Goal: Task Accomplishment & Management: Complete application form

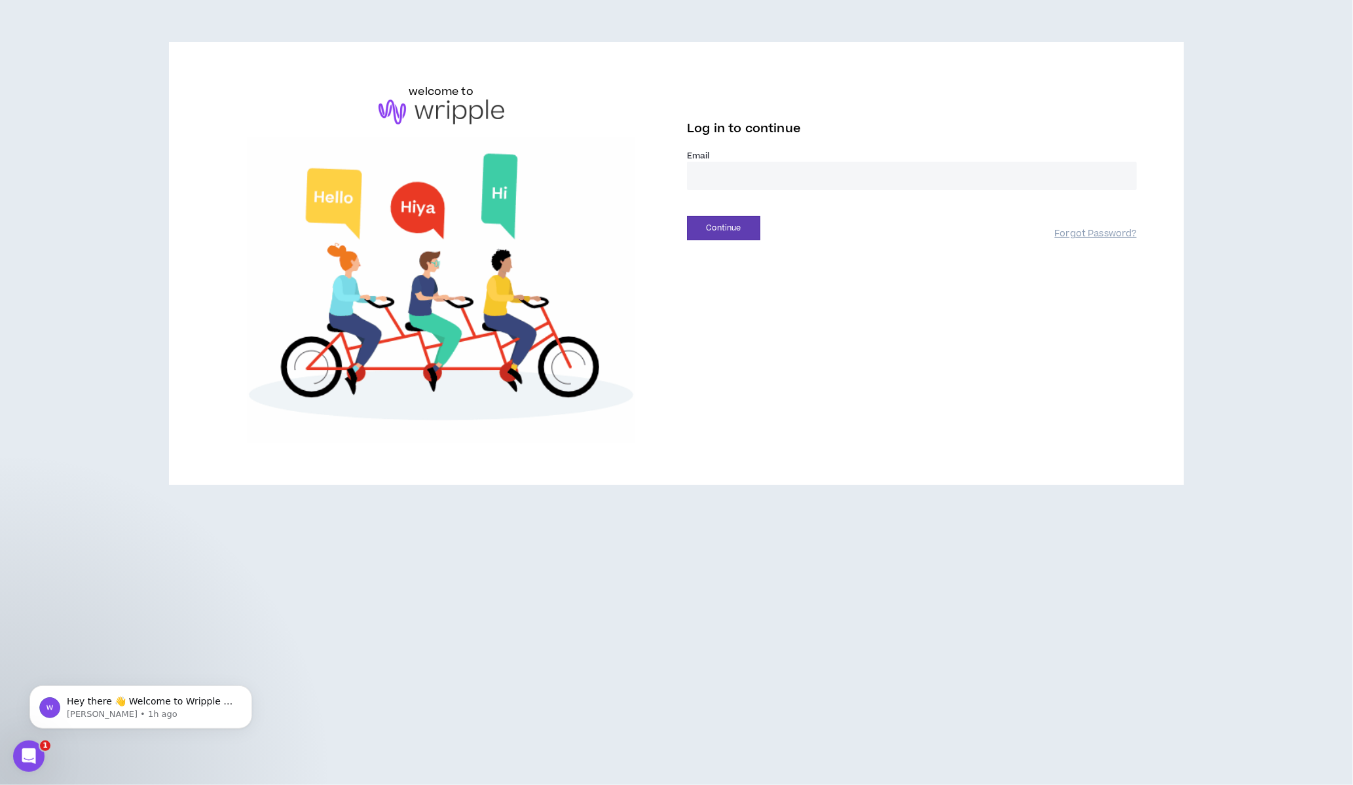
click at [727, 162] on input "email" at bounding box center [912, 176] width 450 height 28
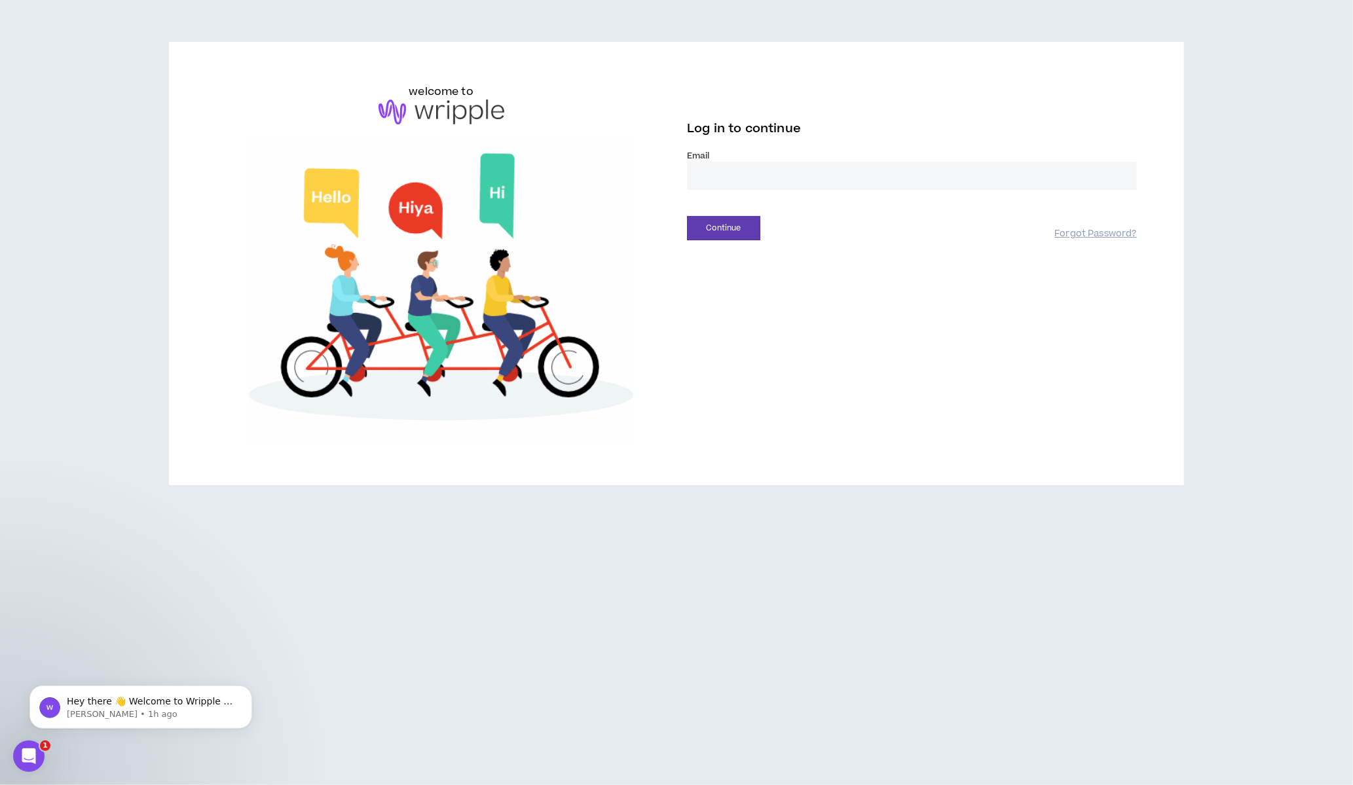
type input "**********"
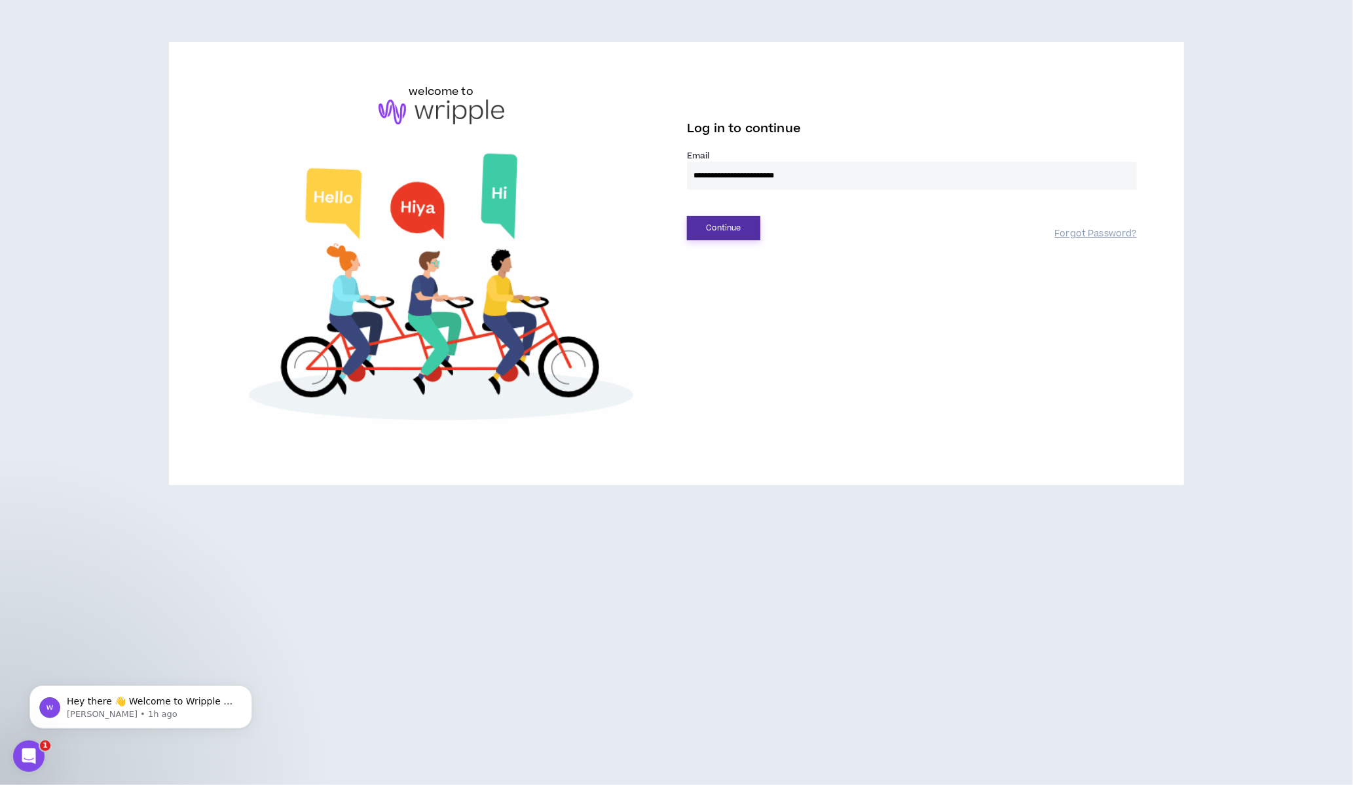
click at [721, 216] on button "Continue" at bounding box center [723, 228] width 73 height 24
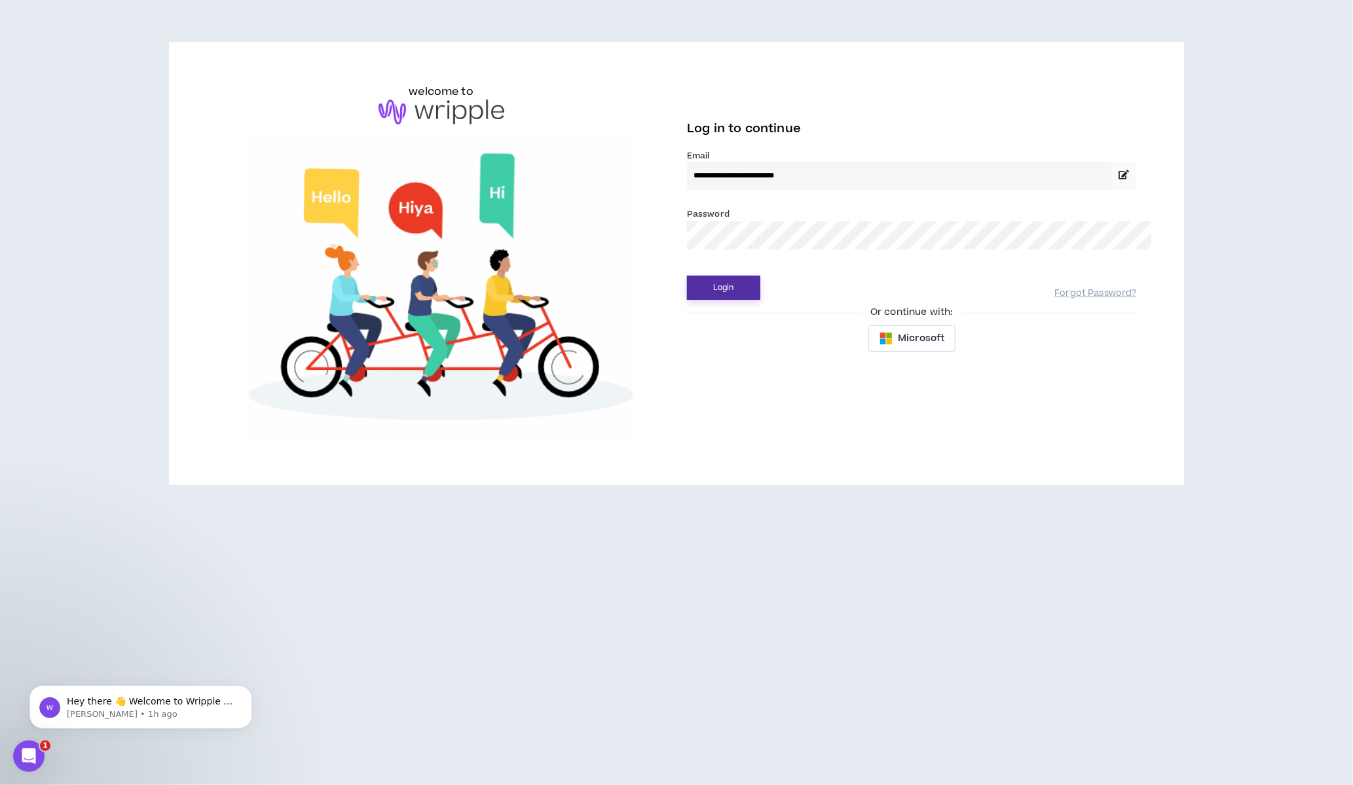
click at [712, 276] on button "Login" at bounding box center [723, 288] width 73 height 24
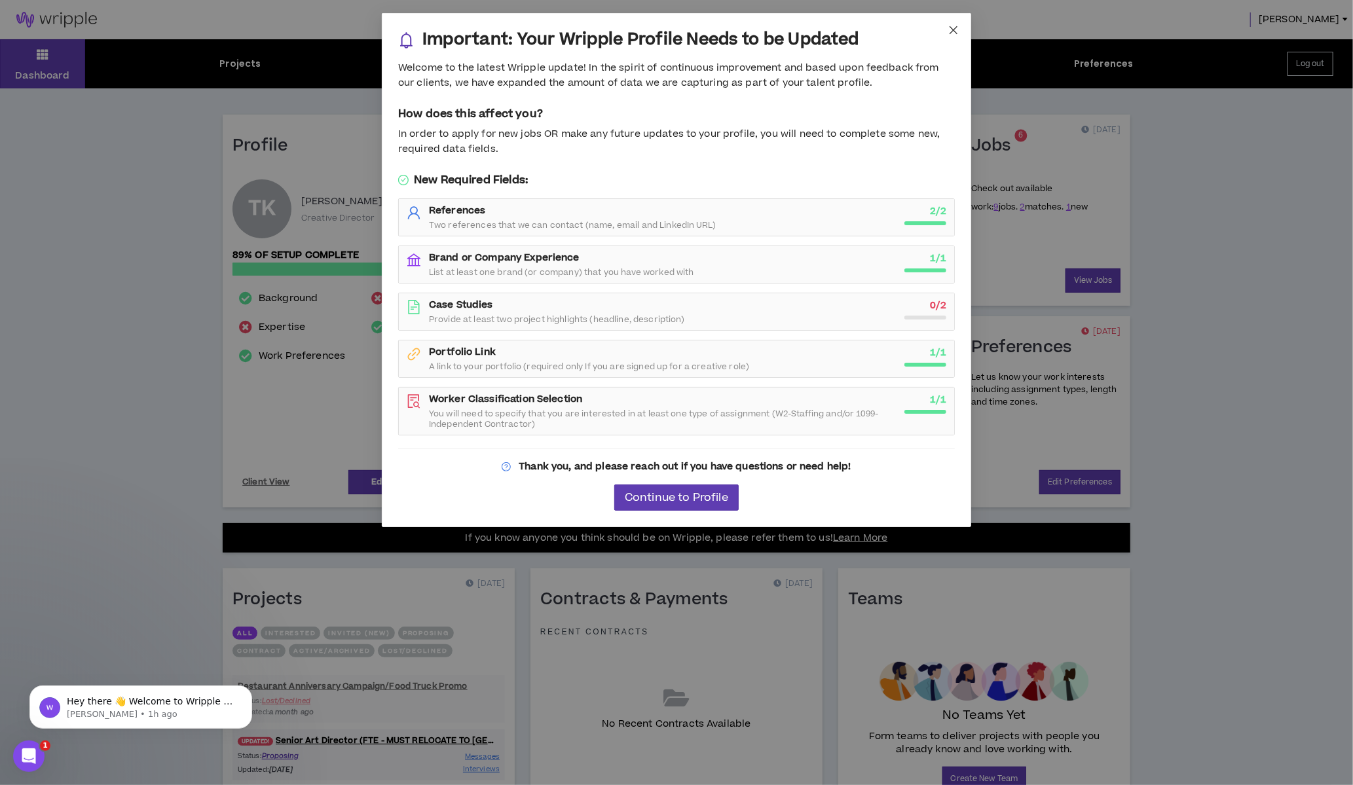
click at [953, 26] on icon "close" at bounding box center [953, 30] width 10 height 10
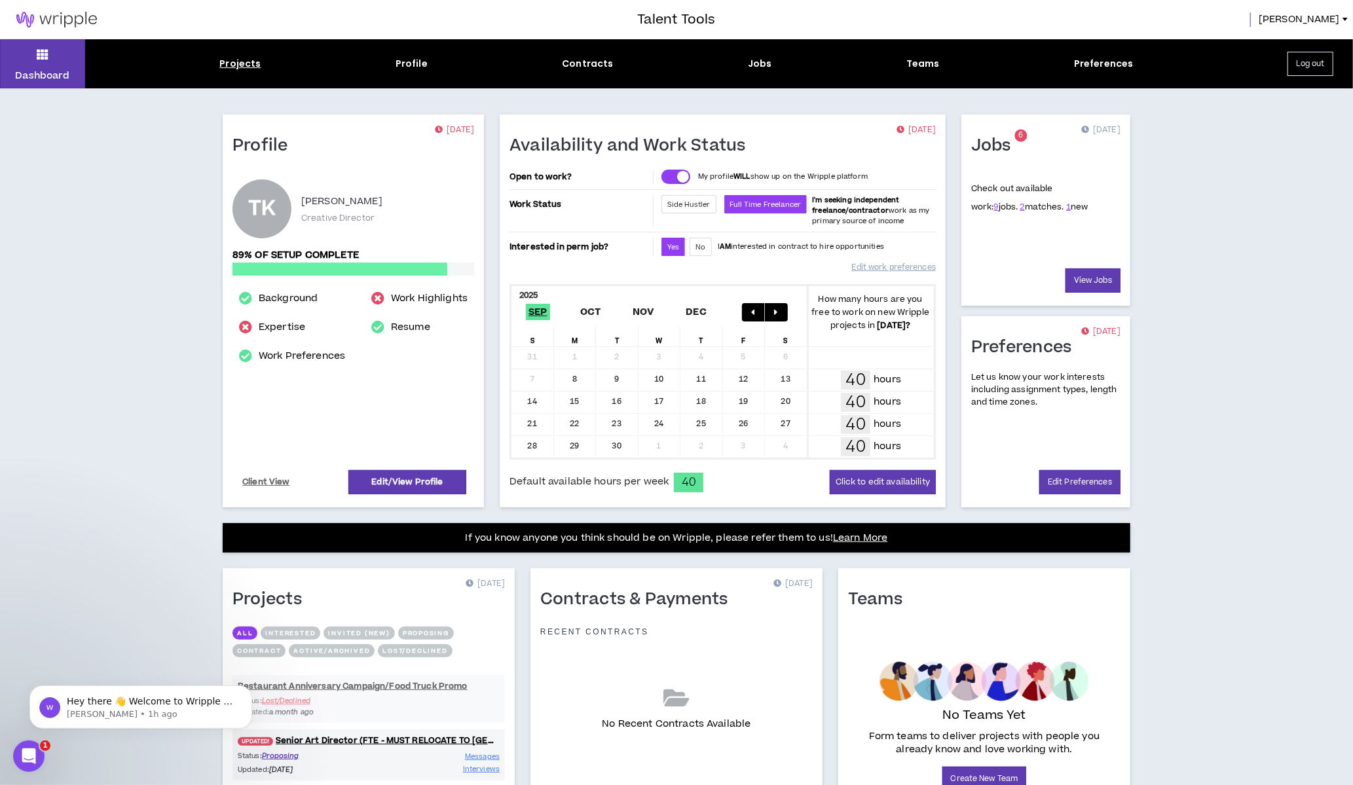
click at [243, 67] on div "Projects" at bounding box center [239, 64] width 41 height 14
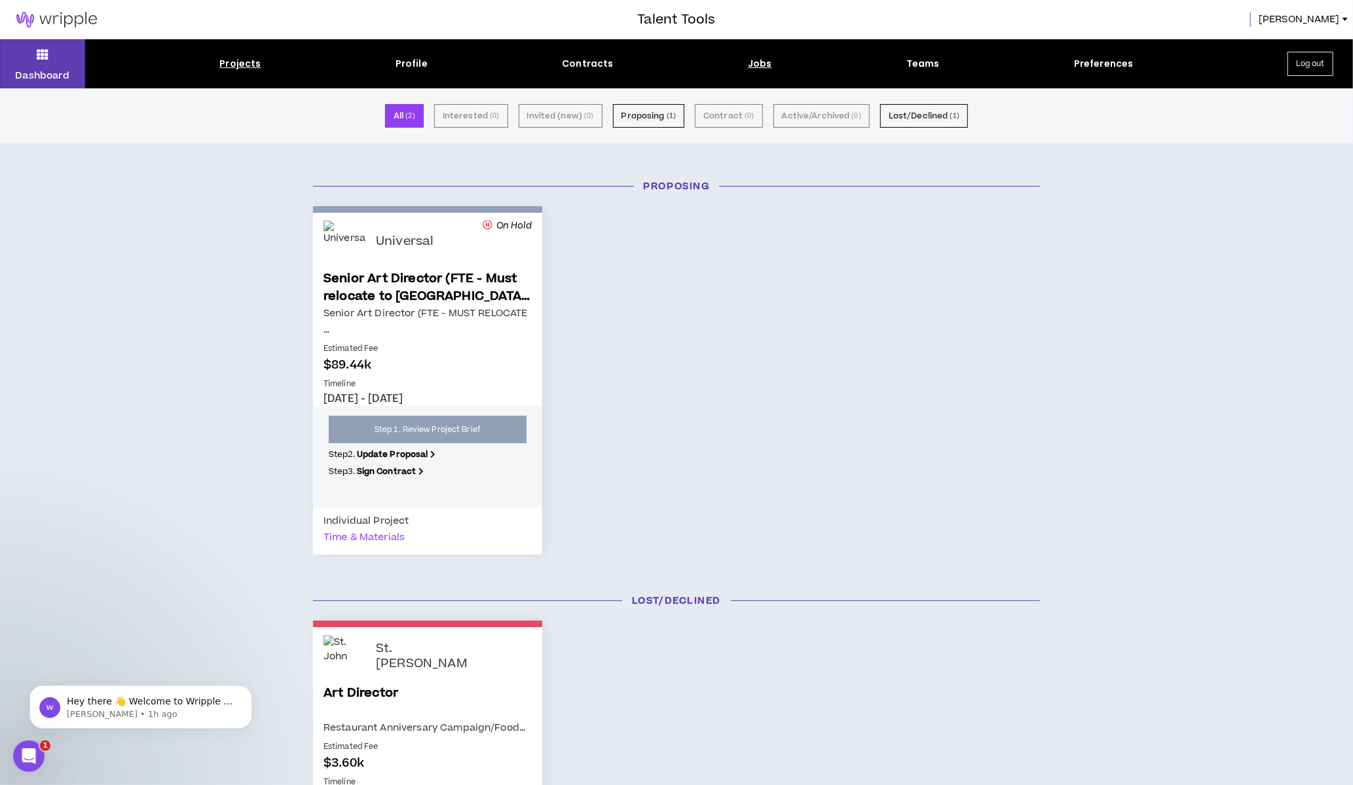
click at [771, 64] on div "Projects Profile Contracts Jobs Teams Preferences" at bounding box center [676, 64] width 1183 height 14
click at [766, 65] on div "Jobs" at bounding box center [760, 64] width 24 height 14
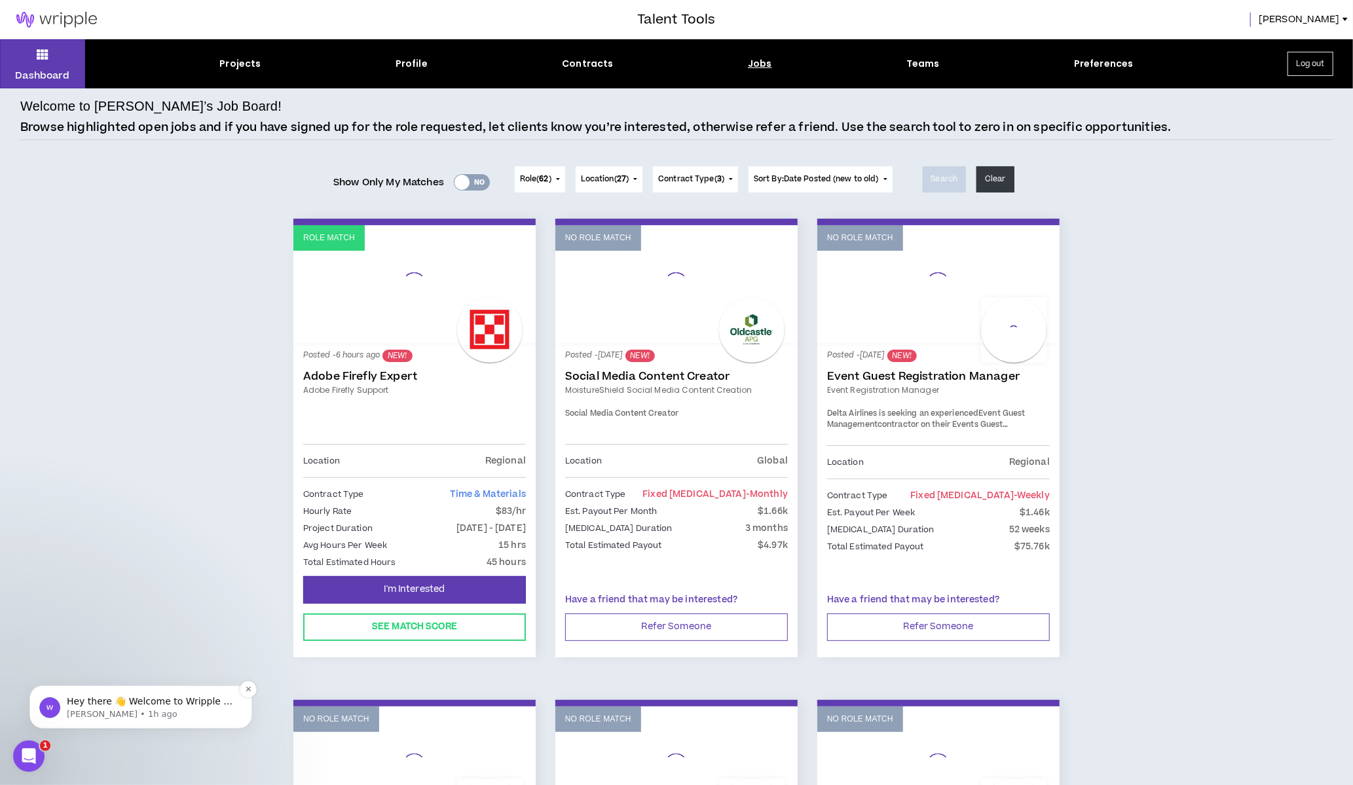
click at [183, 708] on p "[PERSON_NAME] • 1h ago" at bounding box center [151, 714] width 169 height 12
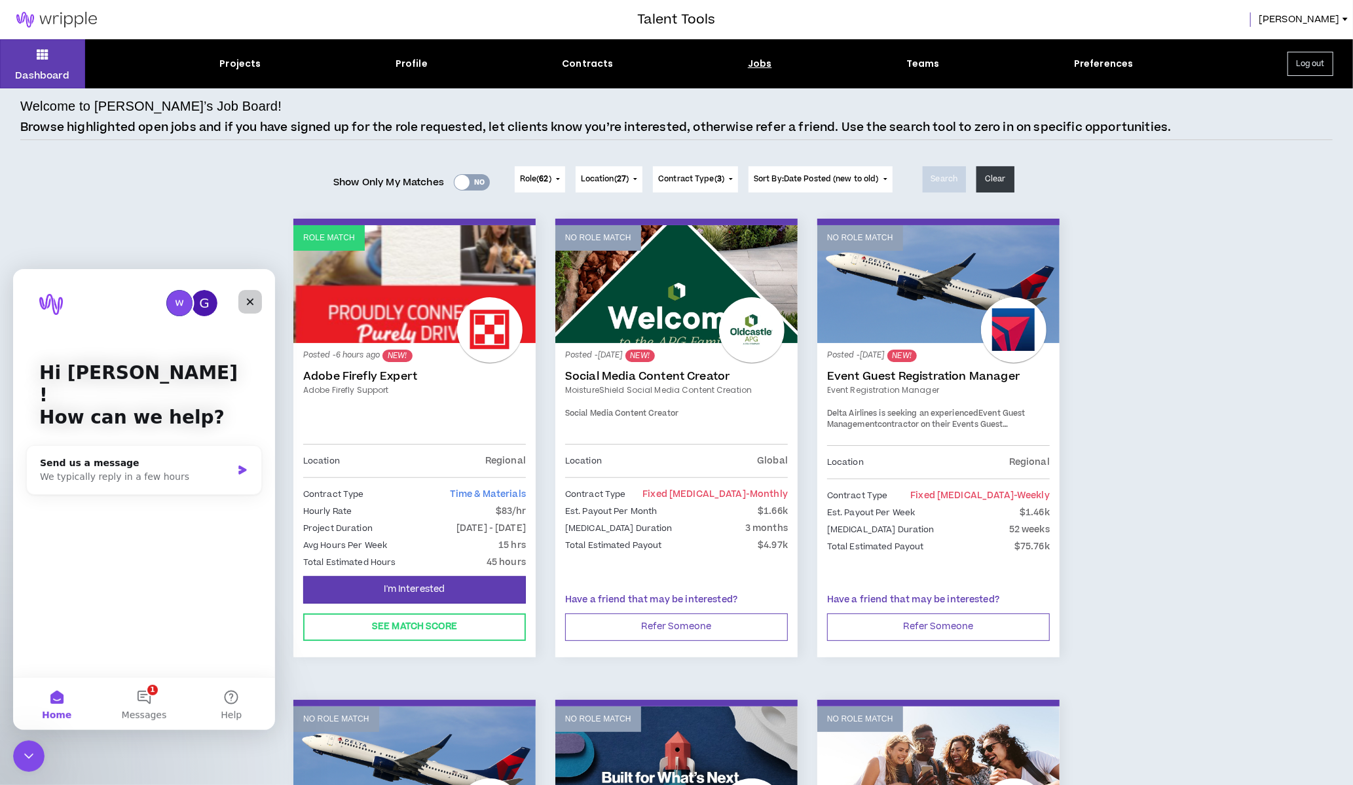
click at [256, 302] on div "Close" at bounding box center [250, 301] width 24 height 24
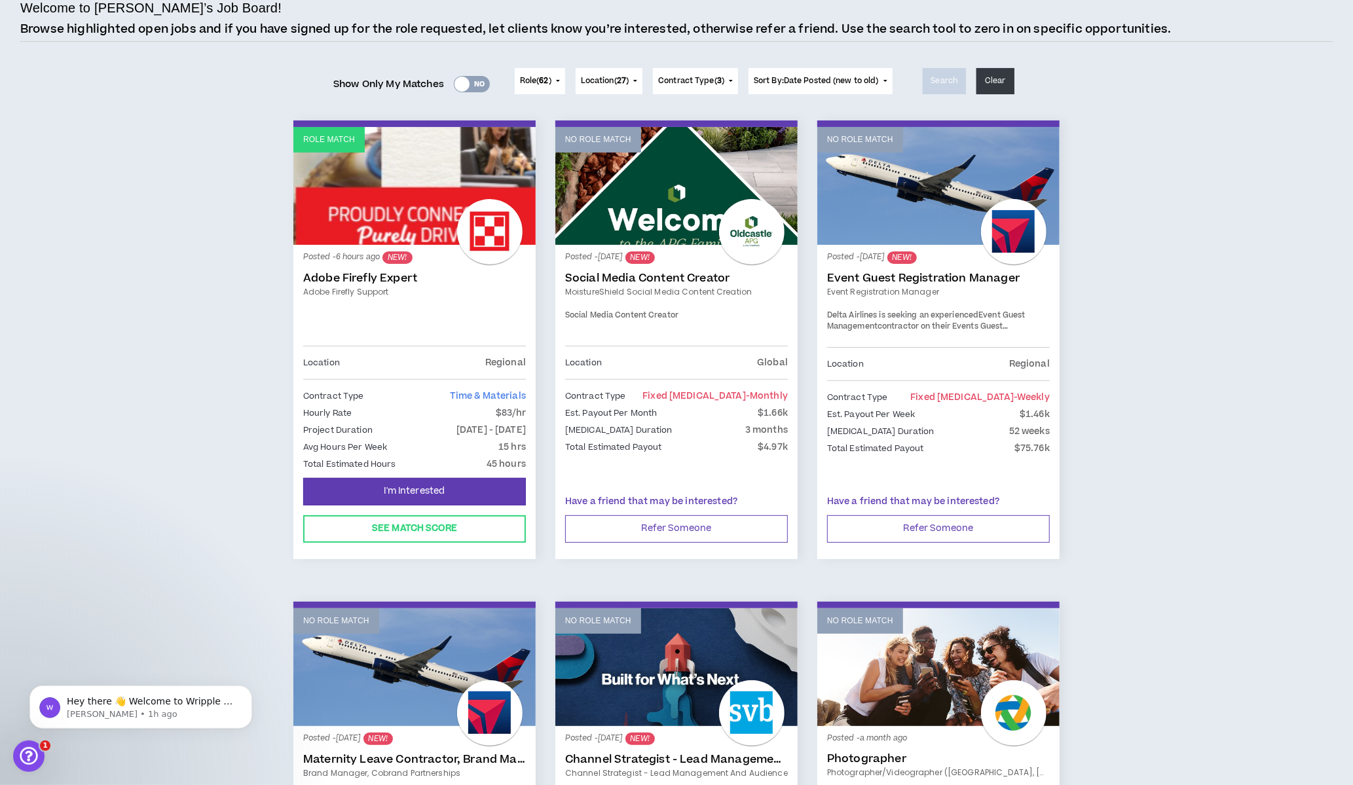
scroll to position [100, 0]
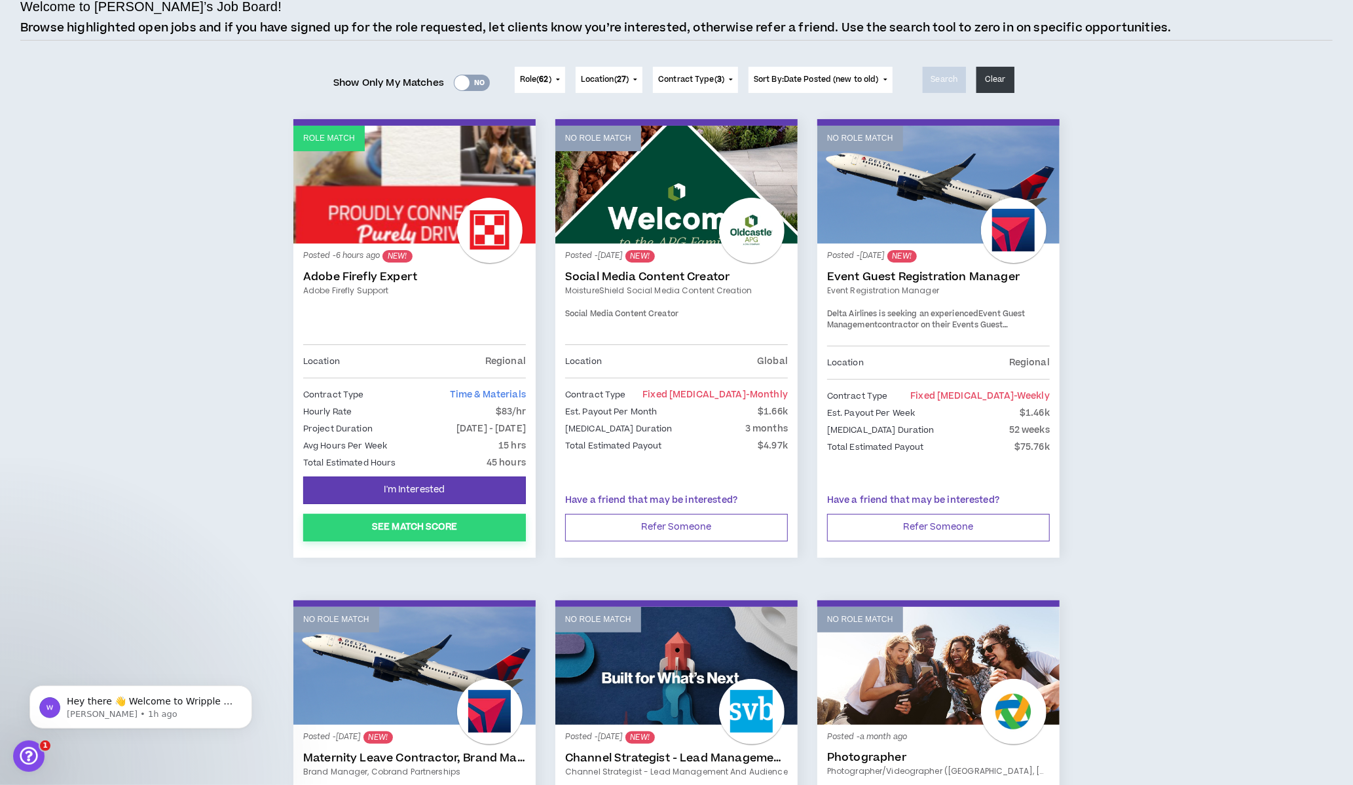
click at [394, 528] on button "See Match Score" at bounding box center [414, 528] width 223 height 28
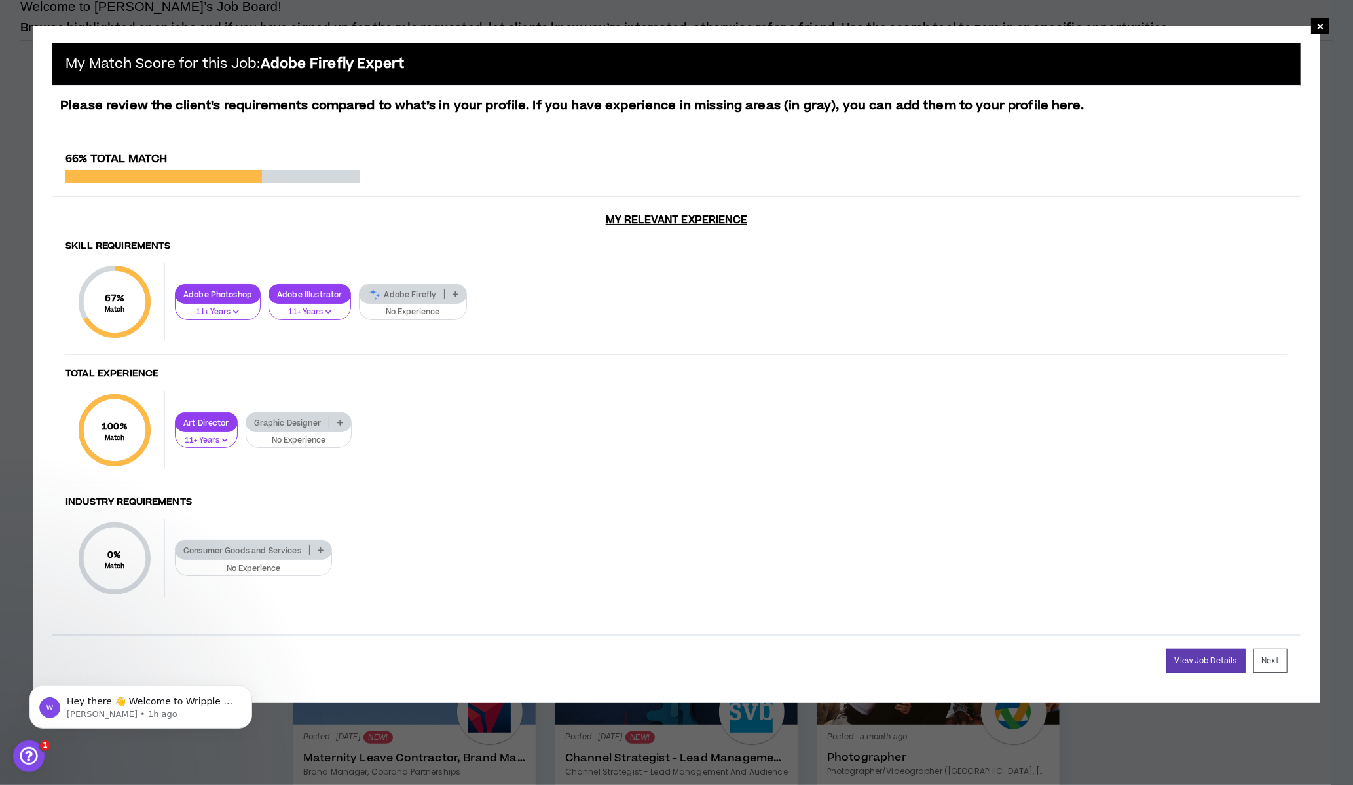
click at [420, 289] on p "Adobe Firefly" at bounding box center [401, 294] width 85 height 10
click at [431, 366] on span "Expert/Innovating" at bounding box center [400, 368] width 92 height 14
click at [1204, 649] on link "View Job Details" at bounding box center [1205, 661] width 79 height 24
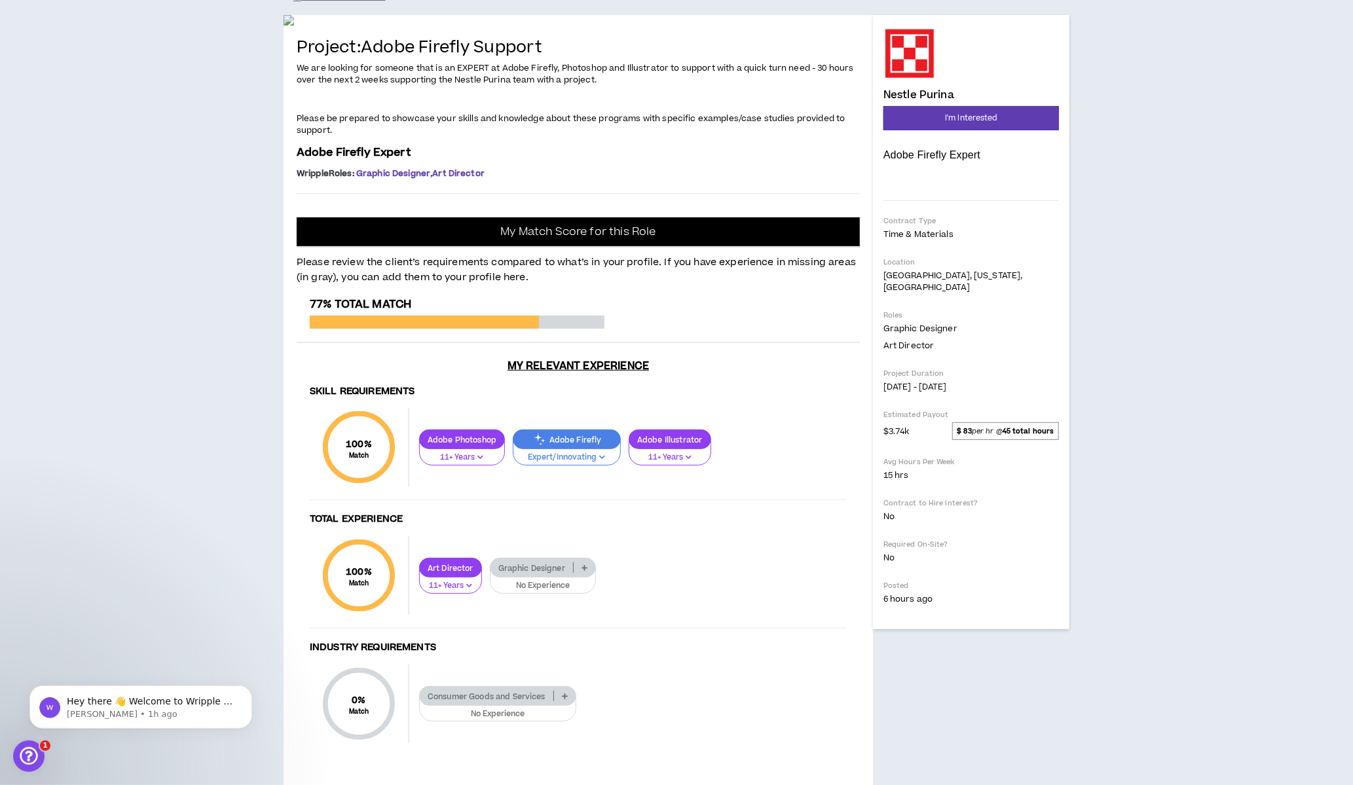
scroll to position [108, 0]
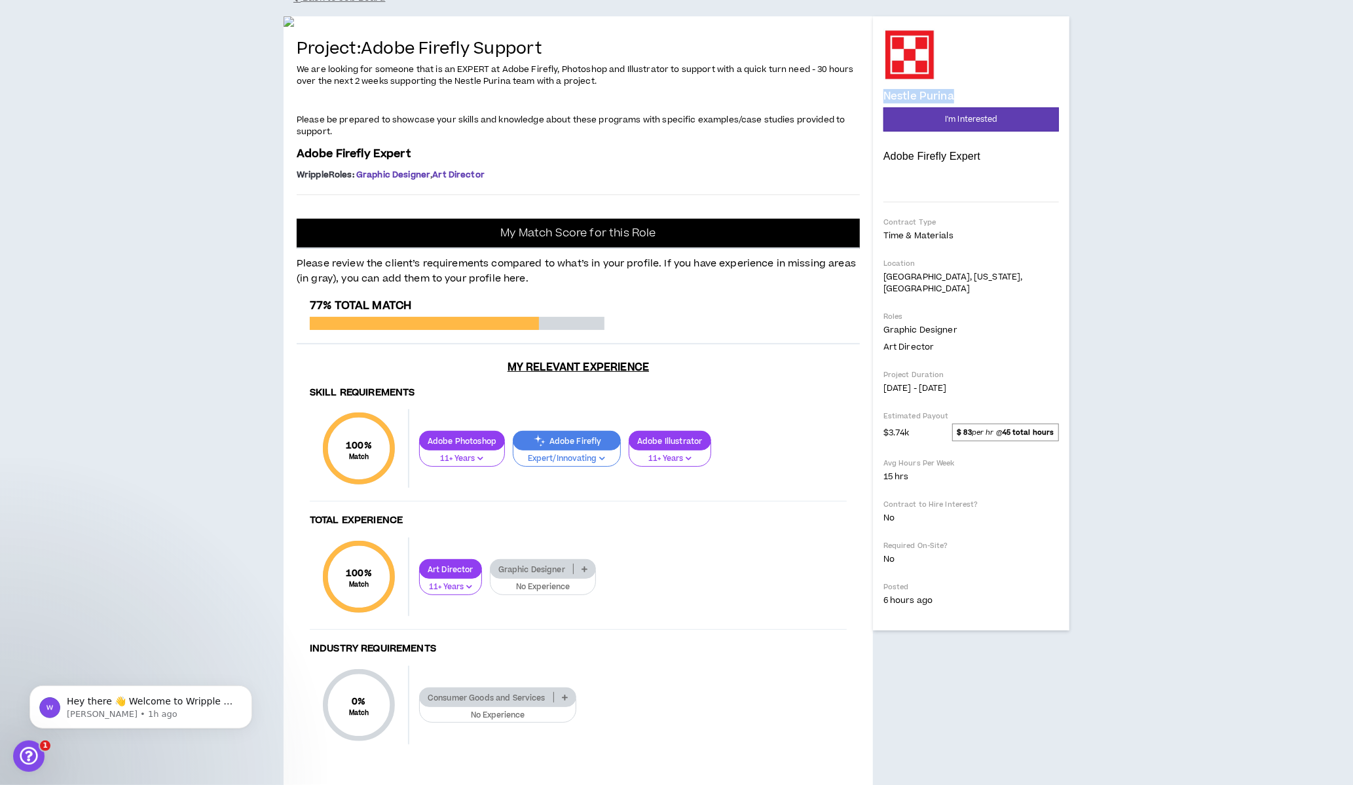
drag, startPoint x: 911, startPoint y: 90, endPoint x: 879, endPoint y: 90, distance: 32.7
click at [879, 90] on div "Nestle Purina Adobe Firefly Expert Hide Details I'm Interested Contract Type Ti…" at bounding box center [971, 323] width 196 height 614
click at [191, 282] on div "Dashboard Projects Profile Contracts Jobs Teams Preferences Log out Back to Job…" at bounding box center [676, 386] width 1353 height 911
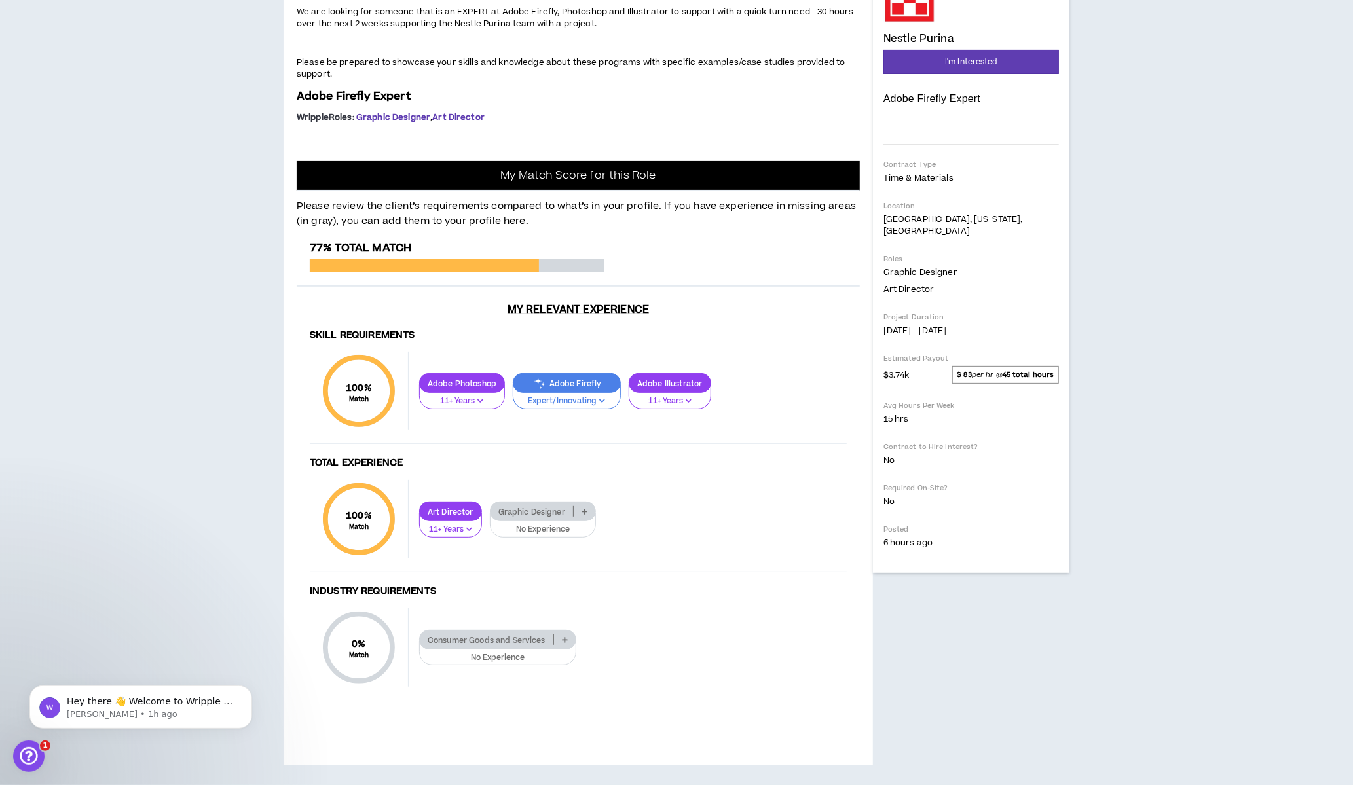
scroll to position [426, 0]
click at [576, 515] on p at bounding box center [585, 511] width 22 height 10
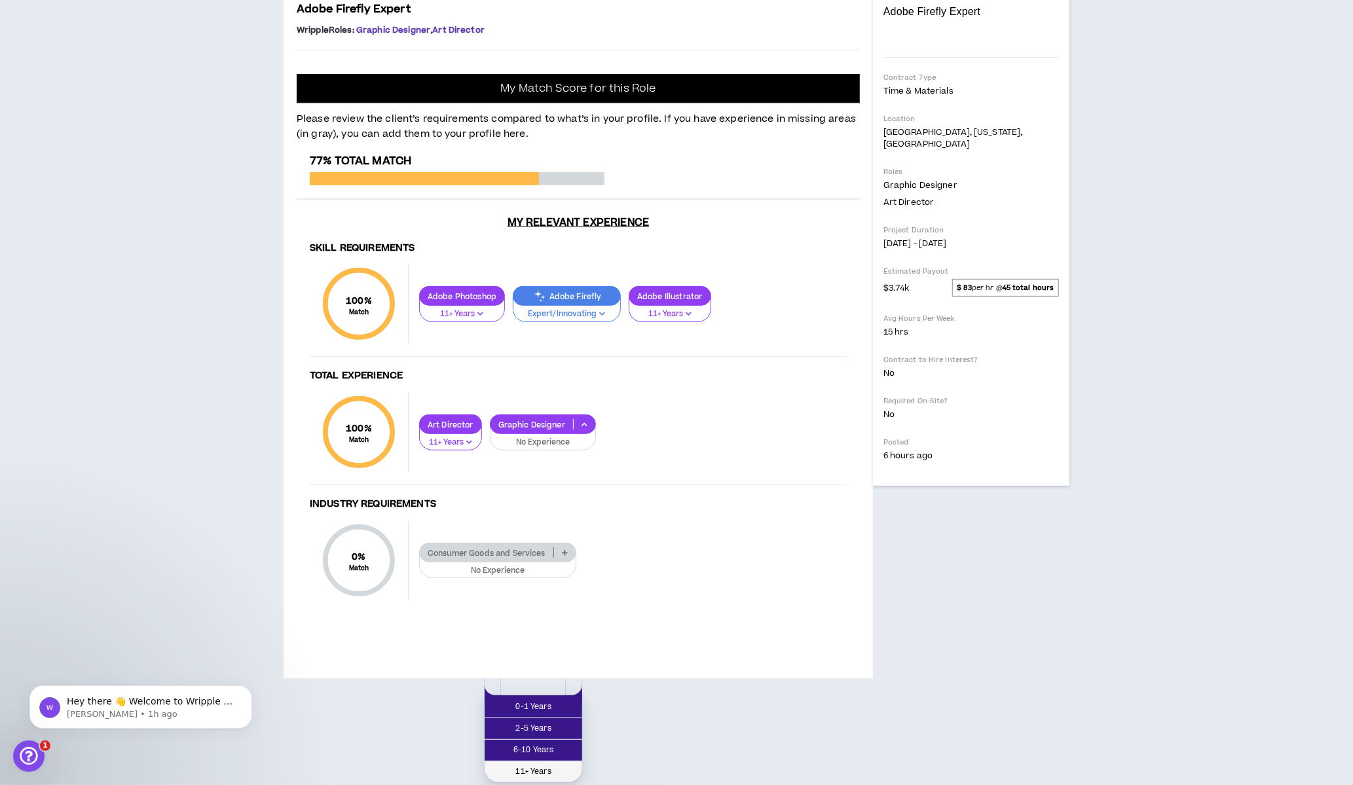
click at [555, 765] on span "11+ Years" at bounding box center [533, 772] width 82 height 14
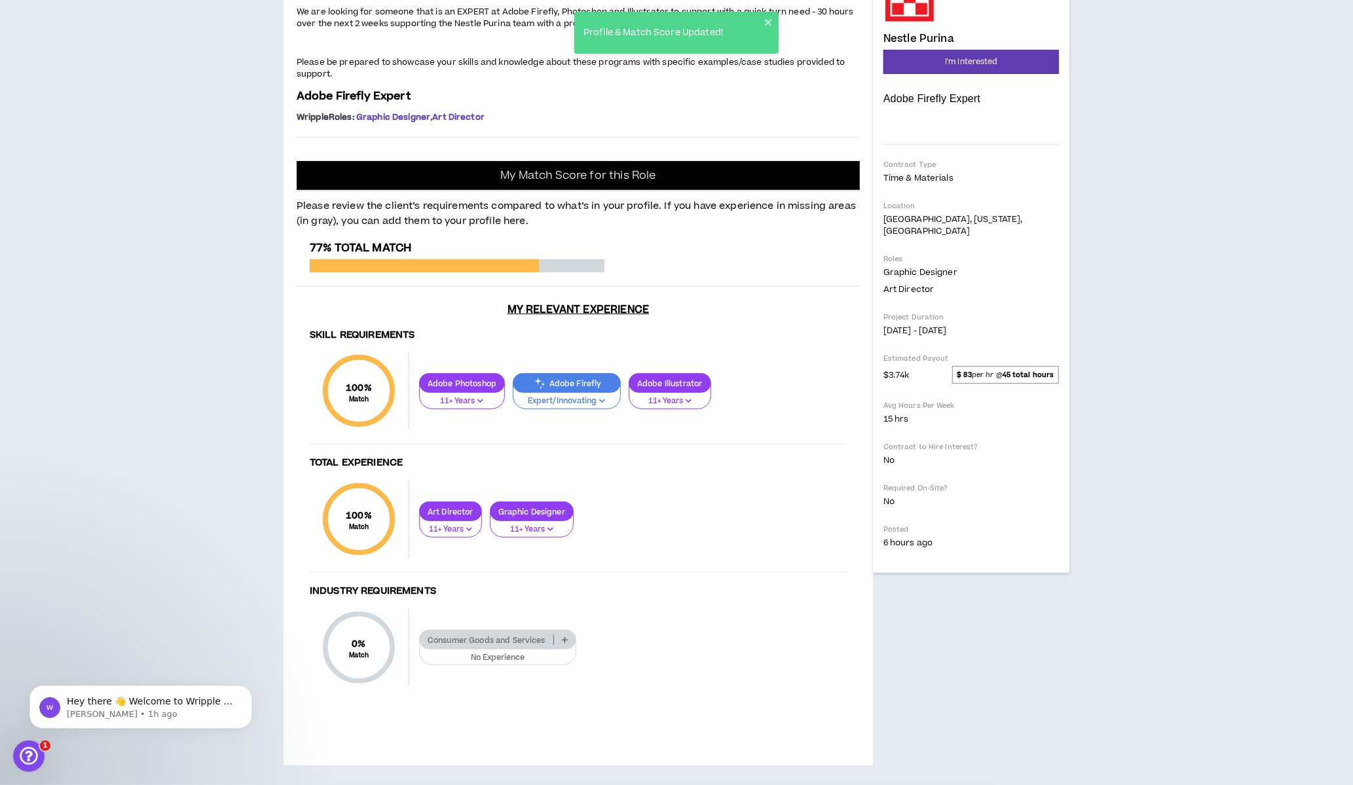
click at [563, 644] on p at bounding box center [565, 640] width 22 height 10
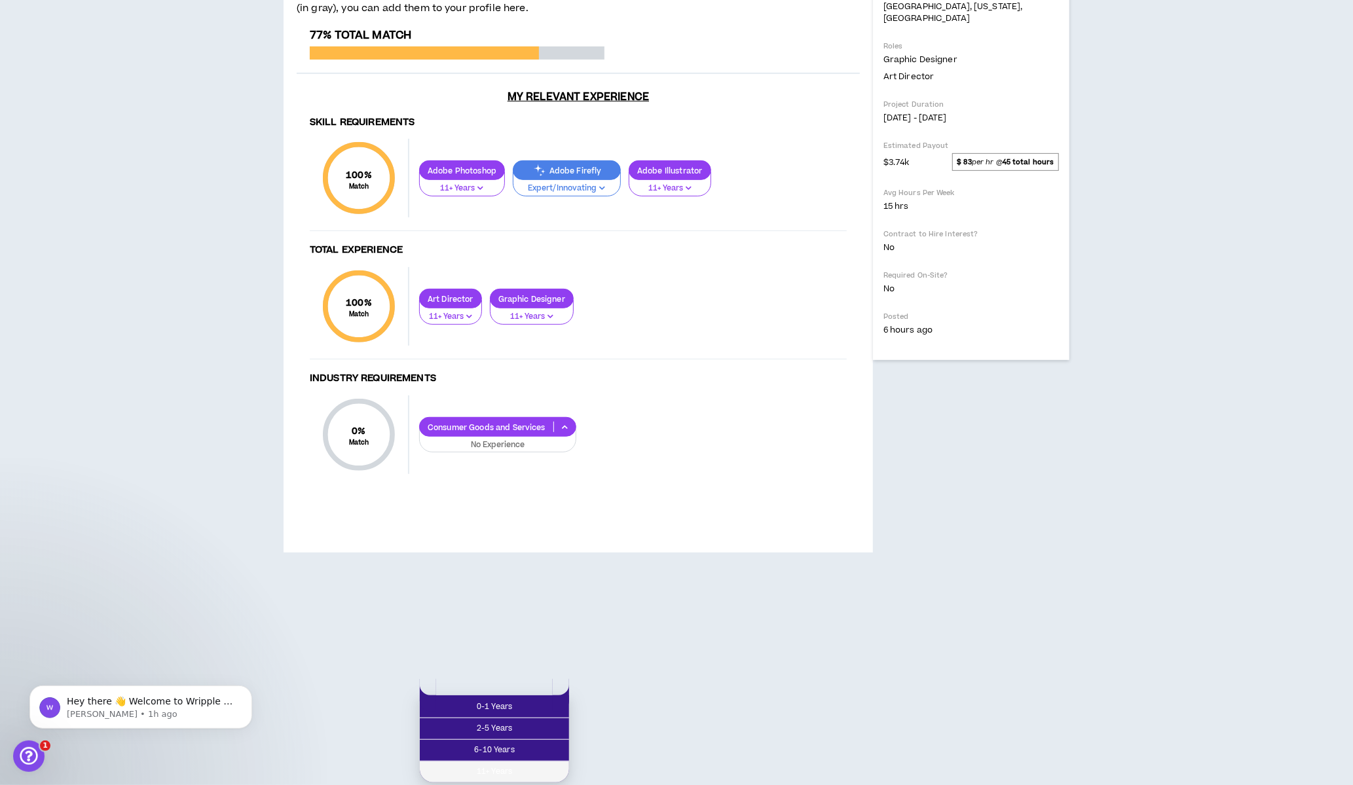
click at [547, 765] on span "11+ Years" at bounding box center [495, 772] width 134 height 14
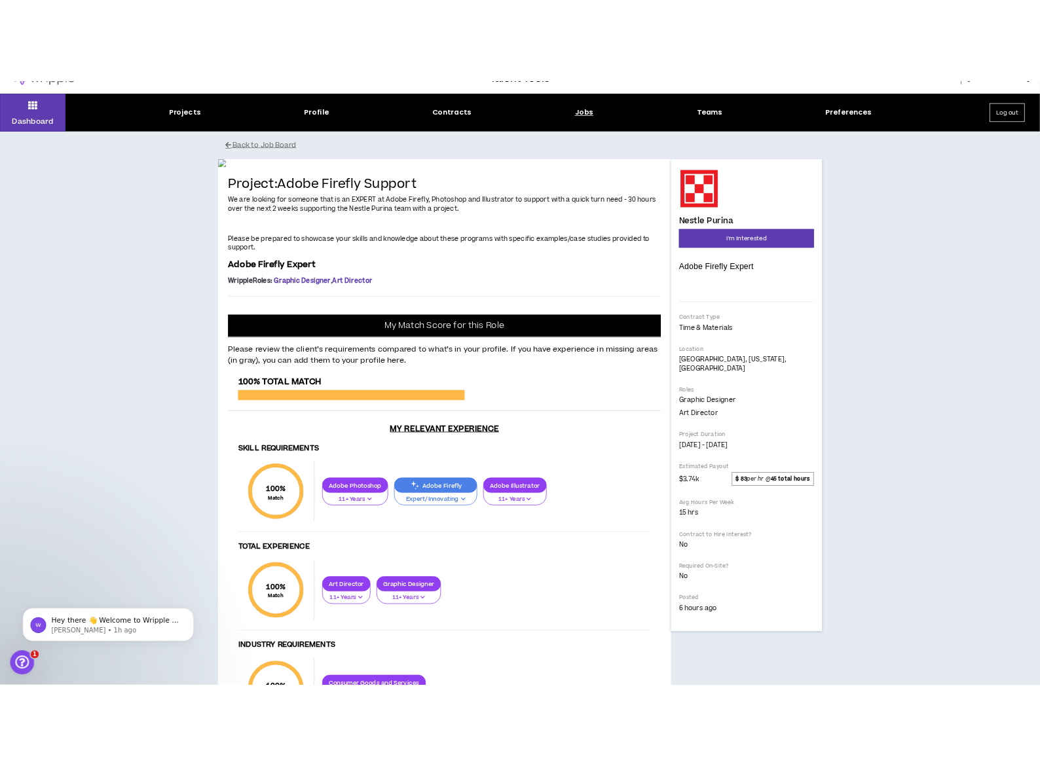
scroll to position [0, 0]
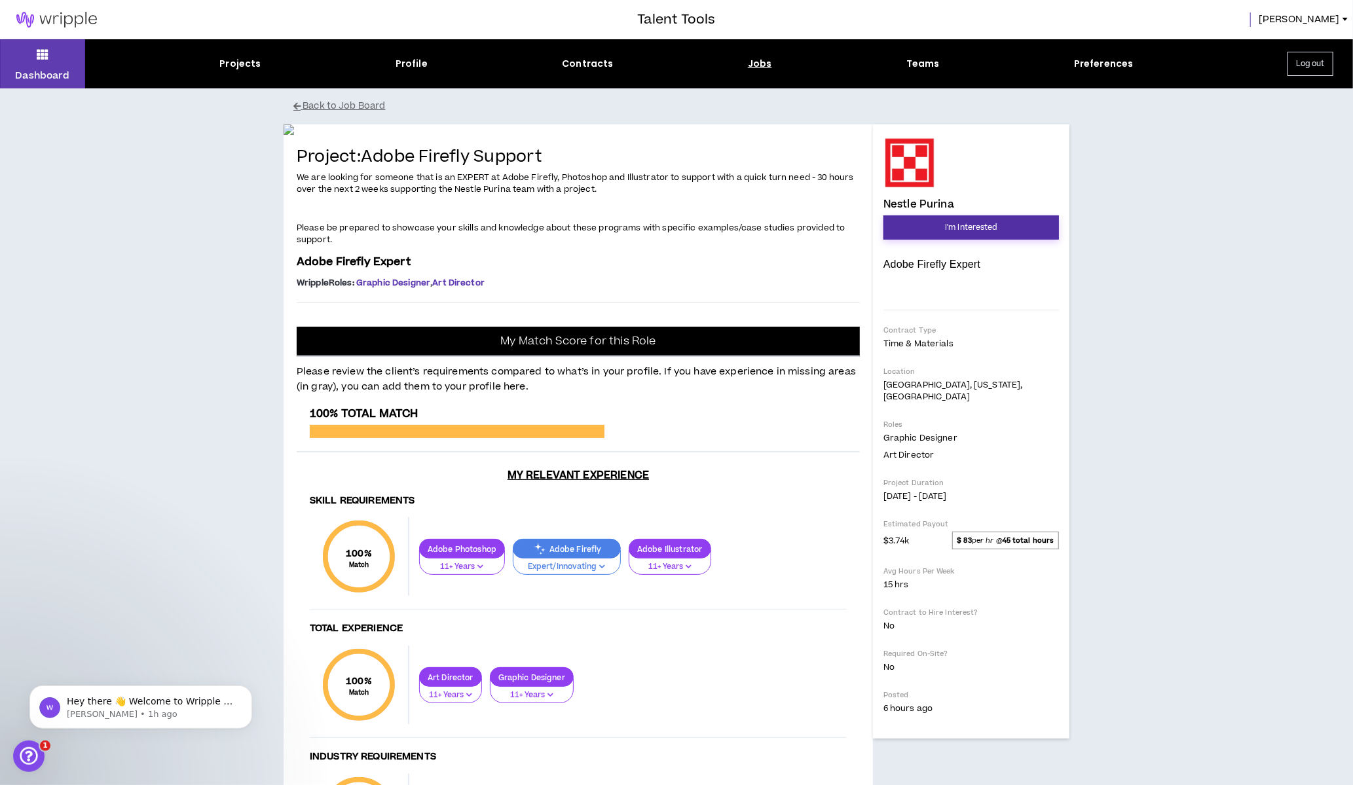
click at [972, 226] on span "I'm Interested" at bounding box center [971, 227] width 52 height 12
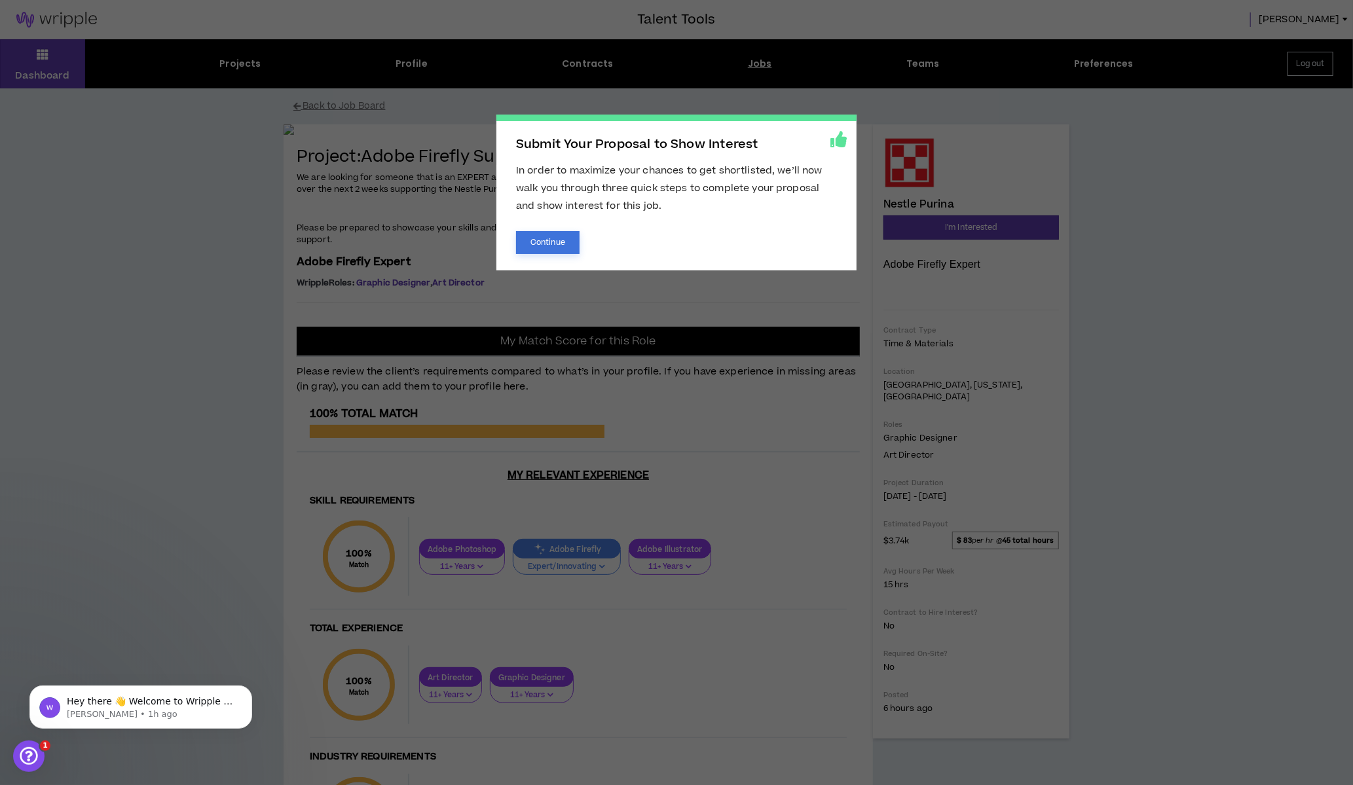
click at [559, 243] on button "Continue" at bounding box center [548, 242] width 64 height 23
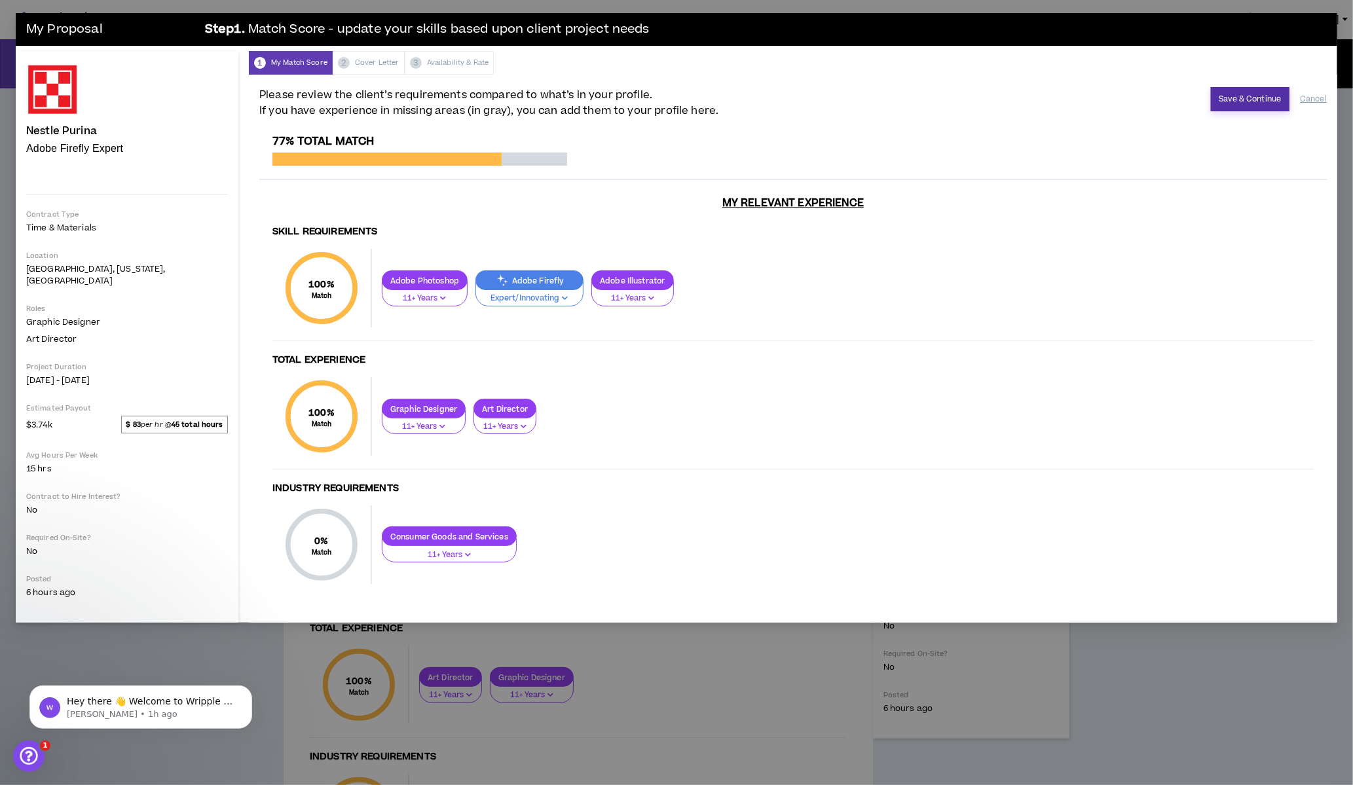
click at [1262, 98] on button "Save & Continue" at bounding box center [1250, 99] width 79 height 24
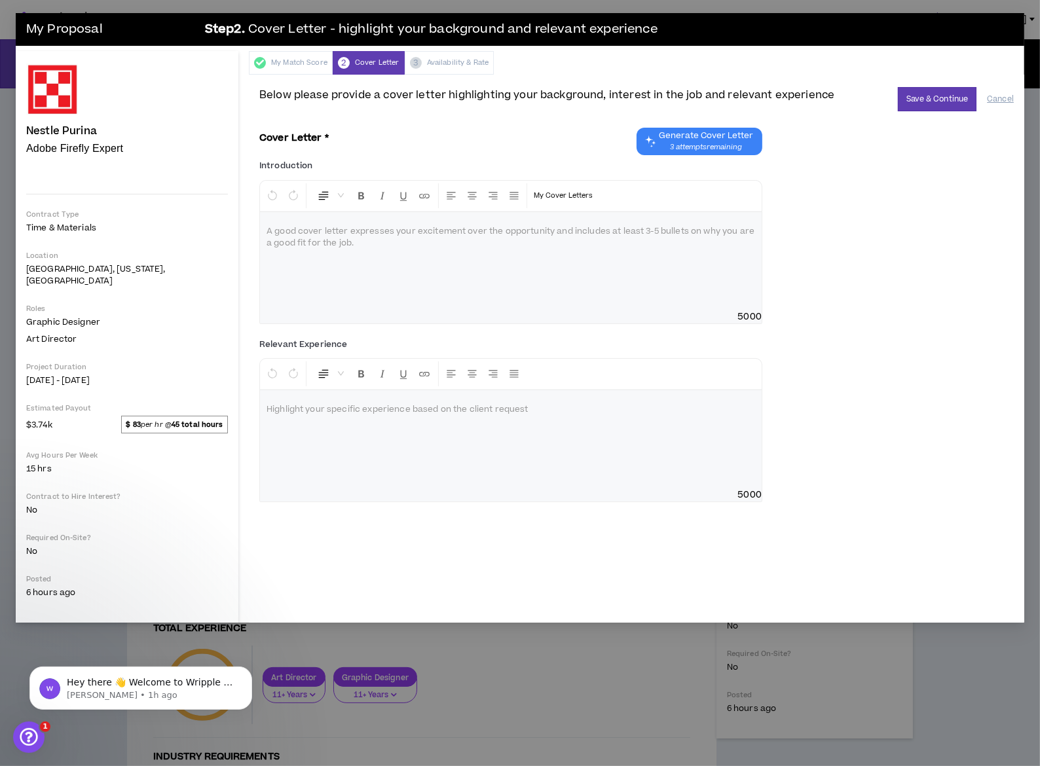
click at [279, 239] on div at bounding box center [511, 261] width 502 height 98
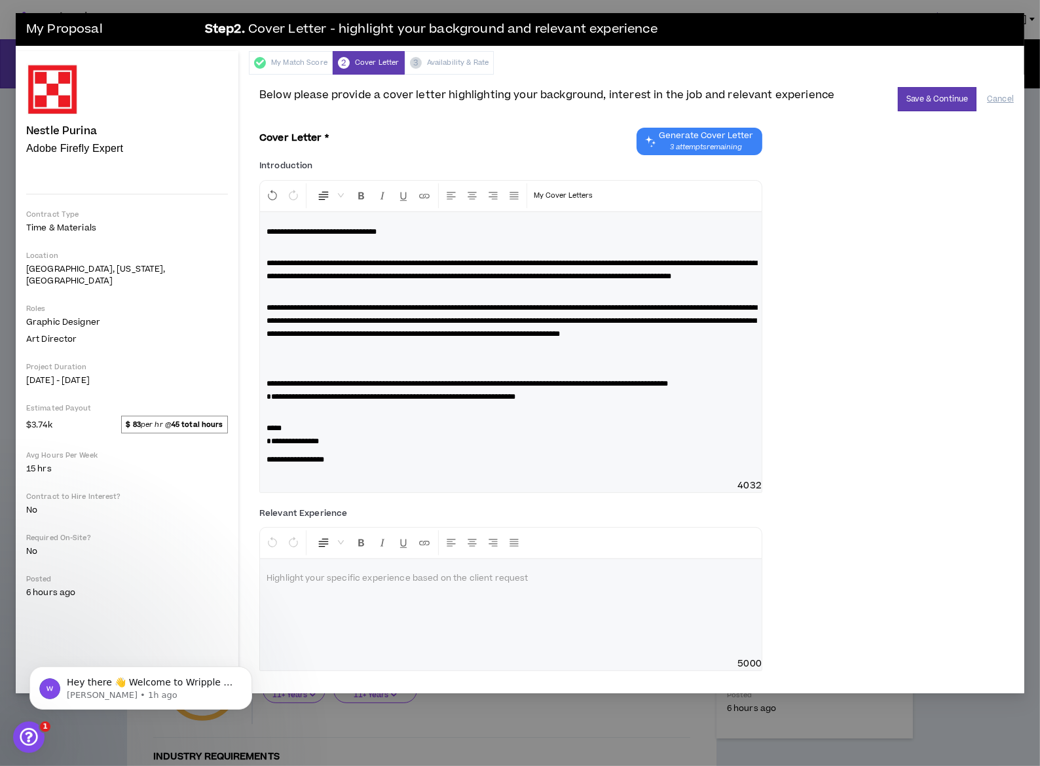
click at [267, 372] on p at bounding box center [511, 359] width 488 height 26
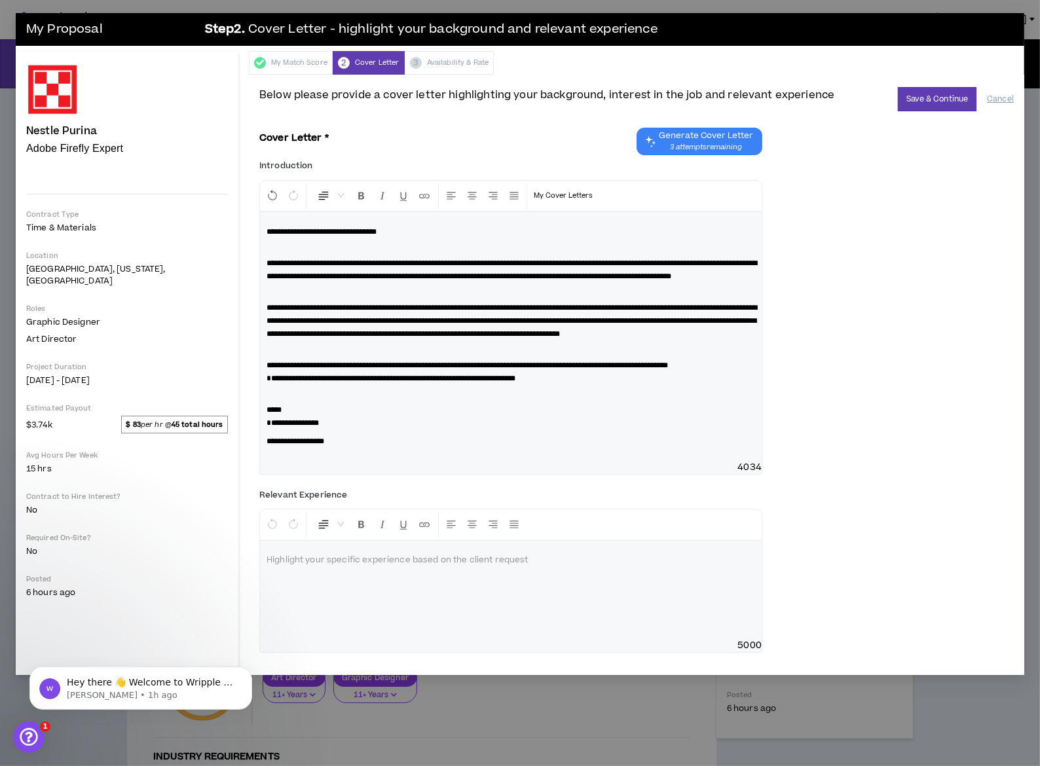
click at [267, 295] on p "**********" at bounding box center [511, 276] width 488 height 39
click at [267, 427] on span "**********" at bounding box center [293, 423] width 52 height 8
click at [267, 445] on span "**********" at bounding box center [296, 441] width 58 height 8
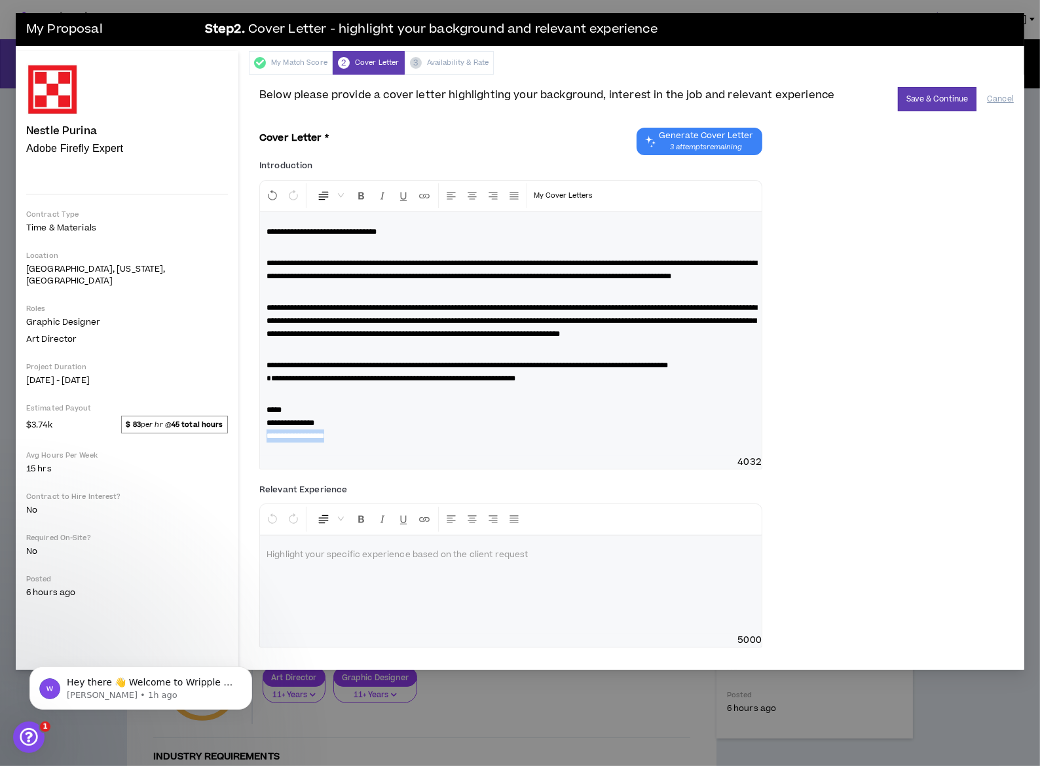
drag, startPoint x: 280, startPoint y: 456, endPoint x: 176, endPoint y: 451, distance: 103.6
click at [249, 451] on div "**********" at bounding box center [636, 372] width 775 height 595
copy span "**********"
click at [260, 597] on div at bounding box center [511, 585] width 502 height 98
click at [267, 562] on p at bounding box center [511, 555] width 488 height 13
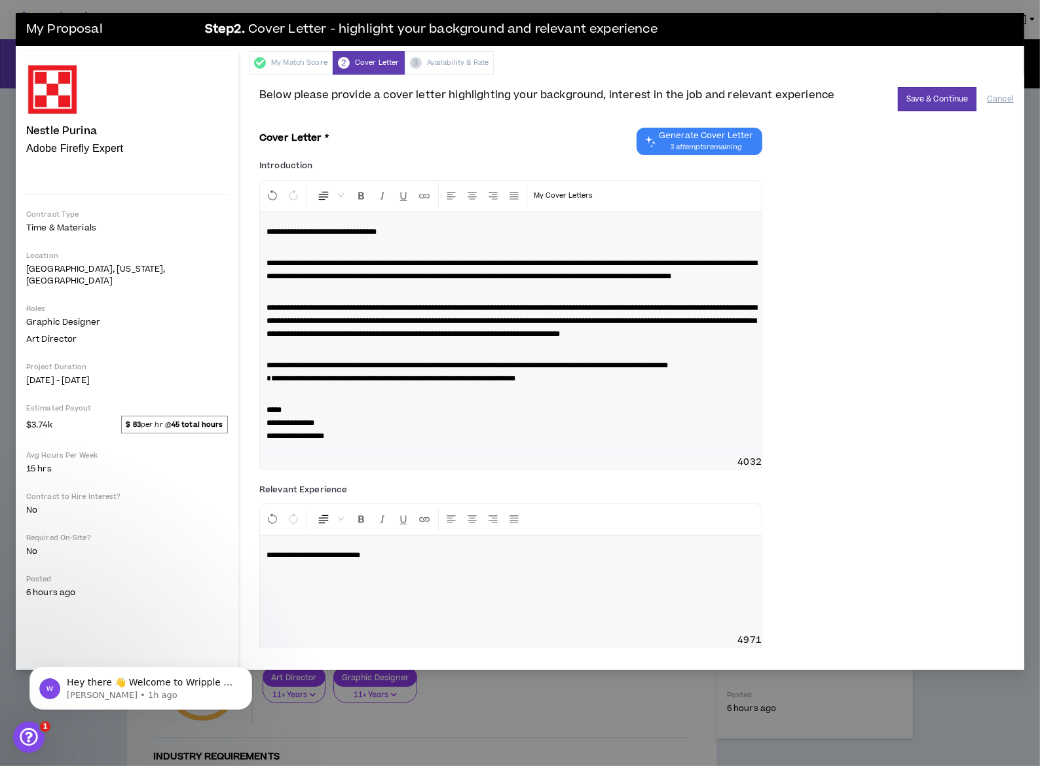
click at [296, 443] on p "**********" at bounding box center [511, 422] width 488 height 39
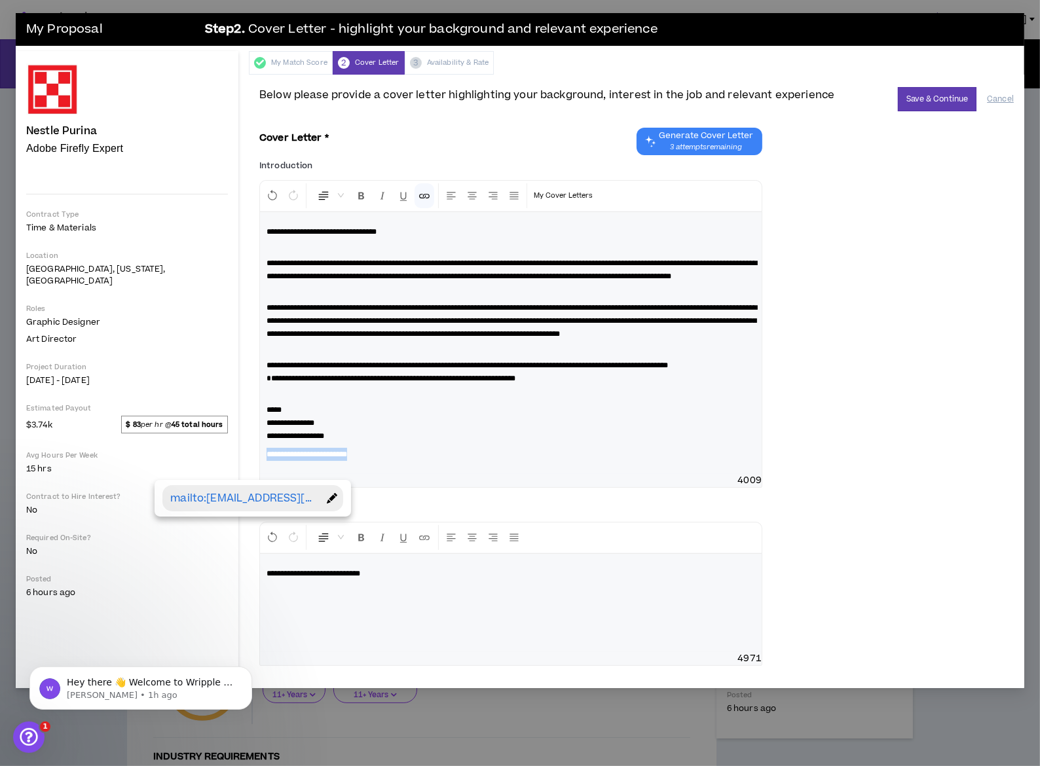
drag, startPoint x: 257, startPoint y: 470, endPoint x: 184, endPoint y: 468, distance: 72.7
click at [260, 468] on div "**********" at bounding box center [511, 343] width 502 height 262
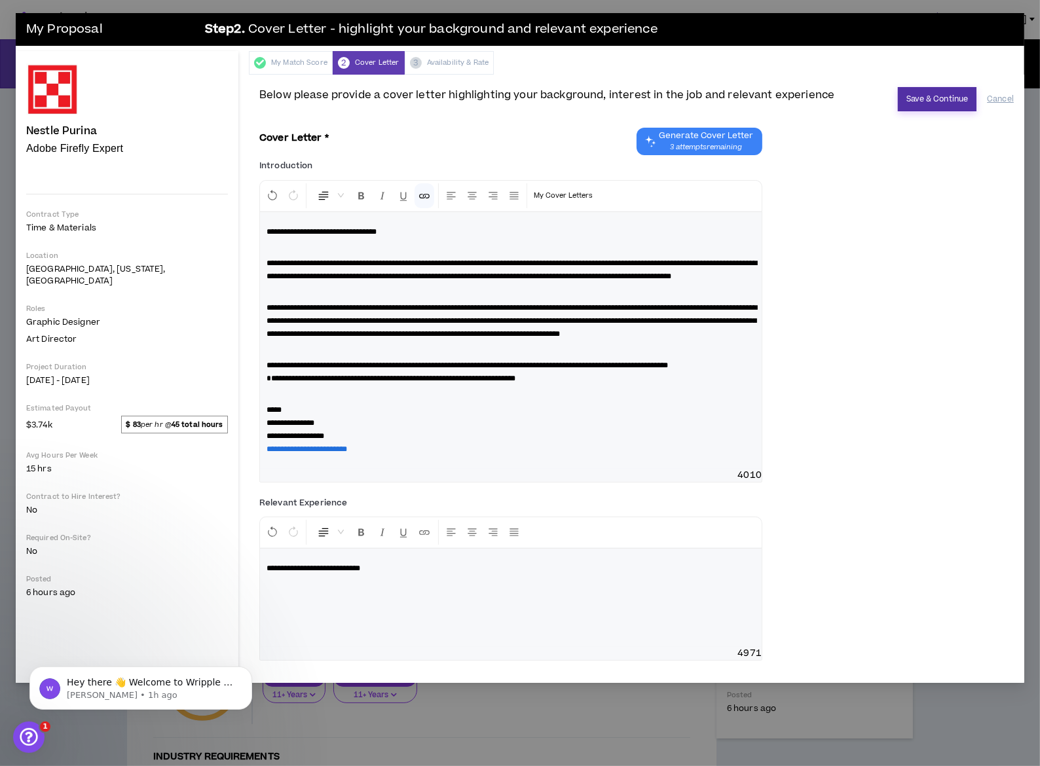
click at [940, 98] on button "Save & Continue" at bounding box center [937, 99] width 79 height 24
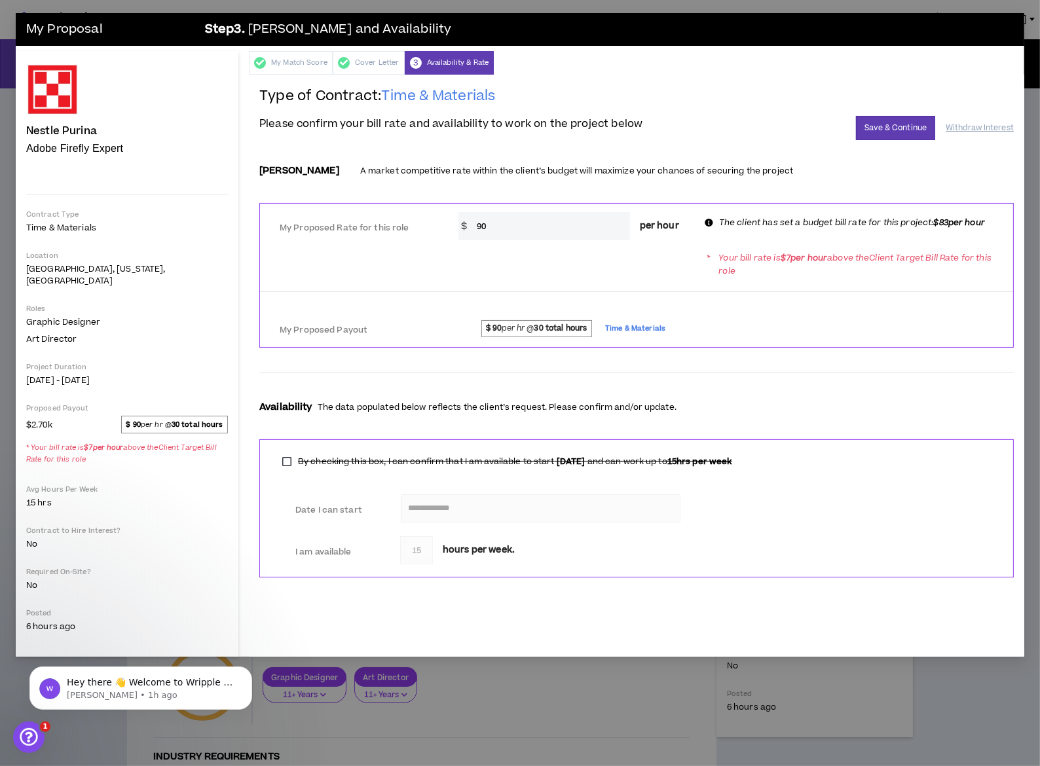
drag, startPoint x: 473, startPoint y: 208, endPoint x: 482, endPoint y: 208, distance: 8.5
click at [481, 212] on input "90" at bounding box center [550, 226] width 160 height 28
type input "83"
click at [564, 323] on strong "30 total hours" at bounding box center [560, 328] width 53 height 11
click at [489, 323] on strong "$ 90" at bounding box center [494, 328] width 16 height 11
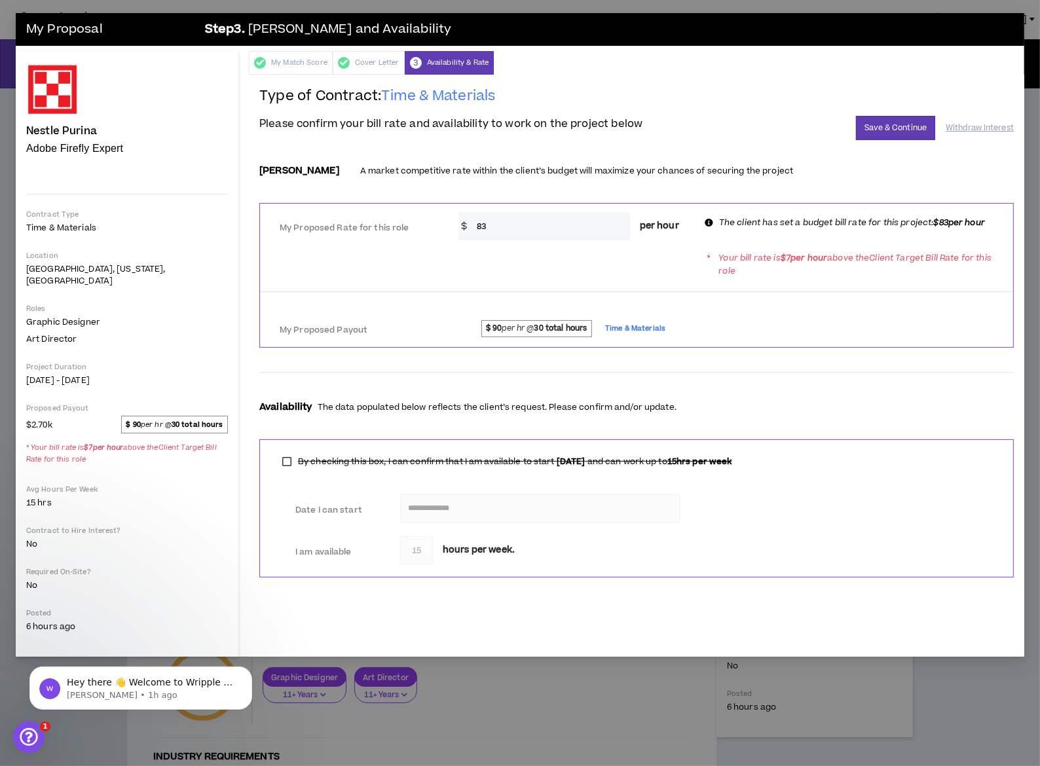
click at [489, 323] on strong "$ 90" at bounding box center [494, 328] width 16 height 11
drag, startPoint x: 488, startPoint y: 301, endPoint x: 496, endPoint y: 301, distance: 7.2
click at [496, 323] on strong "$ 90" at bounding box center [494, 328] width 16 height 11
click at [609, 283] on div at bounding box center [636, 295] width 753 height 24
click at [513, 223] on div "My Proposed Rate for this role * $ 83 per hour The client has set a budget bill…" at bounding box center [636, 225] width 753 height 42
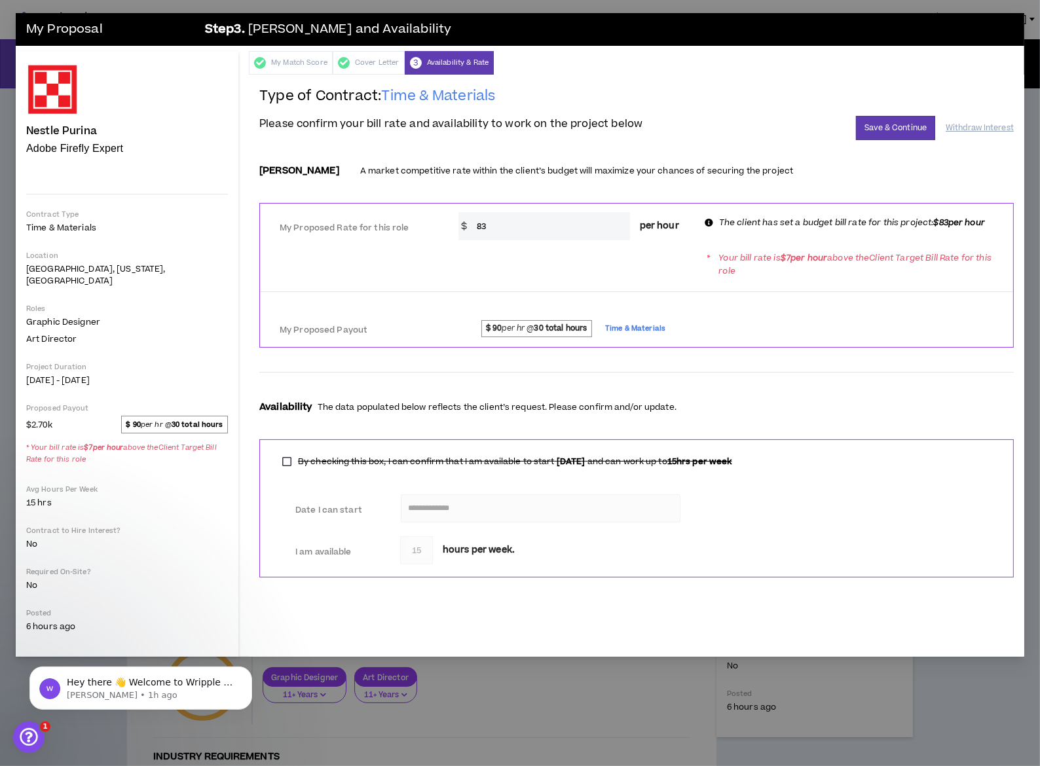
drag, startPoint x: 477, startPoint y: 206, endPoint x: 491, endPoint y: 207, distance: 13.8
click at [479, 212] on input "83" at bounding box center [550, 226] width 160 height 28
click at [491, 212] on input "83" at bounding box center [550, 226] width 160 height 28
click at [490, 212] on input "83" at bounding box center [550, 226] width 160 height 28
drag, startPoint x: 471, startPoint y: 207, endPoint x: 485, endPoint y: 206, distance: 13.8
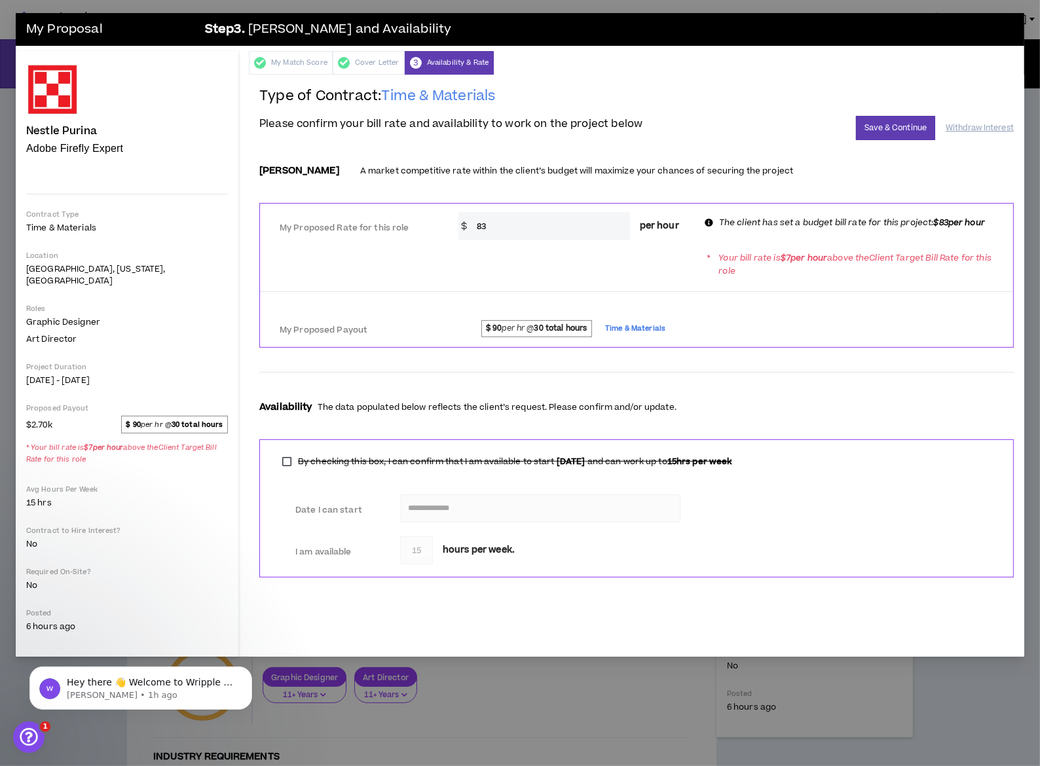
click at [485, 212] on input "83" at bounding box center [550, 226] width 160 height 28
drag, startPoint x: 519, startPoint y: 207, endPoint x: 593, endPoint y: 189, distance: 75.6
click at [519, 212] on input "83" at bounding box center [550, 226] width 160 height 28
click at [904, 116] on button "Save & Continue" at bounding box center [895, 128] width 79 height 24
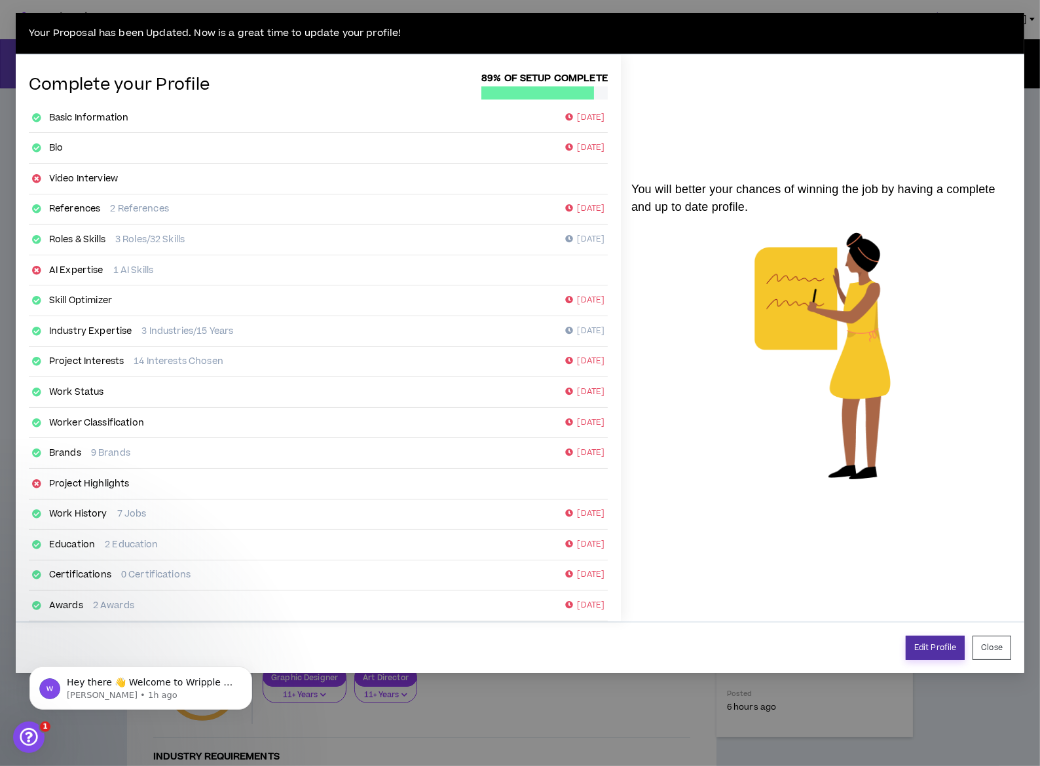
click at [947, 636] on link "Edit Profile" at bounding box center [935, 648] width 59 height 24
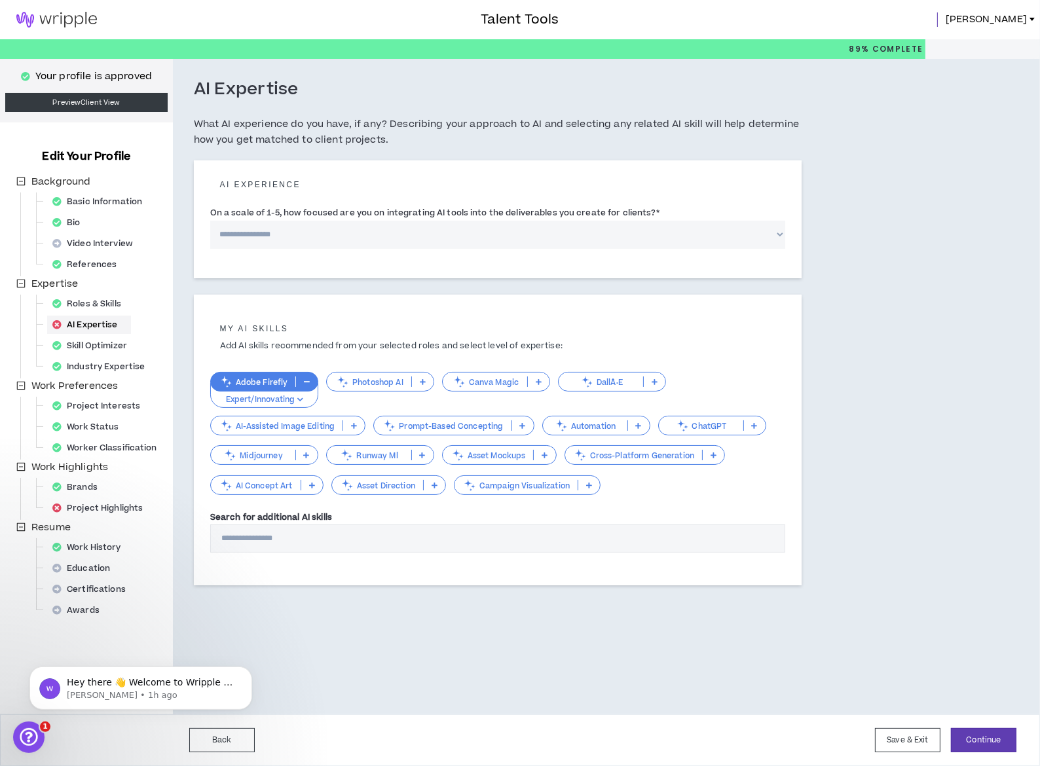
click at [304, 378] on icon "button" at bounding box center [307, 381] width 6 height 7
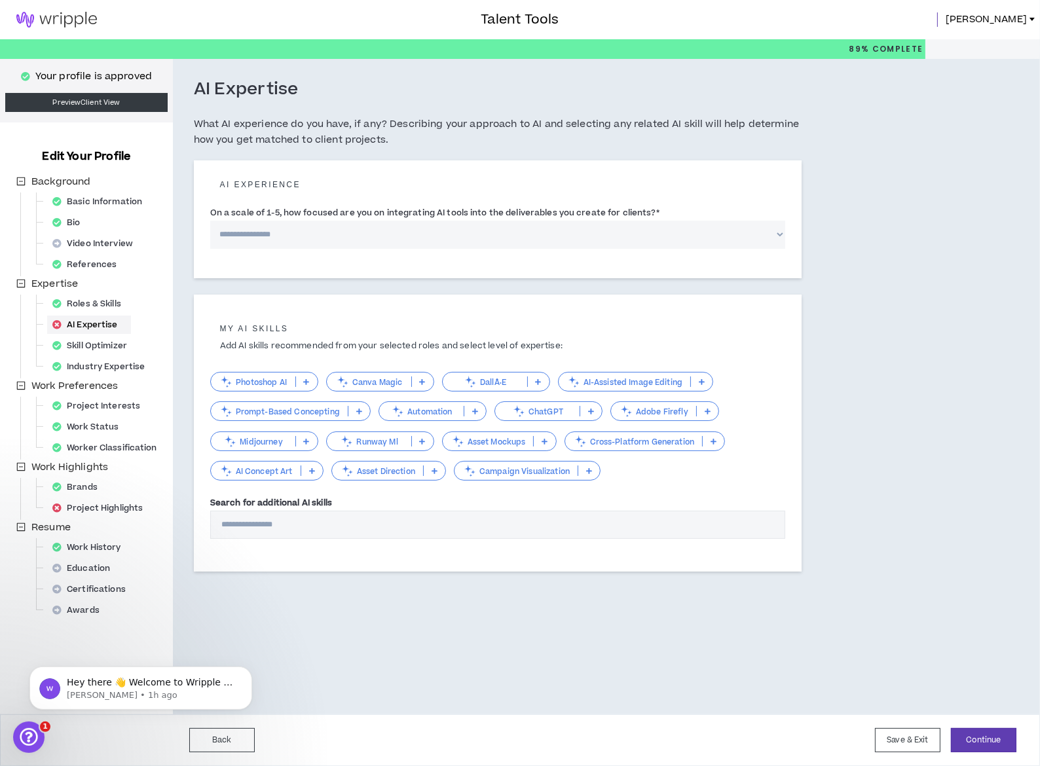
click at [284, 511] on input "Search for additional AI skills" at bounding box center [498, 525] width 576 height 28
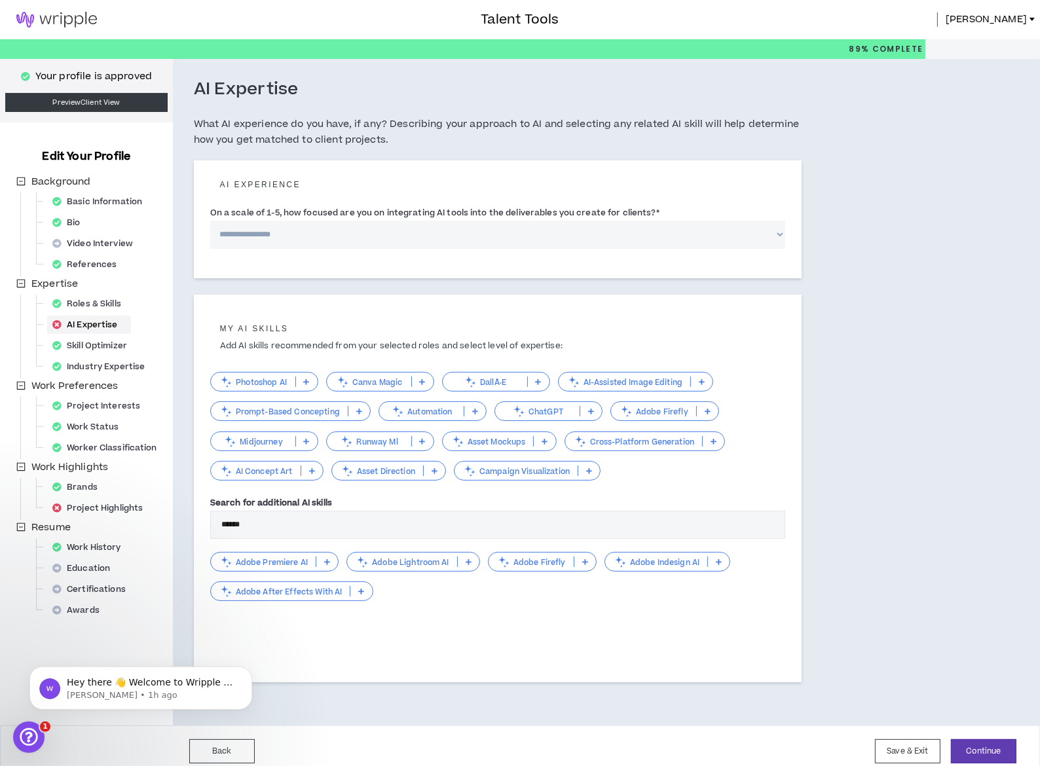
type input "*****"
click at [582, 559] on icon at bounding box center [585, 562] width 6 height 7
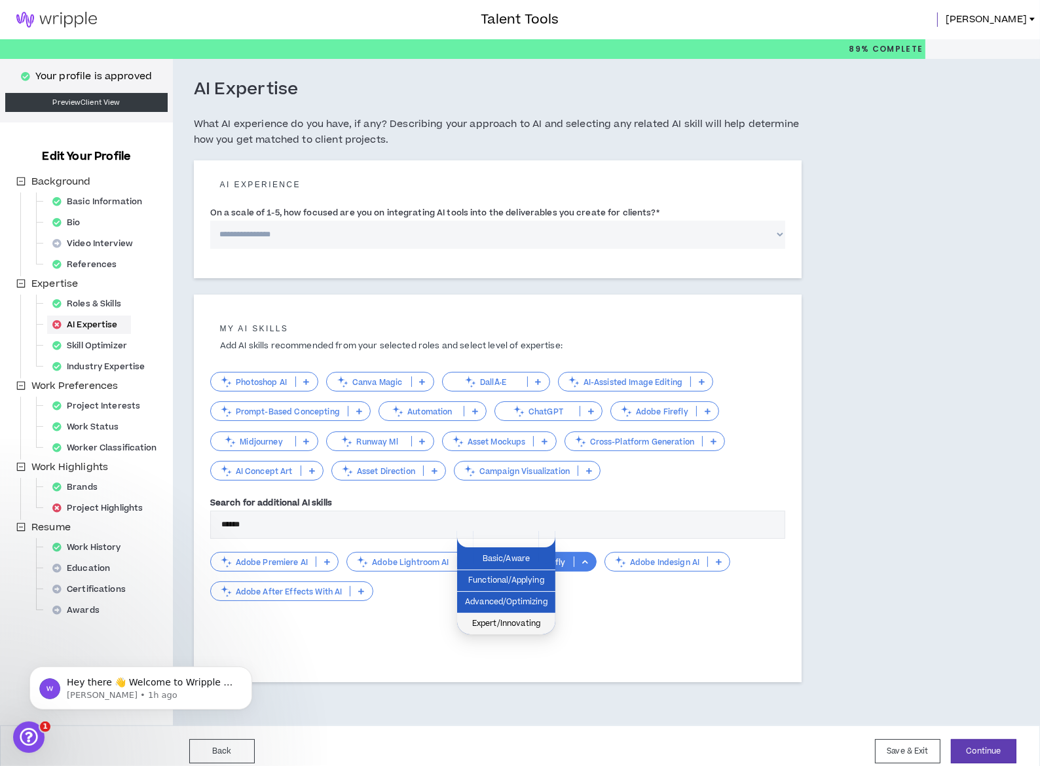
click at [527, 626] on span "Expert/Innovating" at bounding box center [506, 624] width 83 height 14
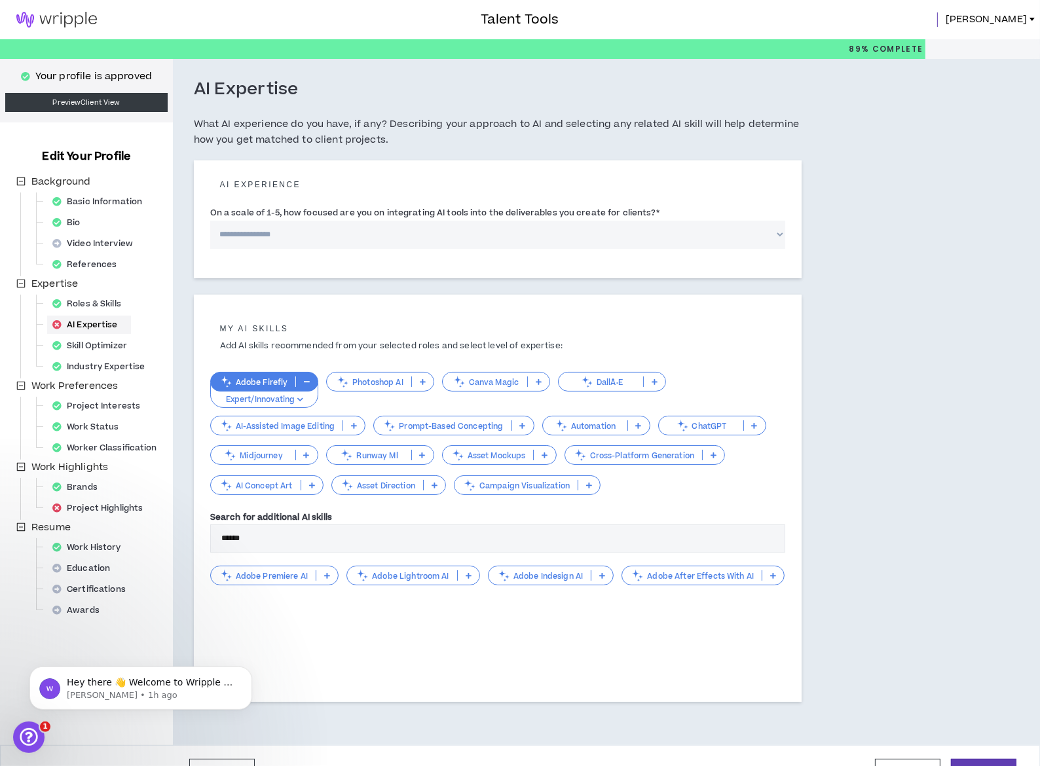
click at [770, 572] on icon at bounding box center [773, 575] width 6 height 7
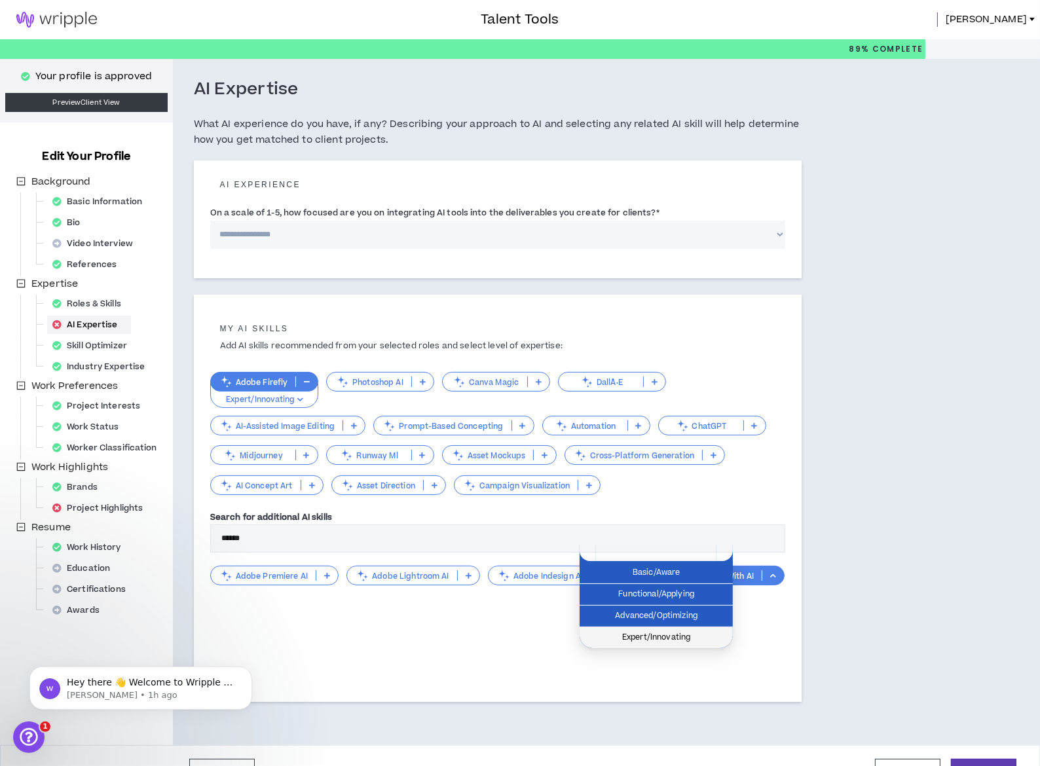
click at [676, 635] on span "Expert/Innovating" at bounding box center [656, 638] width 138 height 14
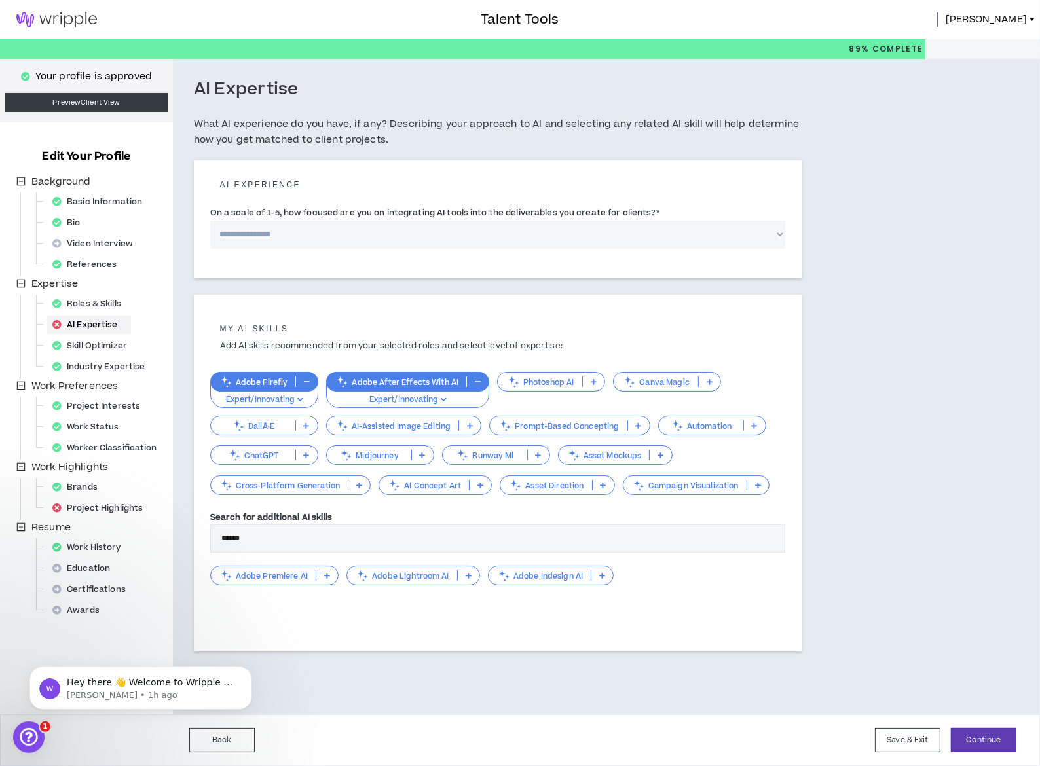
click at [466, 572] on icon at bounding box center [469, 575] width 6 height 7
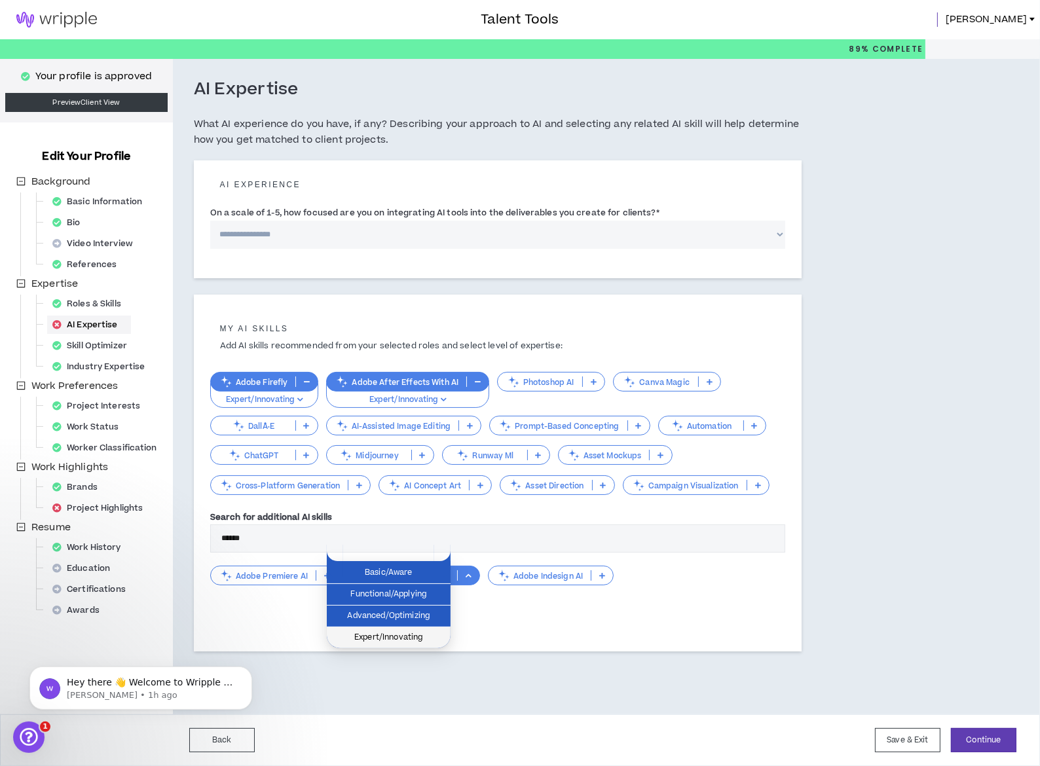
click at [398, 635] on span "Expert/Innovating" at bounding box center [389, 638] width 108 height 14
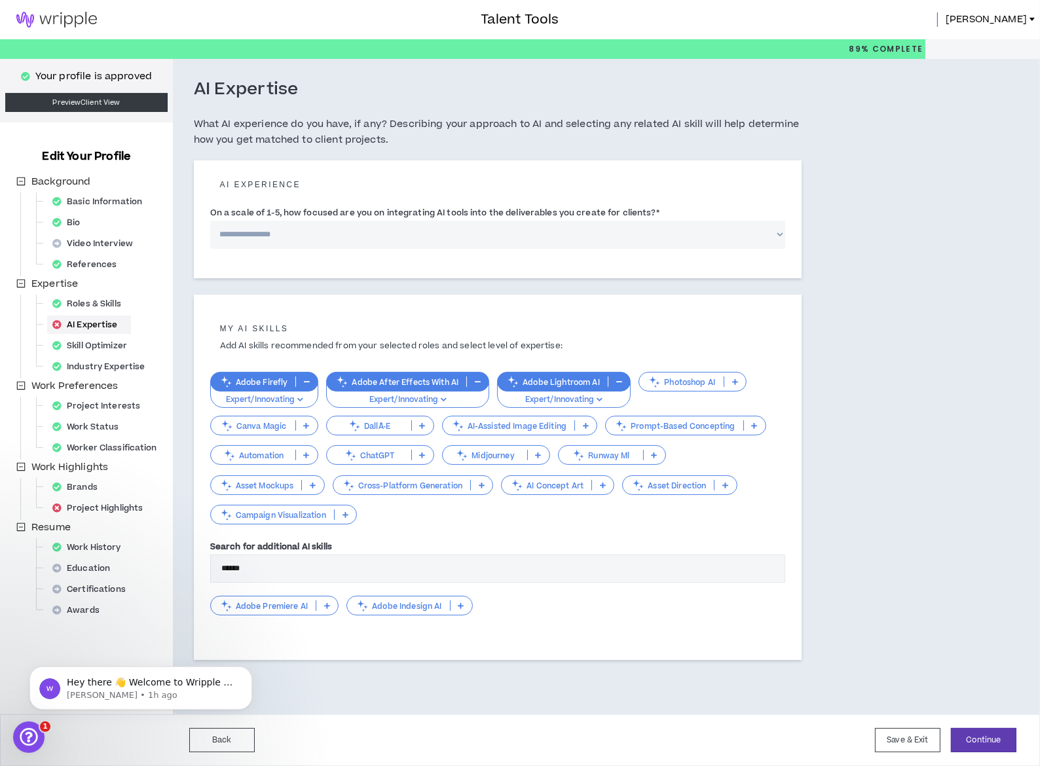
click at [324, 602] on icon at bounding box center [327, 605] width 6 height 7
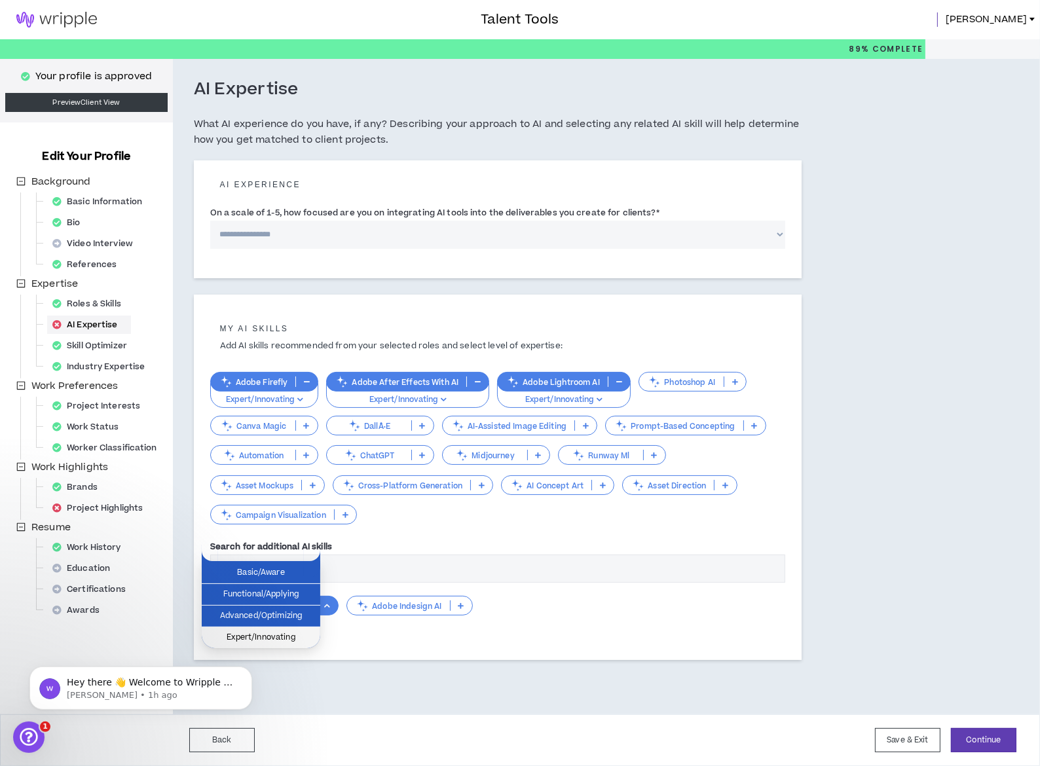
click at [282, 635] on span "Expert/Innovating" at bounding box center [261, 638] width 103 height 14
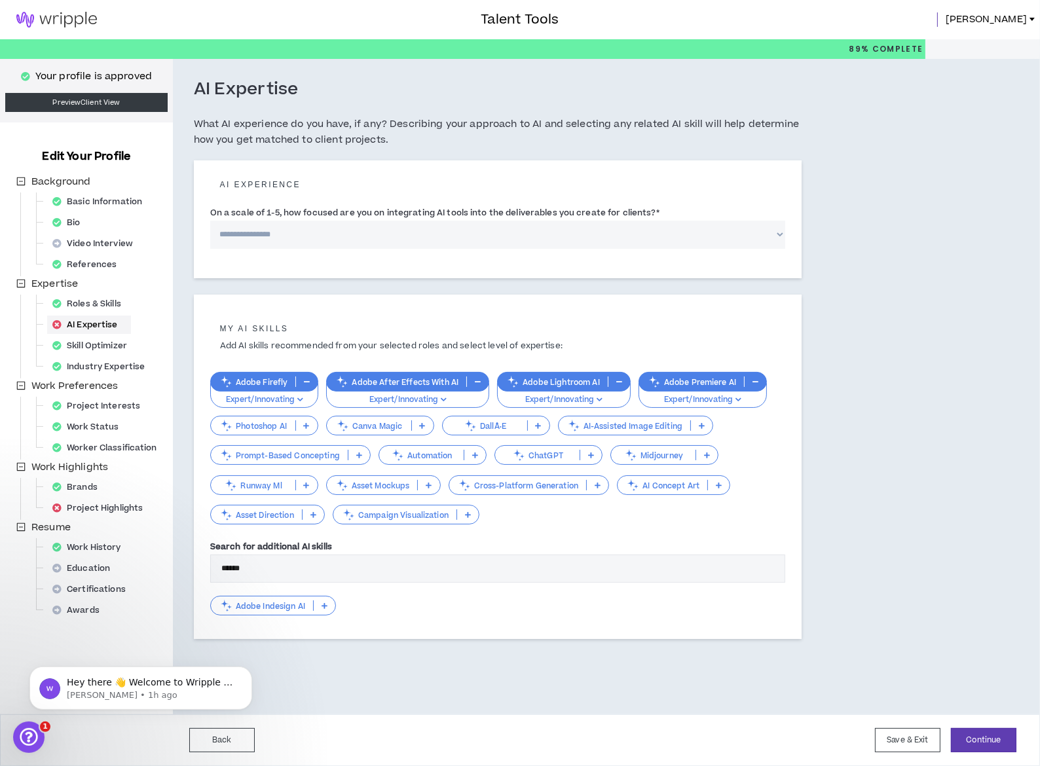
click at [322, 602] on icon at bounding box center [325, 605] width 6 height 7
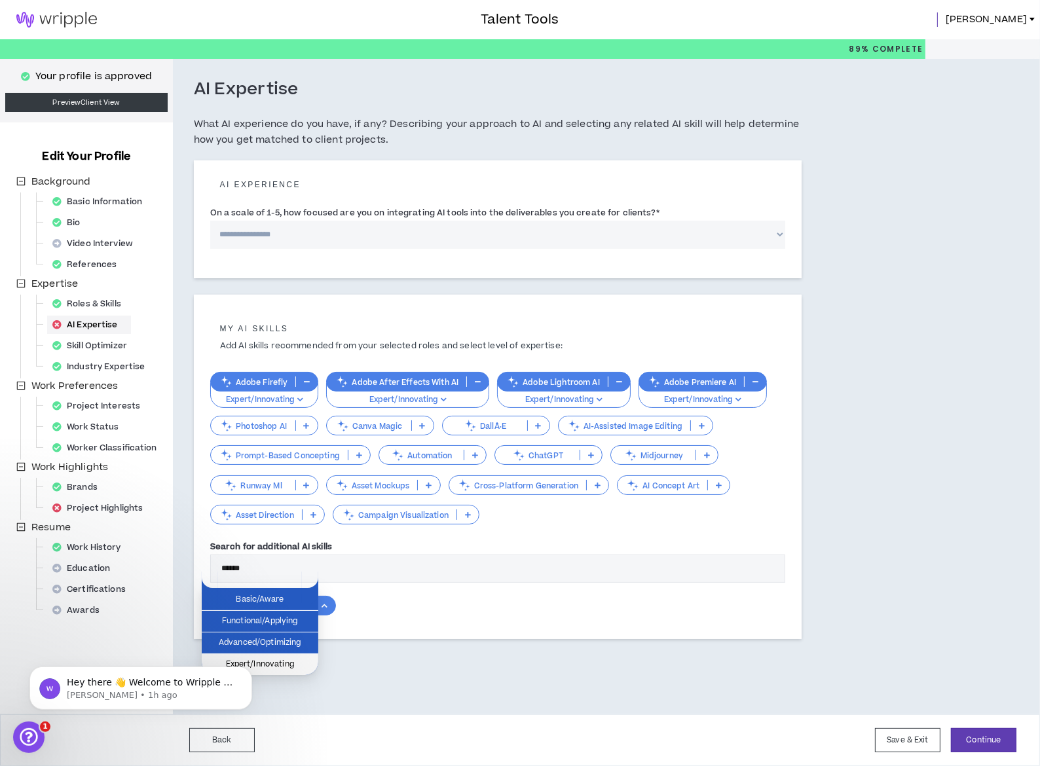
click at [275, 663] on span "Expert/Innovating" at bounding box center [260, 664] width 101 height 14
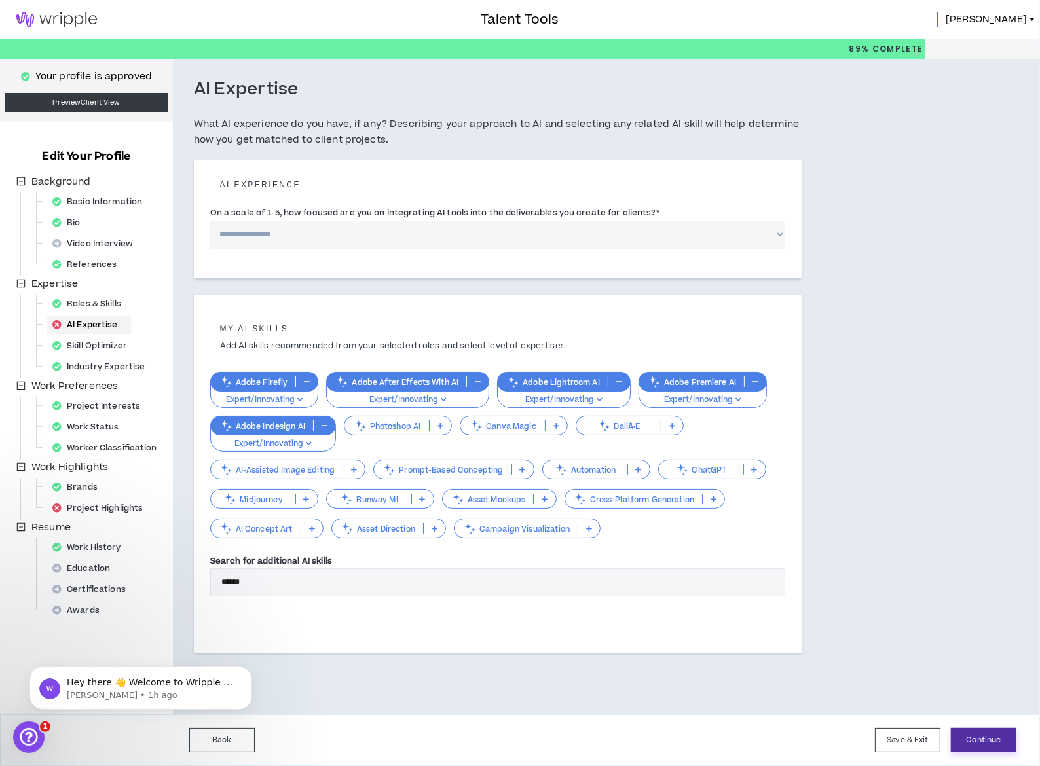
click at [994, 744] on button "Continue" at bounding box center [983, 740] width 65 height 24
click at [993, 742] on button "Continue" at bounding box center [983, 740] width 65 height 24
click at [915, 739] on button "Save & Exit" at bounding box center [907, 740] width 65 height 24
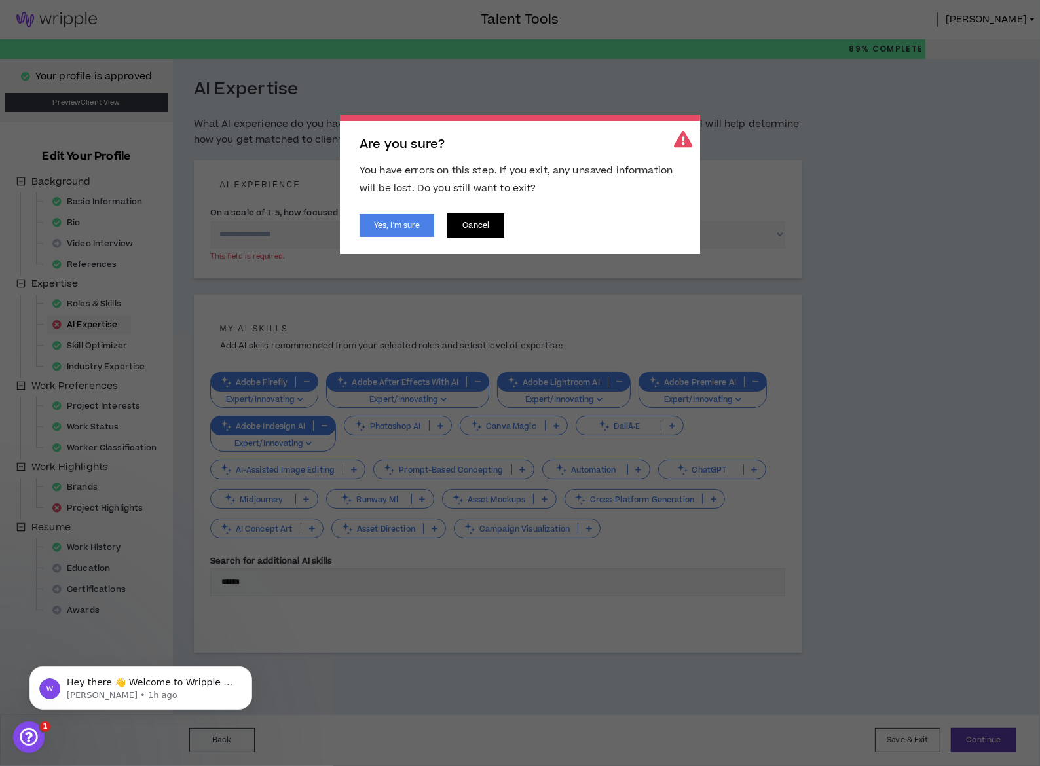
click at [485, 230] on button "Cancel" at bounding box center [475, 225] width 57 height 24
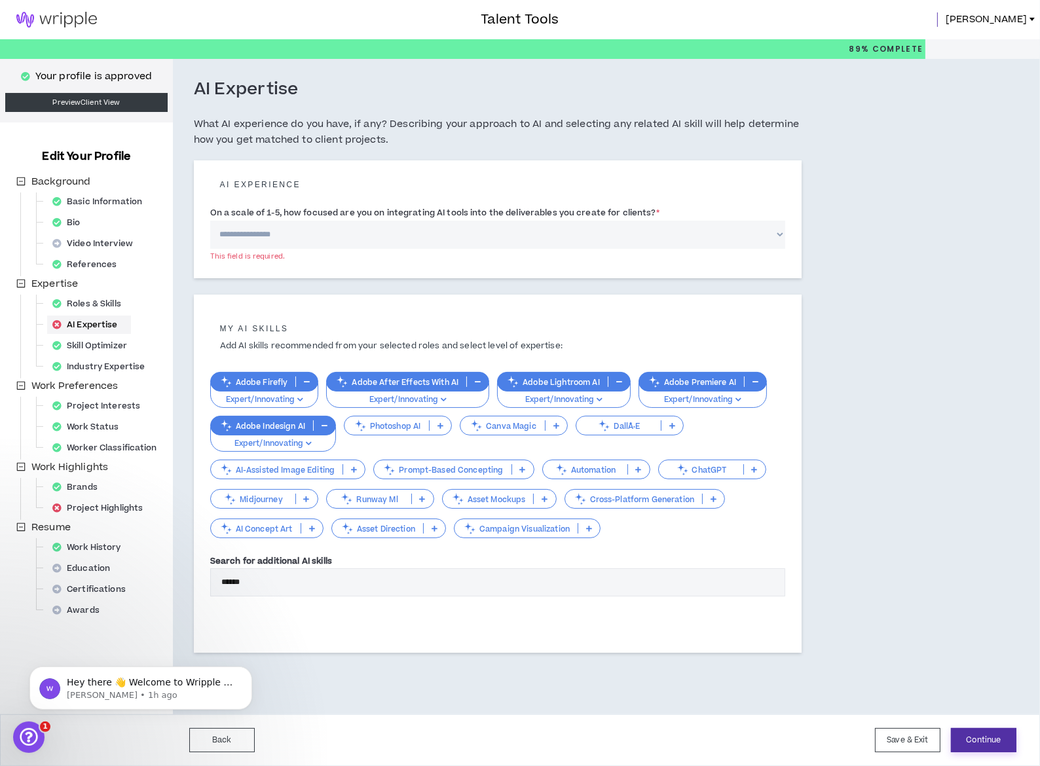
click at [993, 733] on button "Continue" at bounding box center [983, 740] width 65 height 24
click at [288, 232] on select "**********" at bounding box center [498, 235] width 576 height 28
select select "*"
click at [210, 221] on select "**********" at bounding box center [498, 235] width 576 height 28
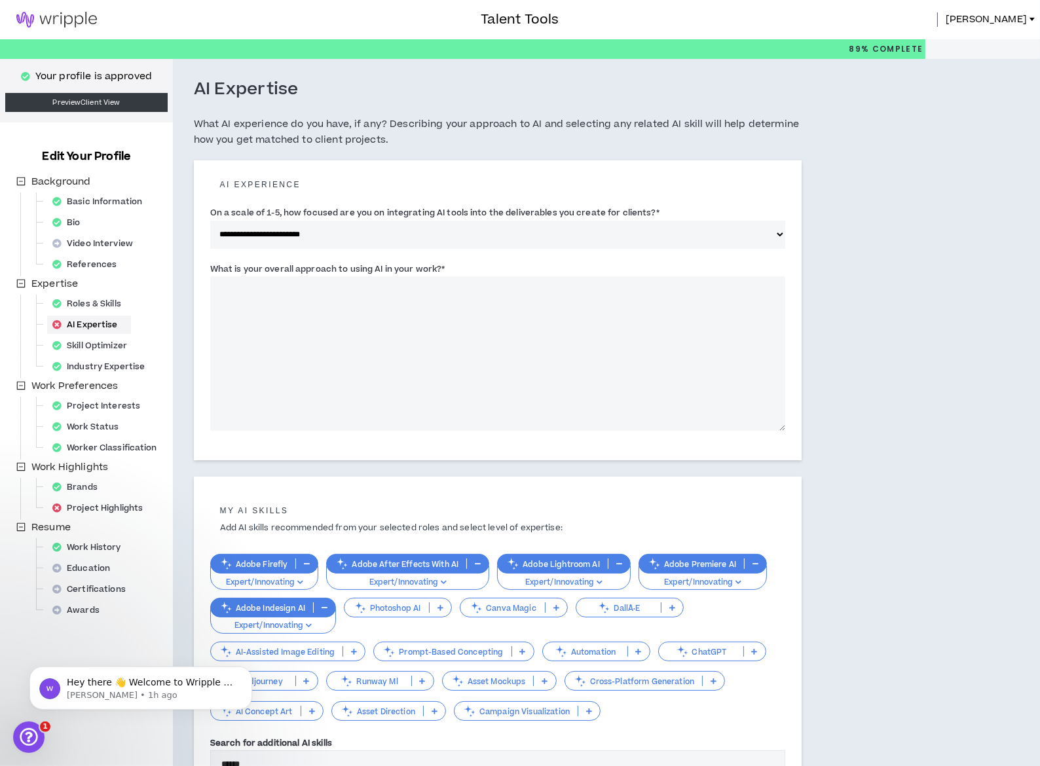
click at [478, 359] on textarea "What is your overall approach to using AI in your work? *" at bounding box center [498, 353] width 576 height 155
drag, startPoint x: 206, startPoint y: 264, endPoint x: 416, endPoint y: 263, distance: 210.2
click at [406, 263] on label "What is your overall approach to using AI in your work? *" at bounding box center [327, 269] width 235 height 21
drag, startPoint x: 432, startPoint y: 264, endPoint x: 196, endPoint y: 263, distance: 235.7
click at [195, 261] on div "**********" at bounding box center [498, 310] width 608 height 300
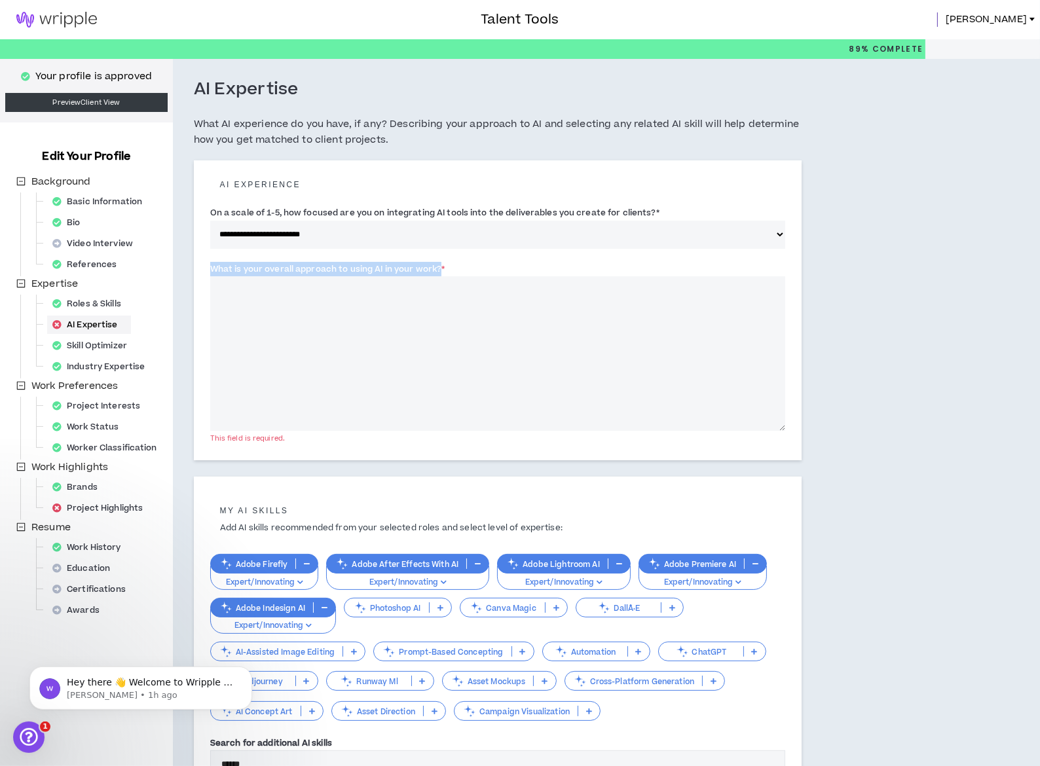
copy label "What is your overall approach to using AI in your work?"
click at [321, 317] on textarea "What is your overall approach to using AI in your work? *" at bounding box center [498, 353] width 576 height 155
paste textarea "**********"
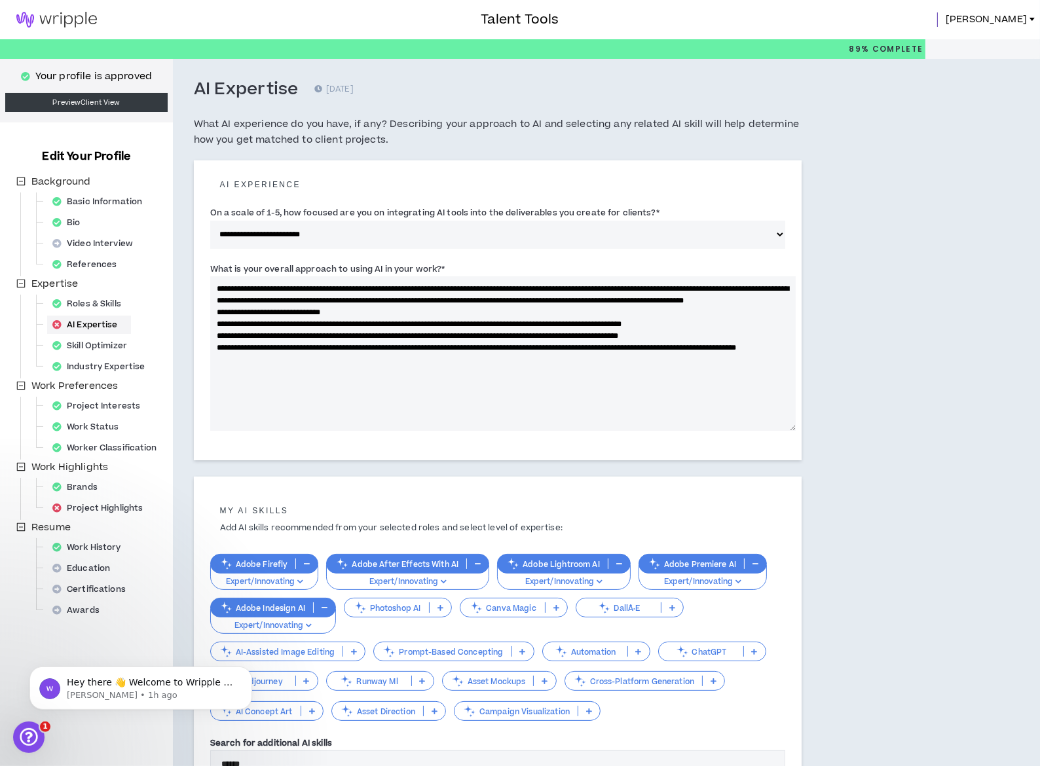
click at [375, 306] on textarea "**********" at bounding box center [503, 353] width 586 height 155
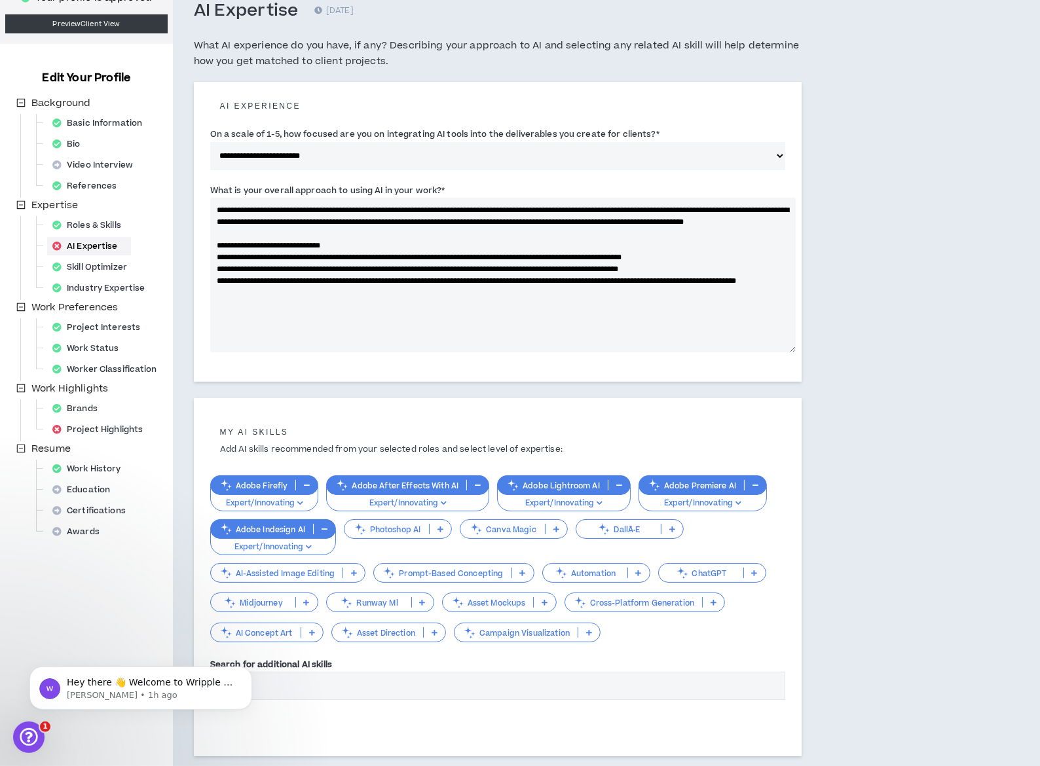
scroll to position [135, 0]
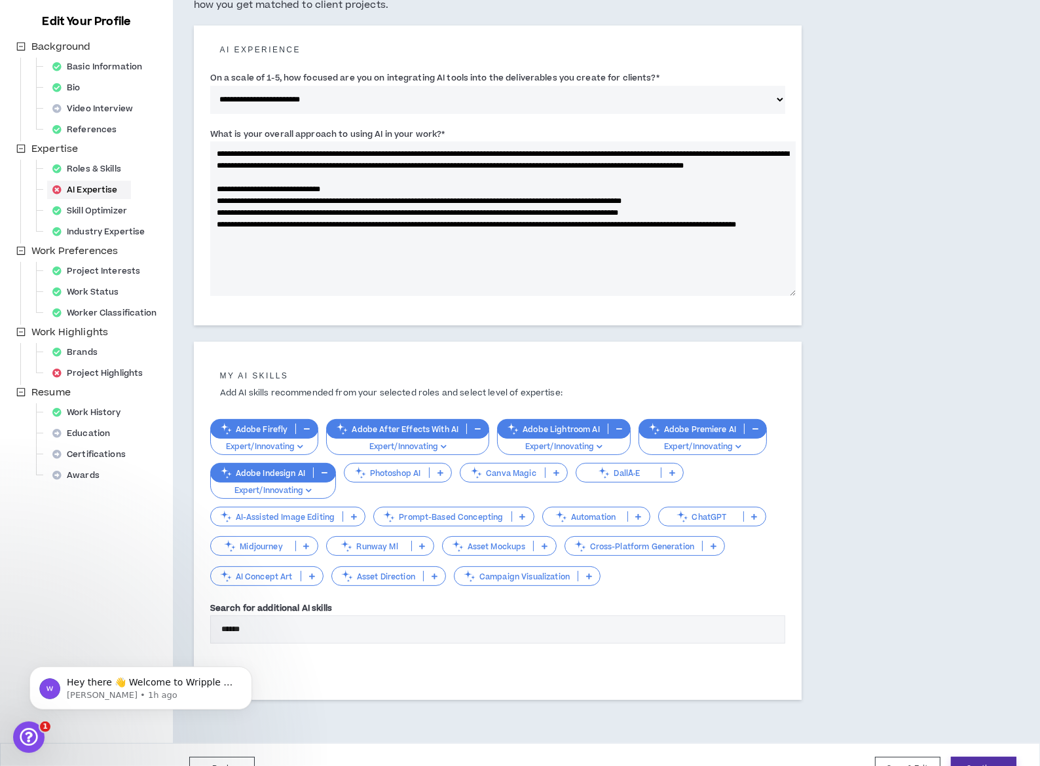
type textarea "**********"
click at [980, 757] on button "Continue" at bounding box center [983, 769] width 65 height 24
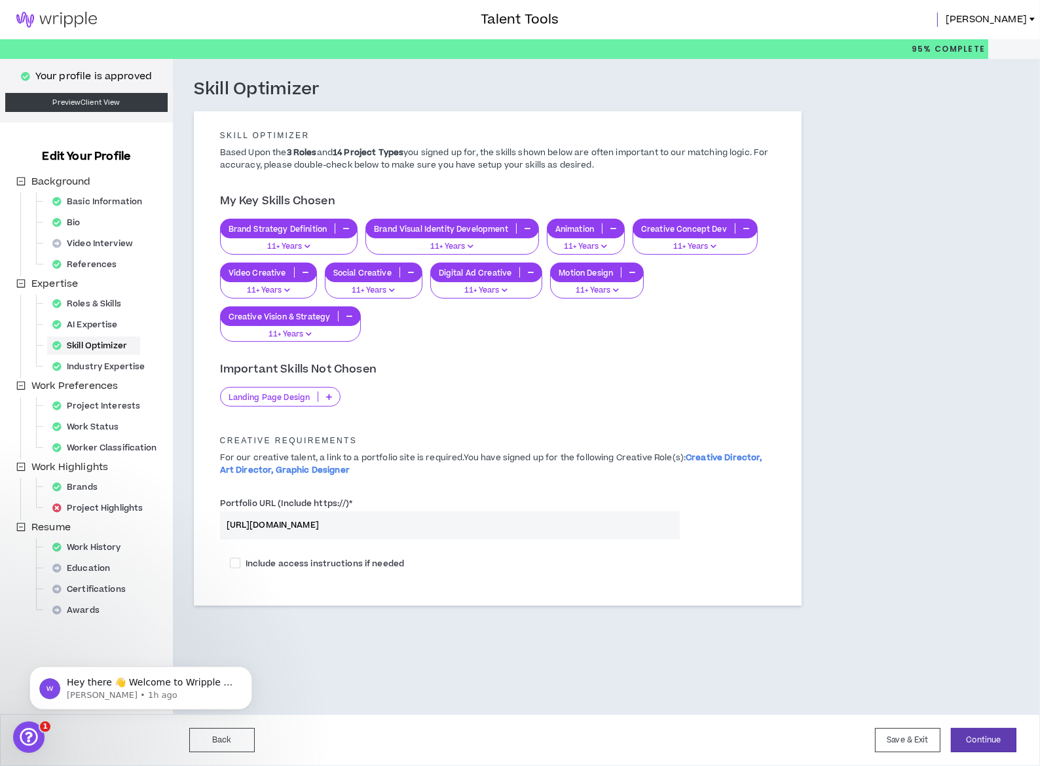
click at [326, 394] on icon at bounding box center [329, 397] width 6 height 7
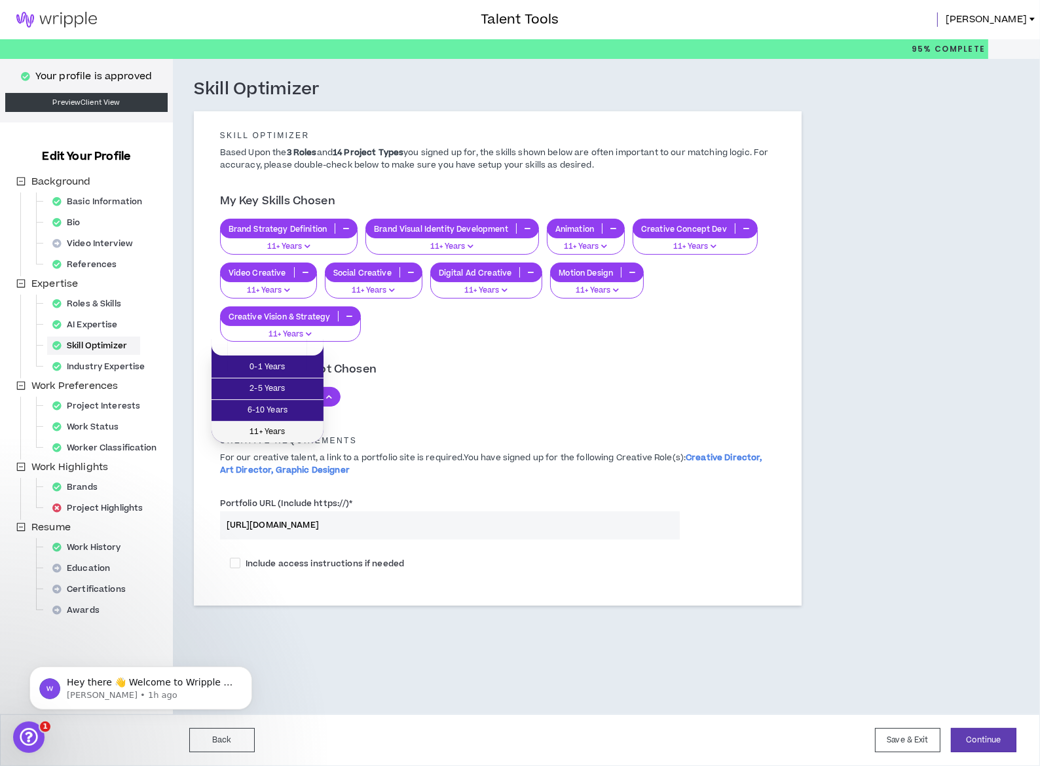
click at [292, 427] on span "11+ Years" at bounding box center [267, 432] width 96 height 14
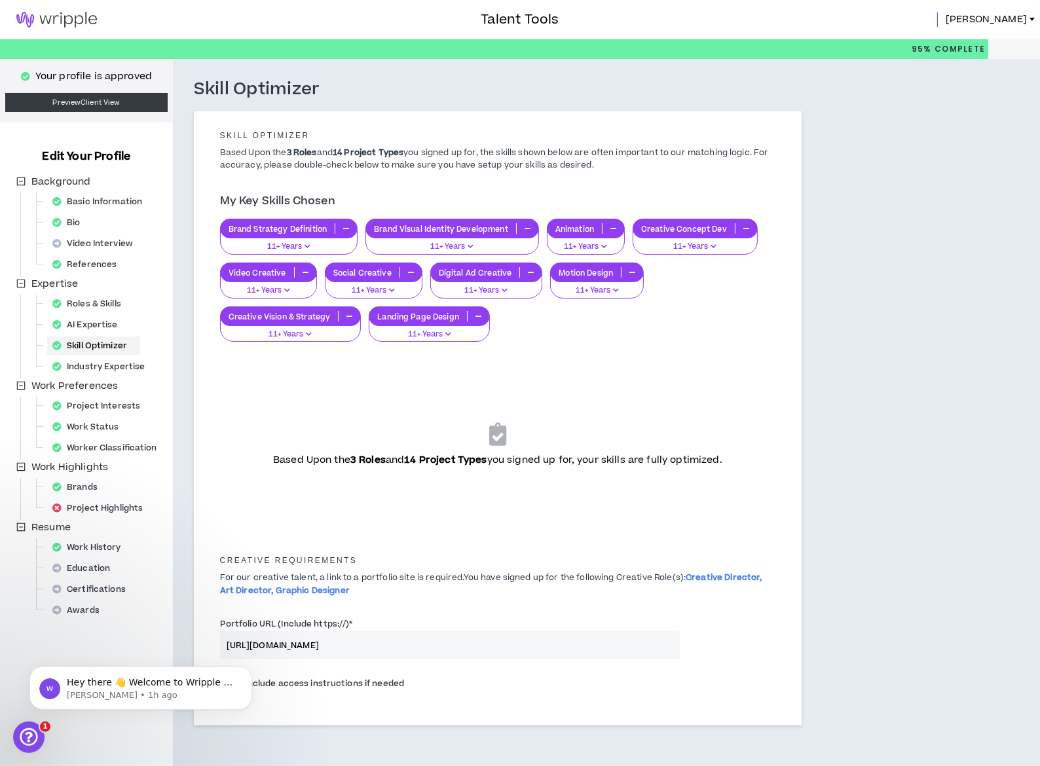
scroll to position [52, 0]
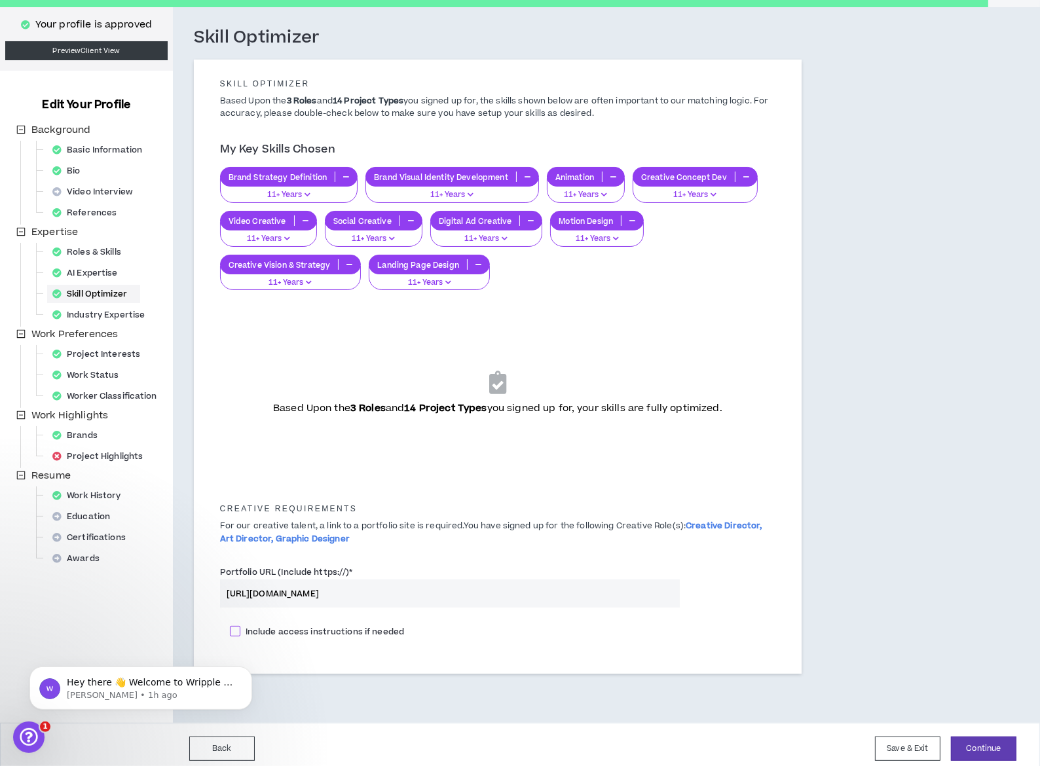
click at [230, 626] on span at bounding box center [235, 631] width 10 height 10
checkbox input "****"
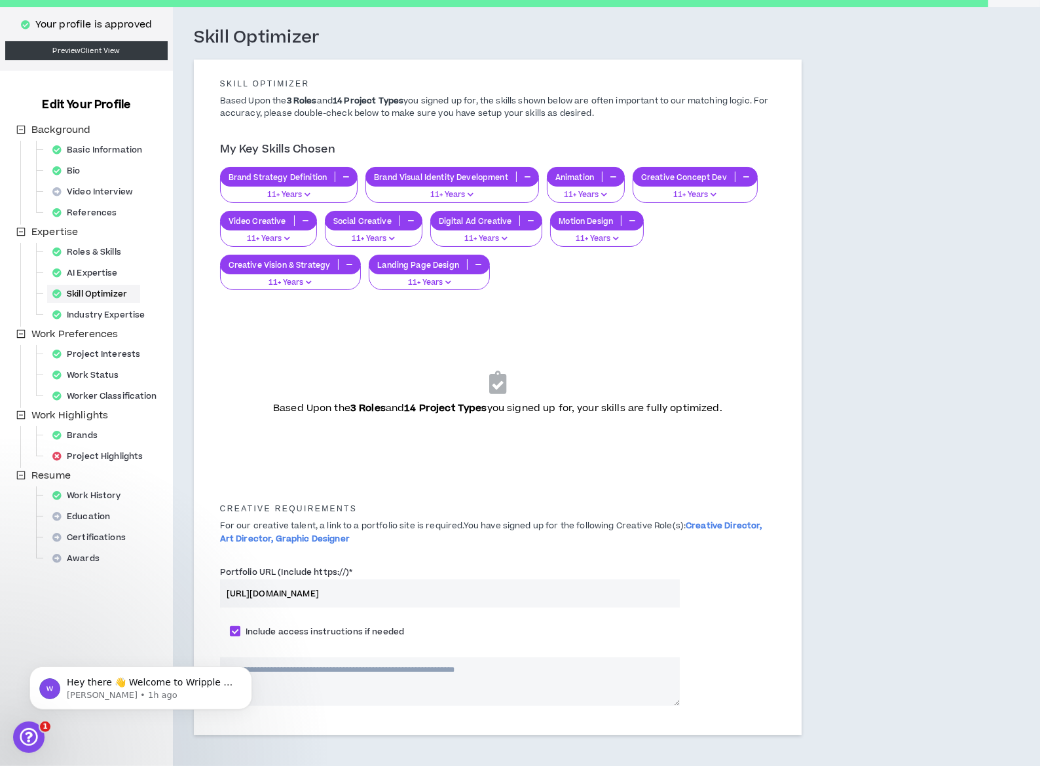
scroll to position [113, 0]
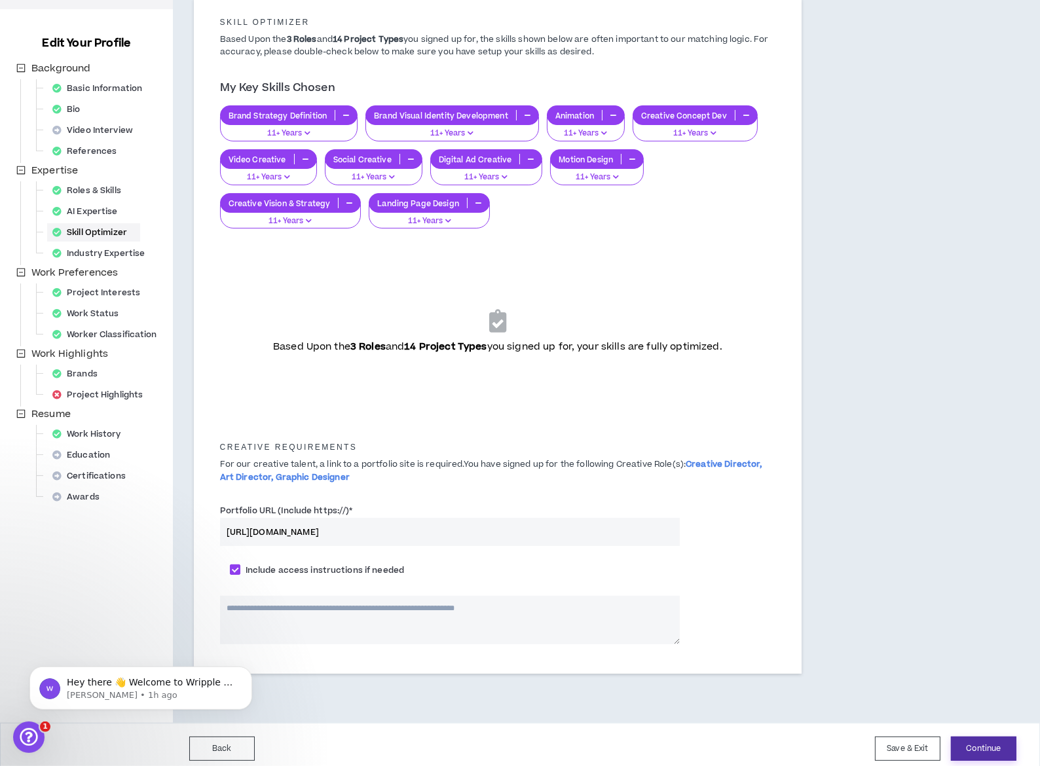
click at [976, 742] on button "Continue" at bounding box center [983, 749] width 65 height 24
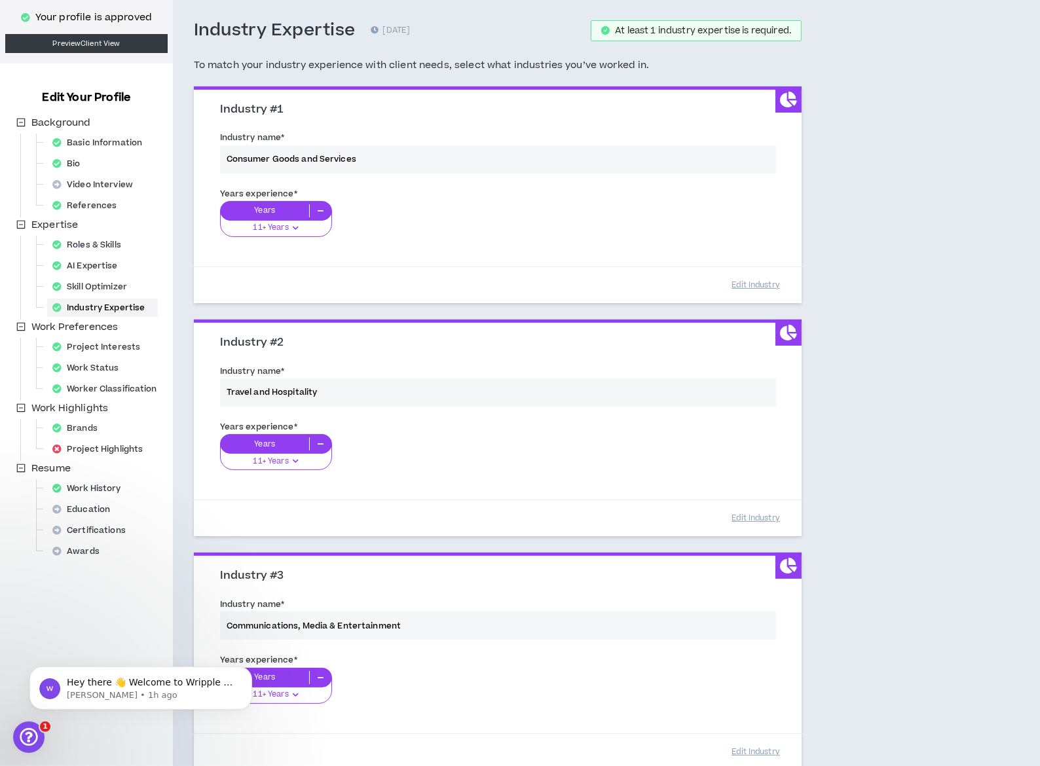
scroll to position [245, 0]
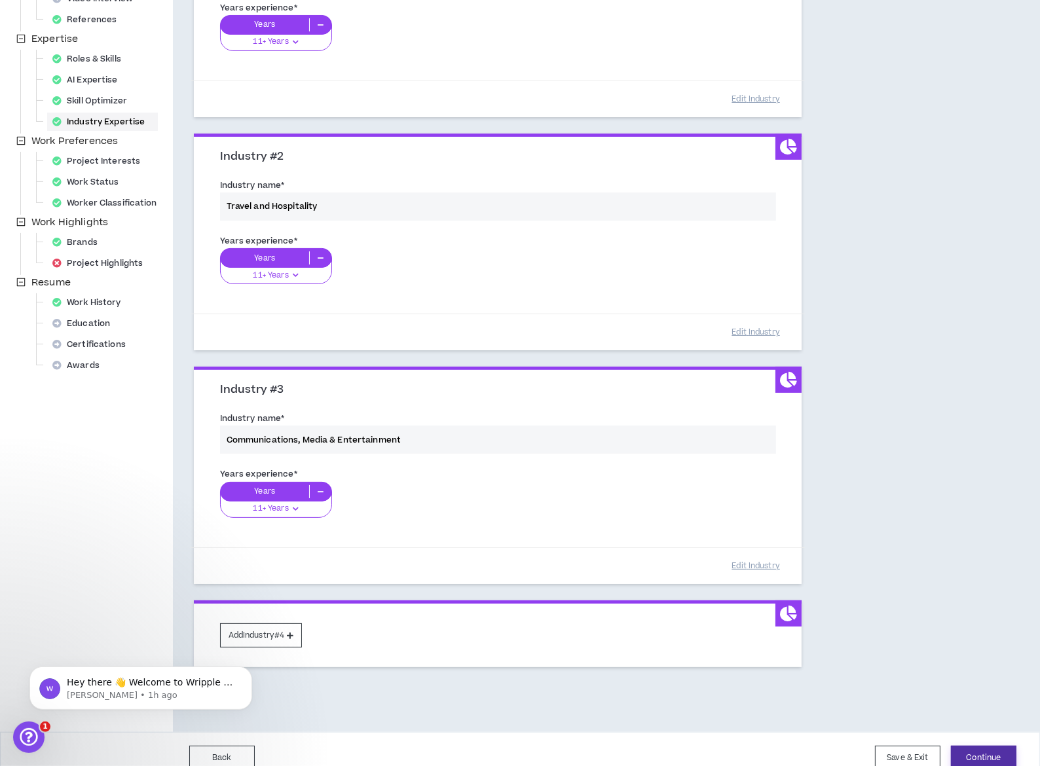
click at [984, 746] on button "Continue" at bounding box center [983, 758] width 65 height 24
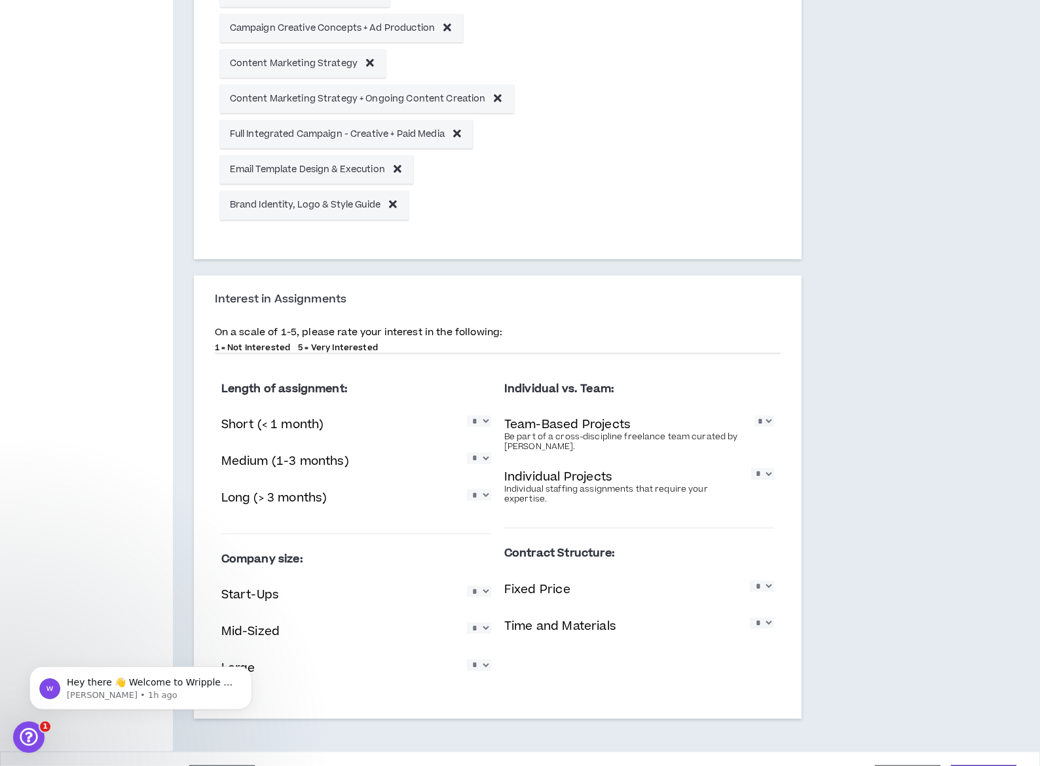
scroll to position [909, 0]
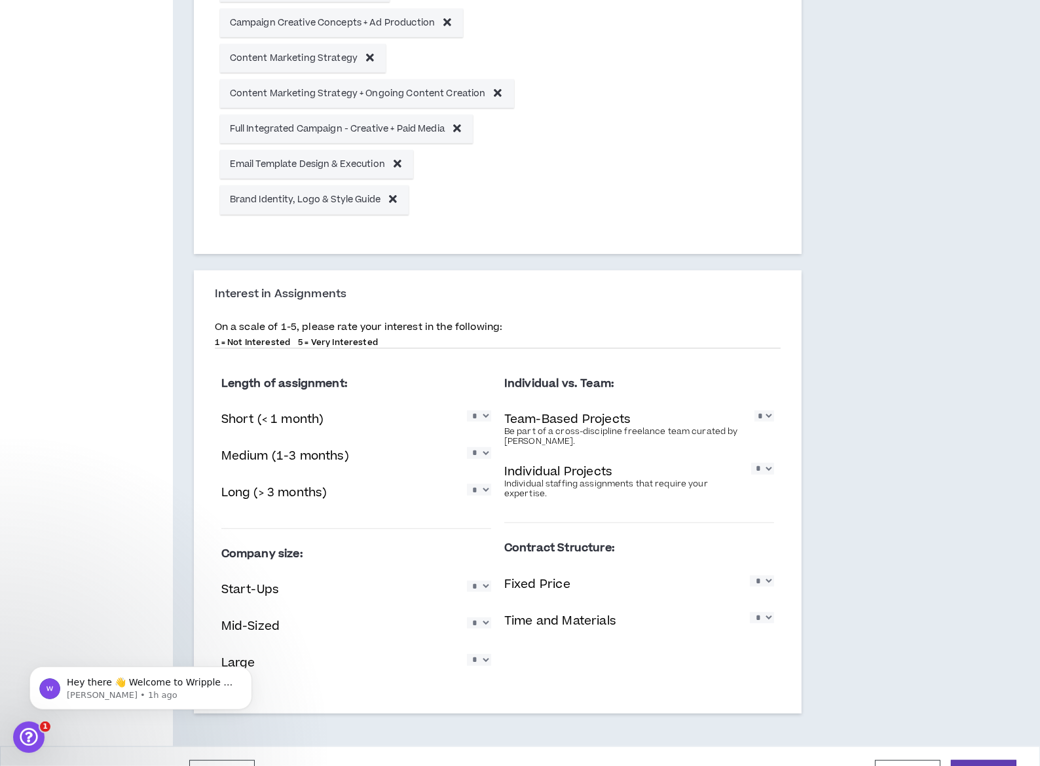
click at [774, 411] on select "* * * * *" at bounding box center [764, 416] width 20 height 11
click at [758, 411] on select "* * * * *" at bounding box center [764, 416] width 20 height 11
click at [992, 760] on button "Continue" at bounding box center [983, 772] width 65 height 24
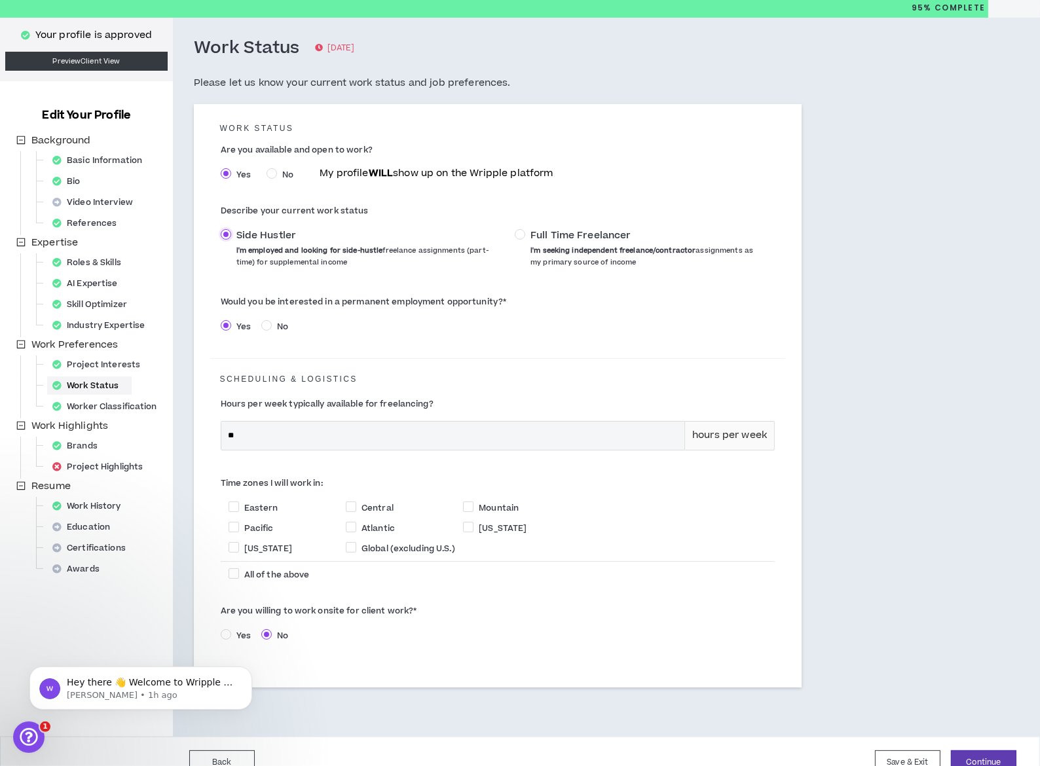
scroll to position [48, 0]
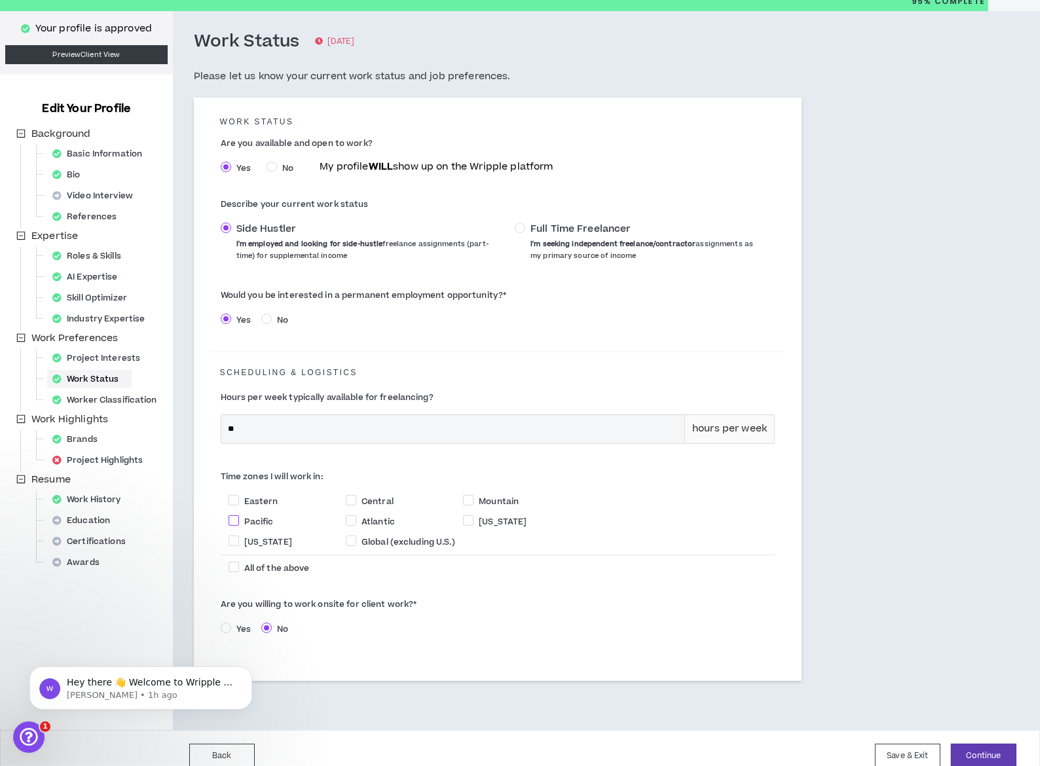
click at [229, 515] on span at bounding box center [234, 520] width 10 height 10
checkbox input "****"
click at [990, 744] on button "Continue" at bounding box center [983, 756] width 65 height 24
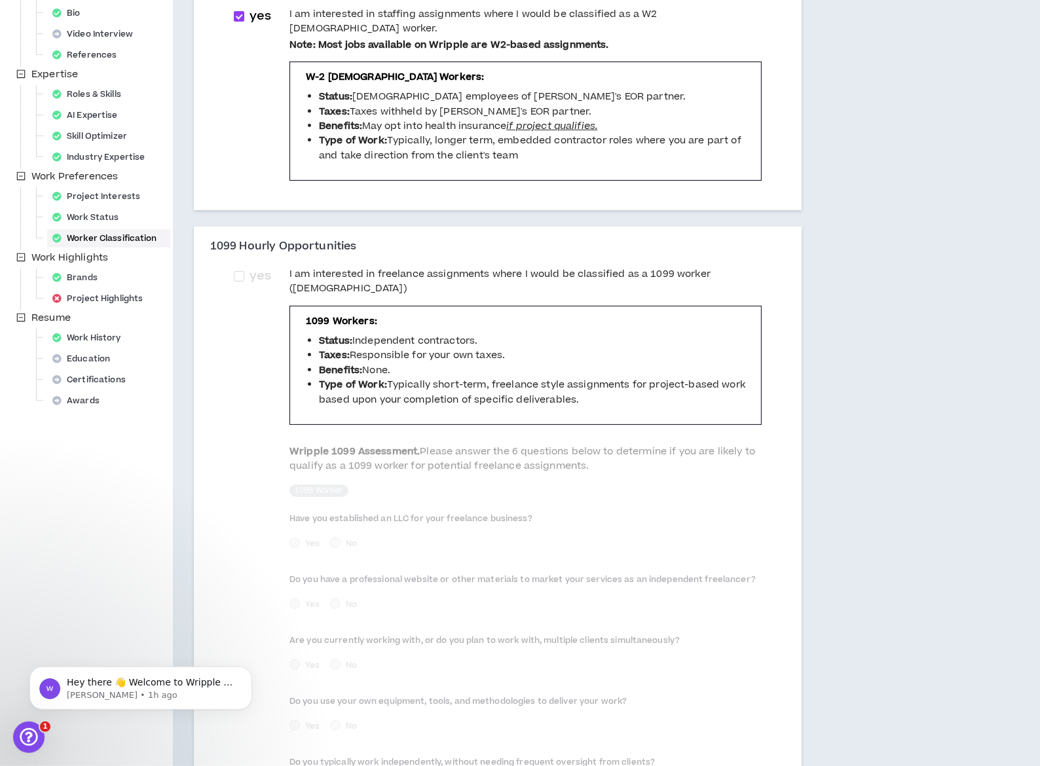
scroll to position [333, 0]
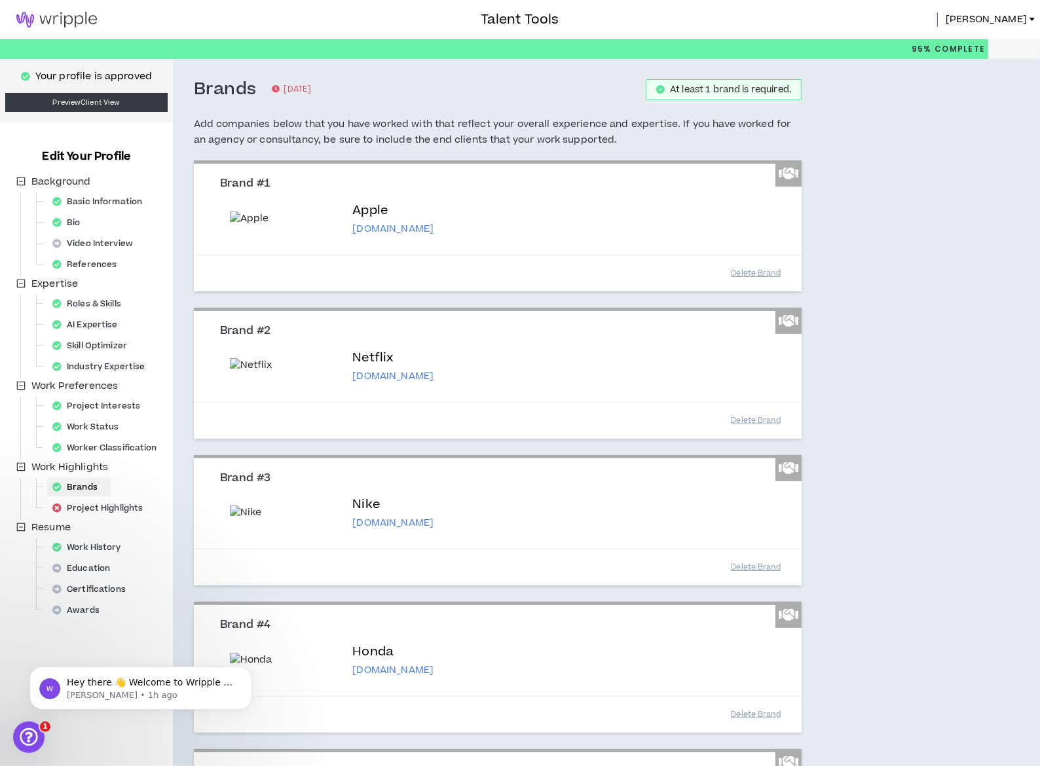
scroll to position [969, 0]
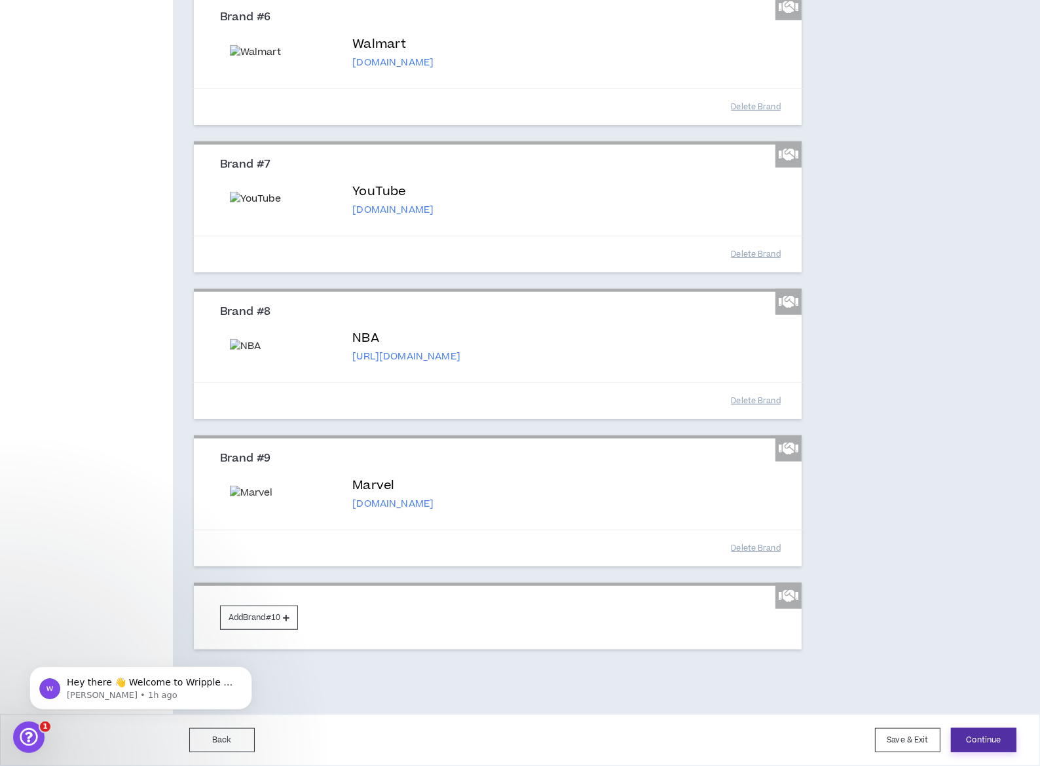
click at [972, 737] on button "Continue" at bounding box center [983, 740] width 65 height 24
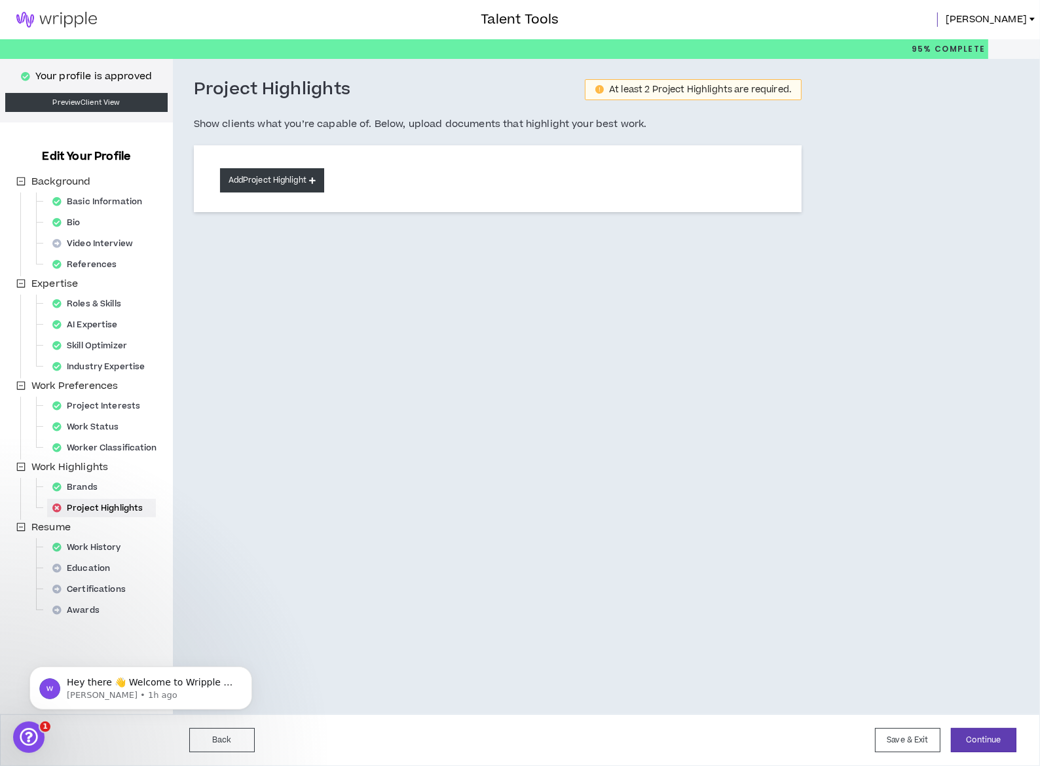
click at [263, 183] on button "Add Project Highlight" at bounding box center [272, 180] width 104 height 24
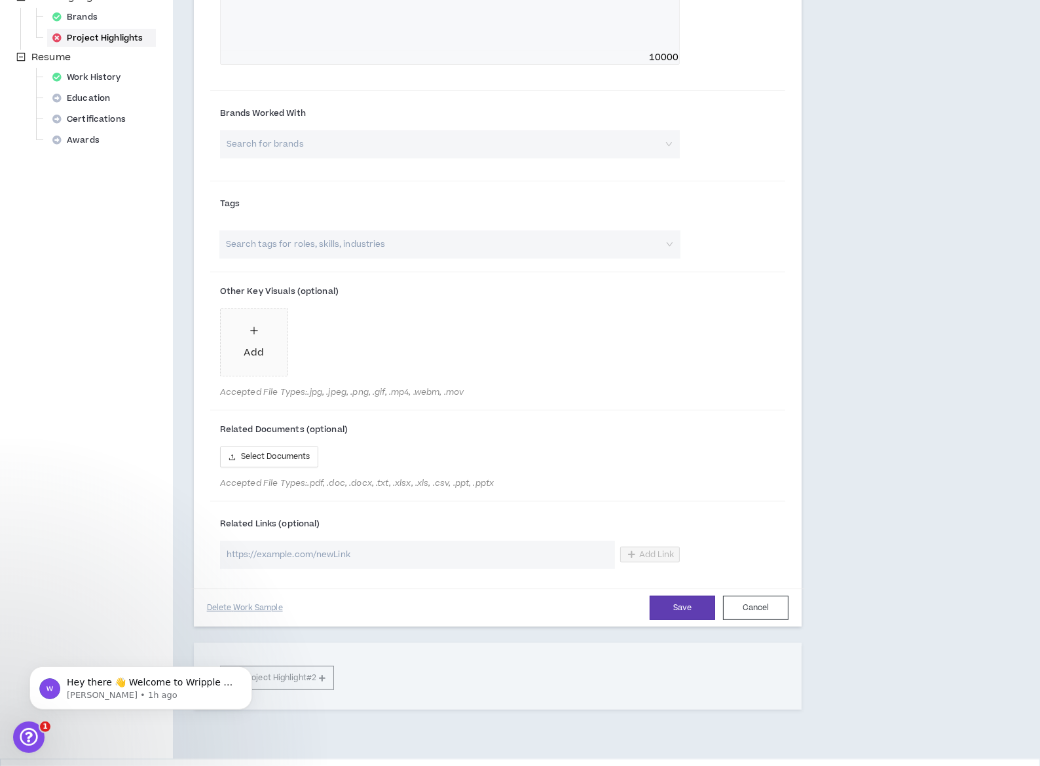
scroll to position [473, 0]
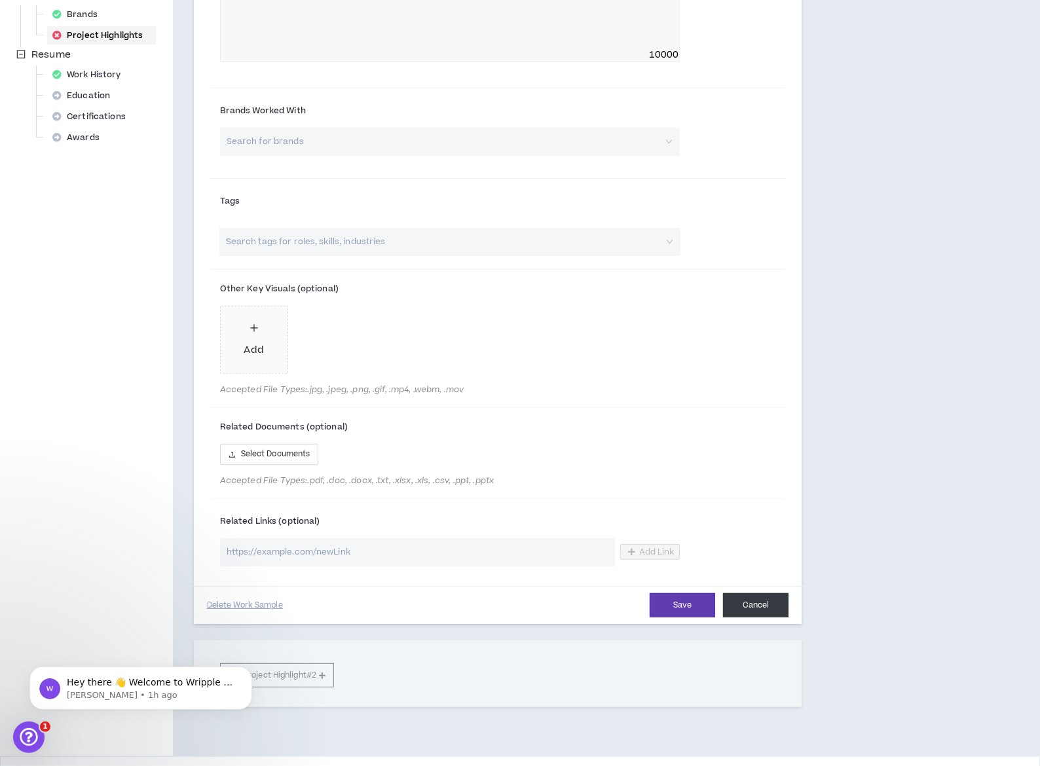
click at [766, 593] on button "Cancel" at bounding box center [755, 605] width 65 height 24
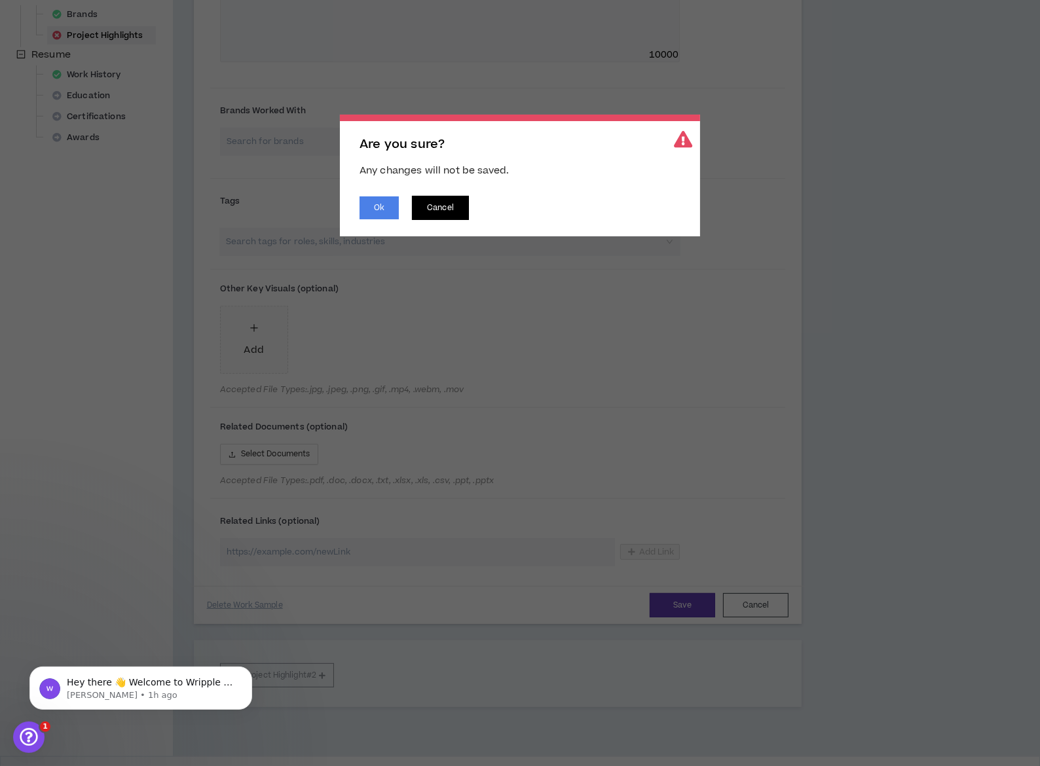
click at [431, 210] on button "Cancel" at bounding box center [440, 208] width 57 height 24
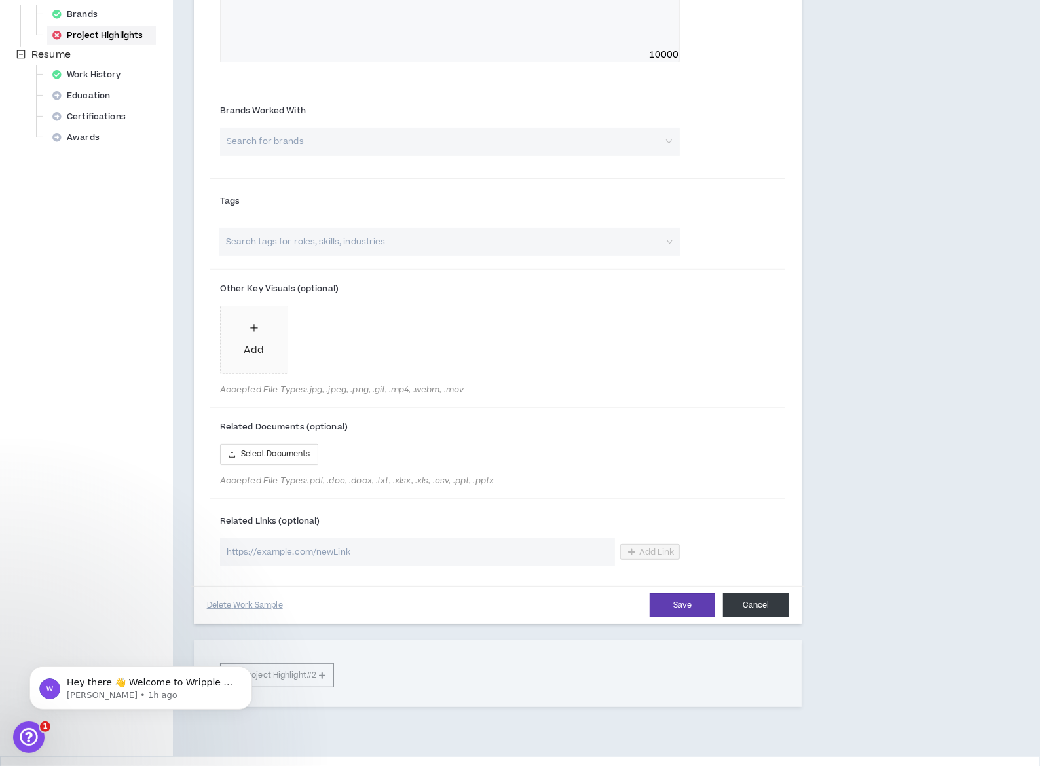
click at [749, 593] on button "Cancel" at bounding box center [755, 605] width 65 height 24
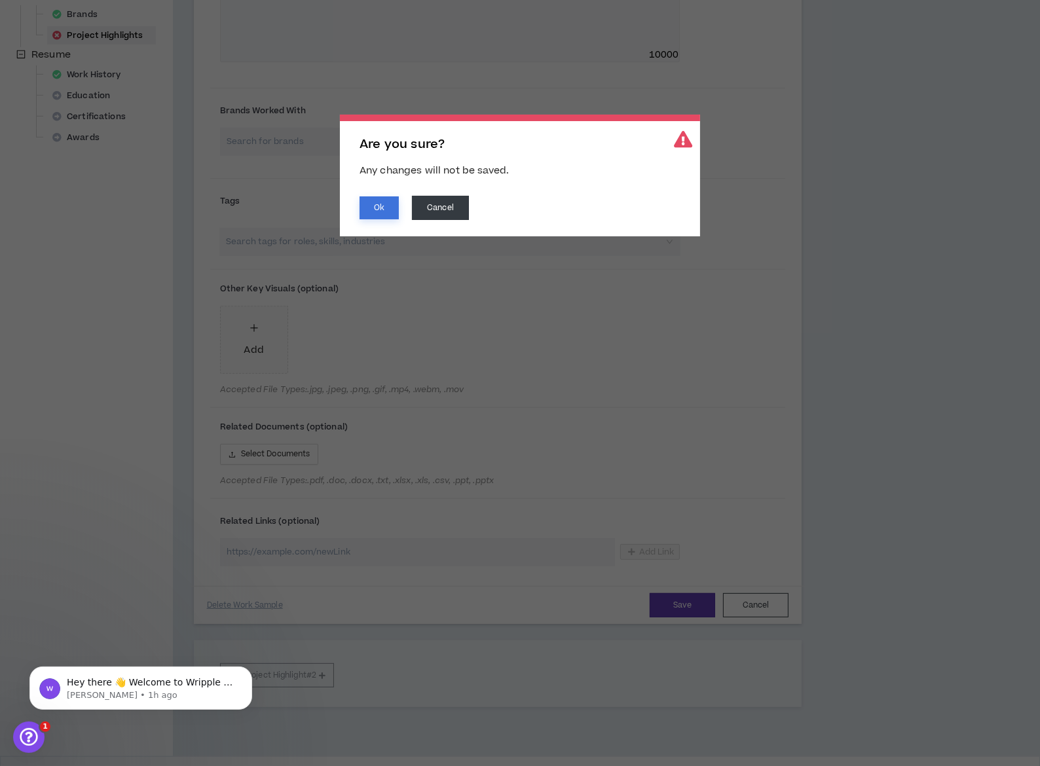
click at [388, 208] on button "Ok" at bounding box center [378, 207] width 39 height 23
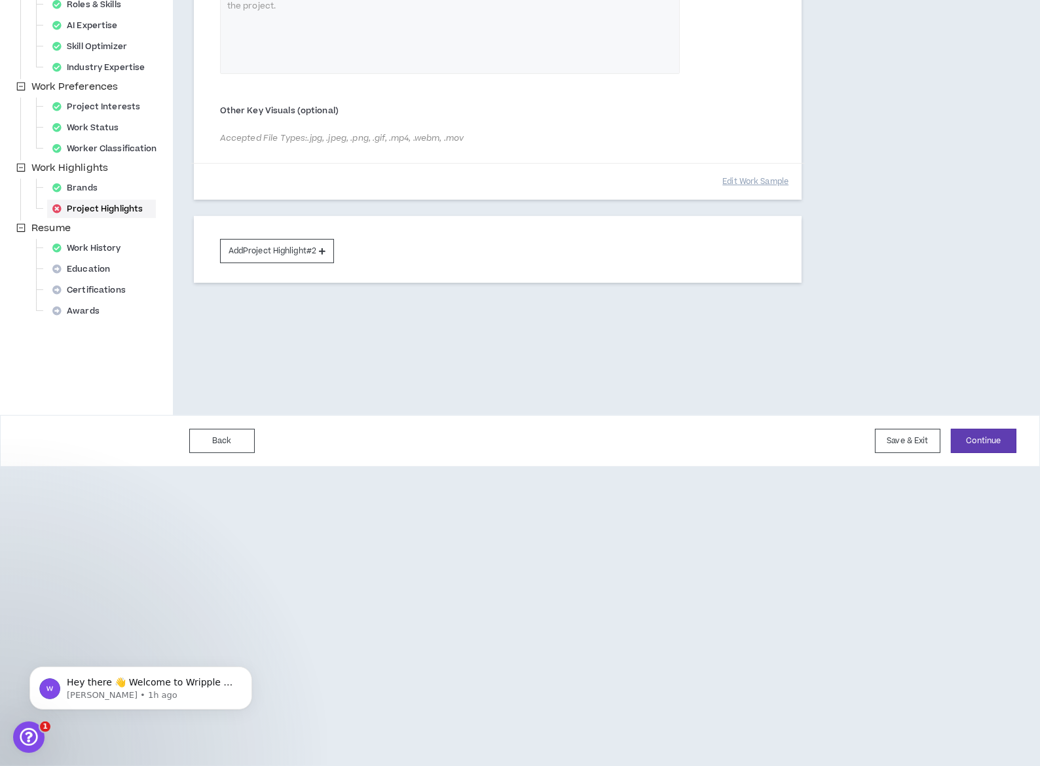
scroll to position [115, 0]
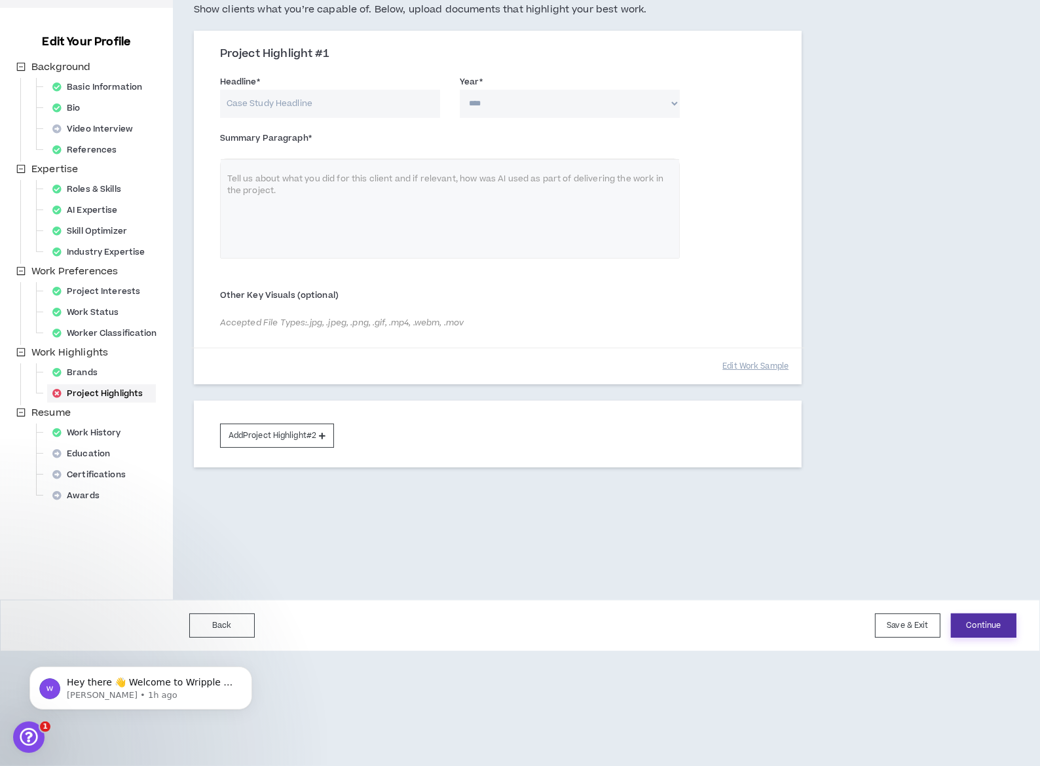
click at [980, 623] on button "Continue" at bounding box center [983, 626] width 65 height 24
click at [917, 625] on button "Save & Exit" at bounding box center [907, 626] width 65 height 24
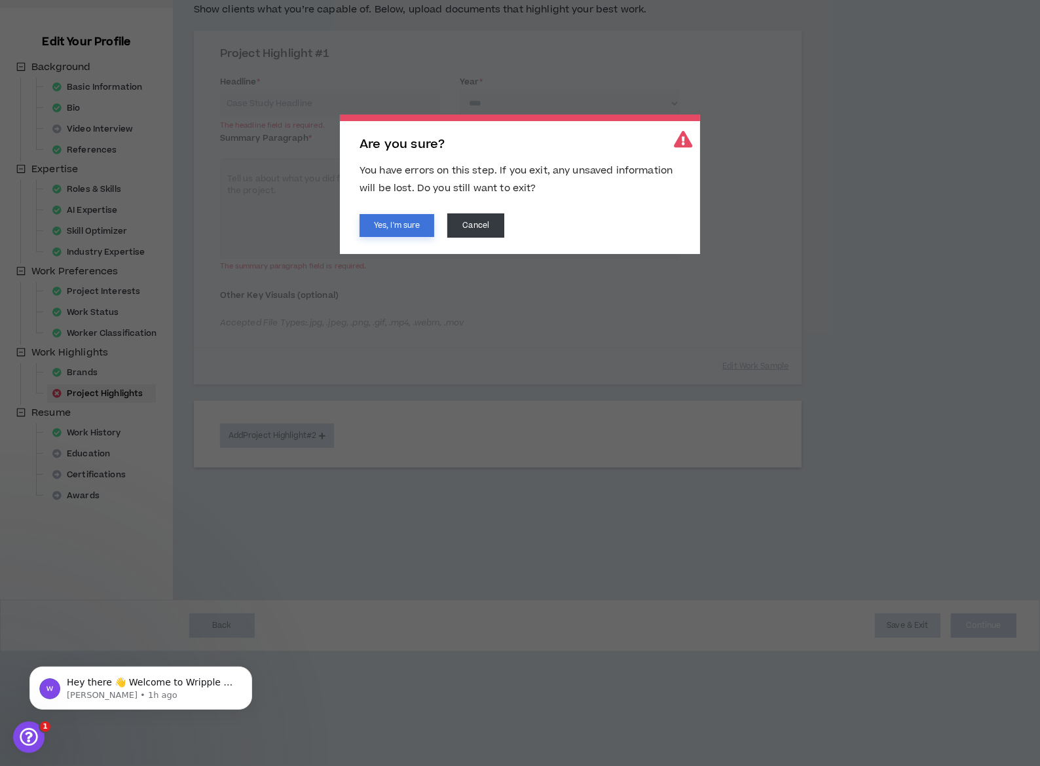
click at [411, 227] on button "Yes, I'm sure" at bounding box center [396, 225] width 75 height 23
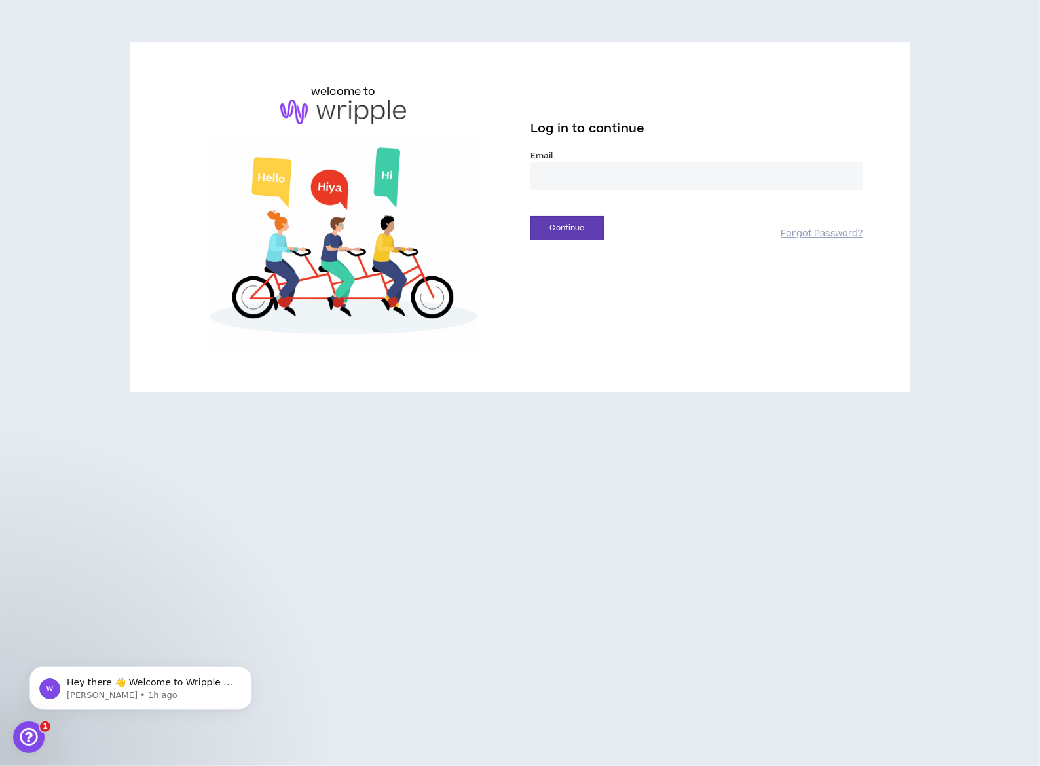
click at [561, 162] on input "email" at bounding box center [696, 176] width 333 height 28
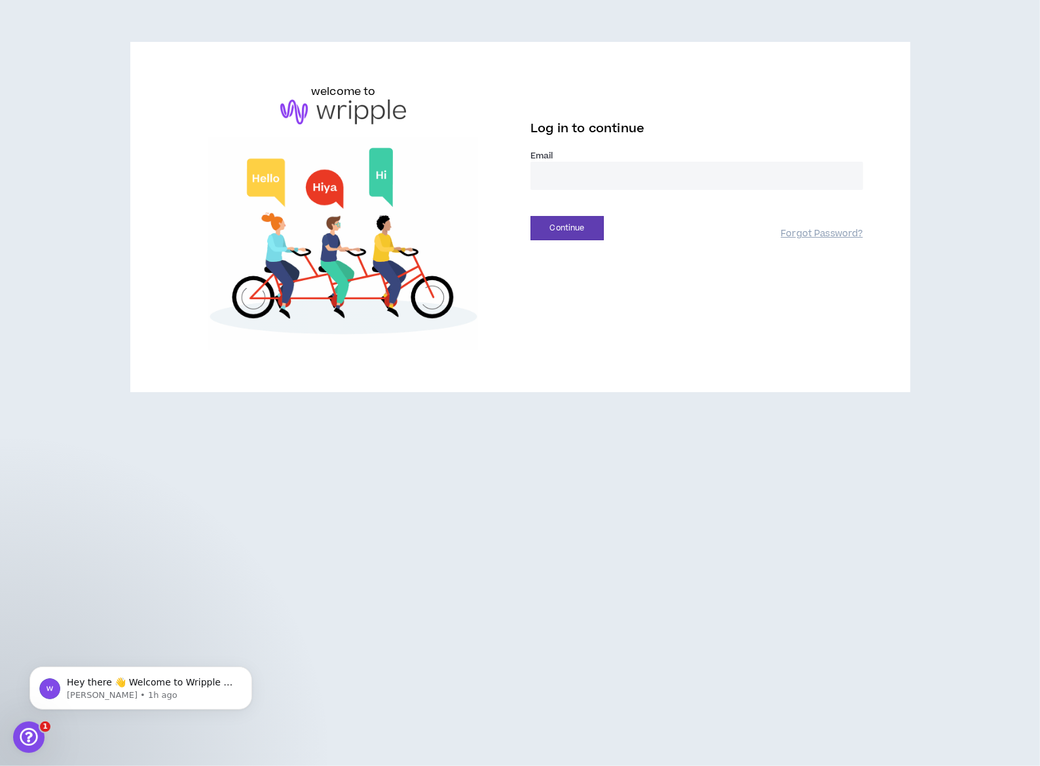
type input "**********"
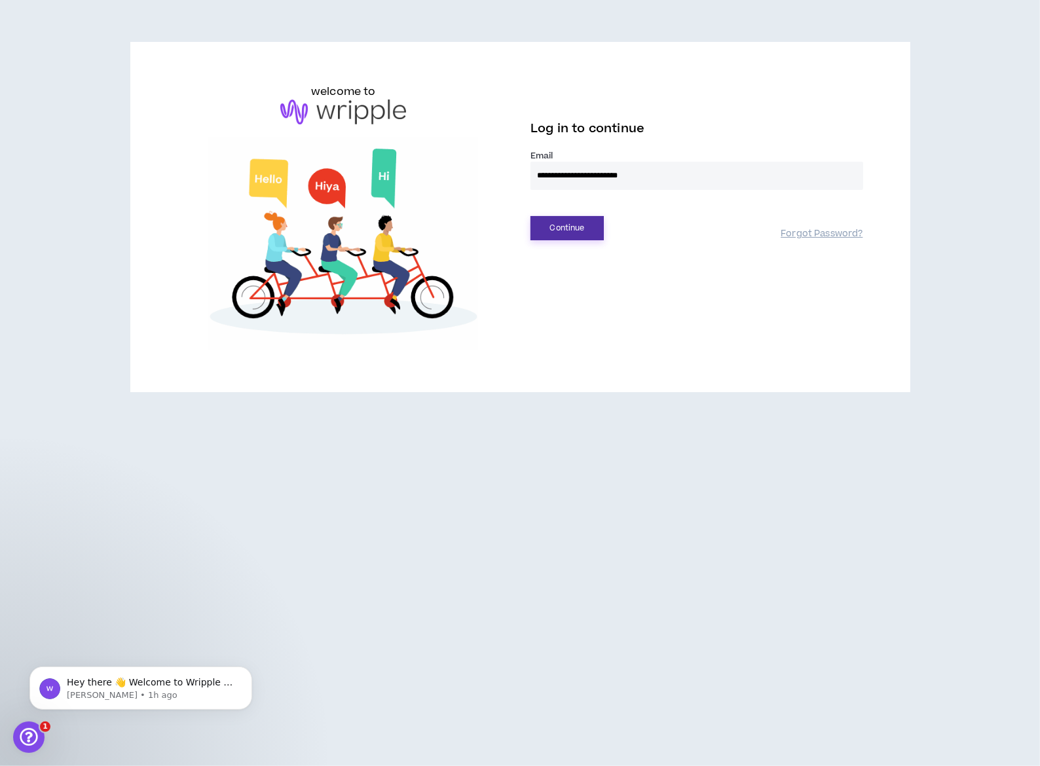
click at [547, 216] on button "Continue" at bounding box center [566, 228] width 73 height 24
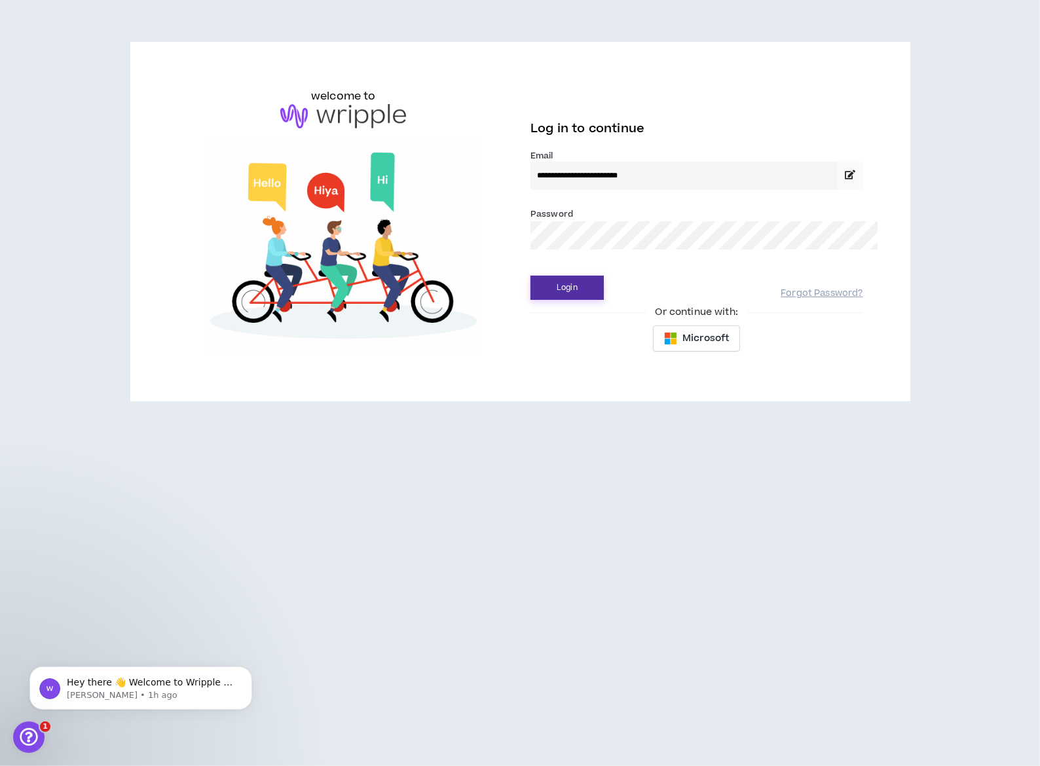
click at [552, 276] on button "Login" at bounding box center [566, 288] width 73 height 24
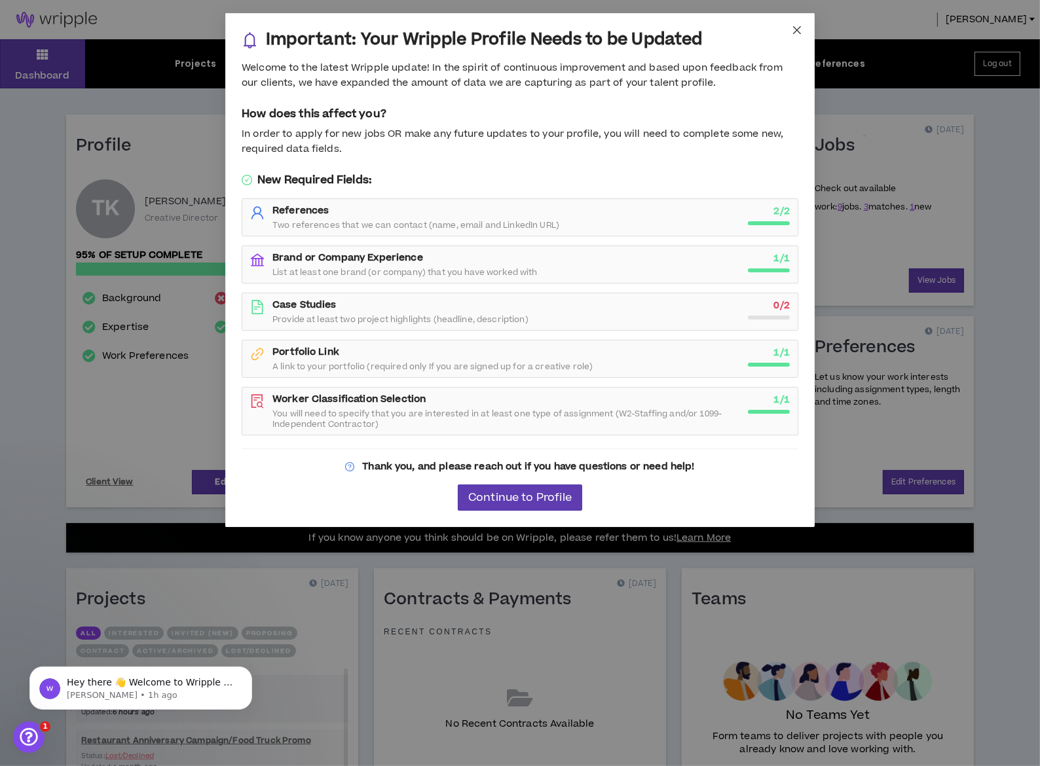
click at [799, 30] on icon "close" at bounding box center [797, 30] width 10 height 10
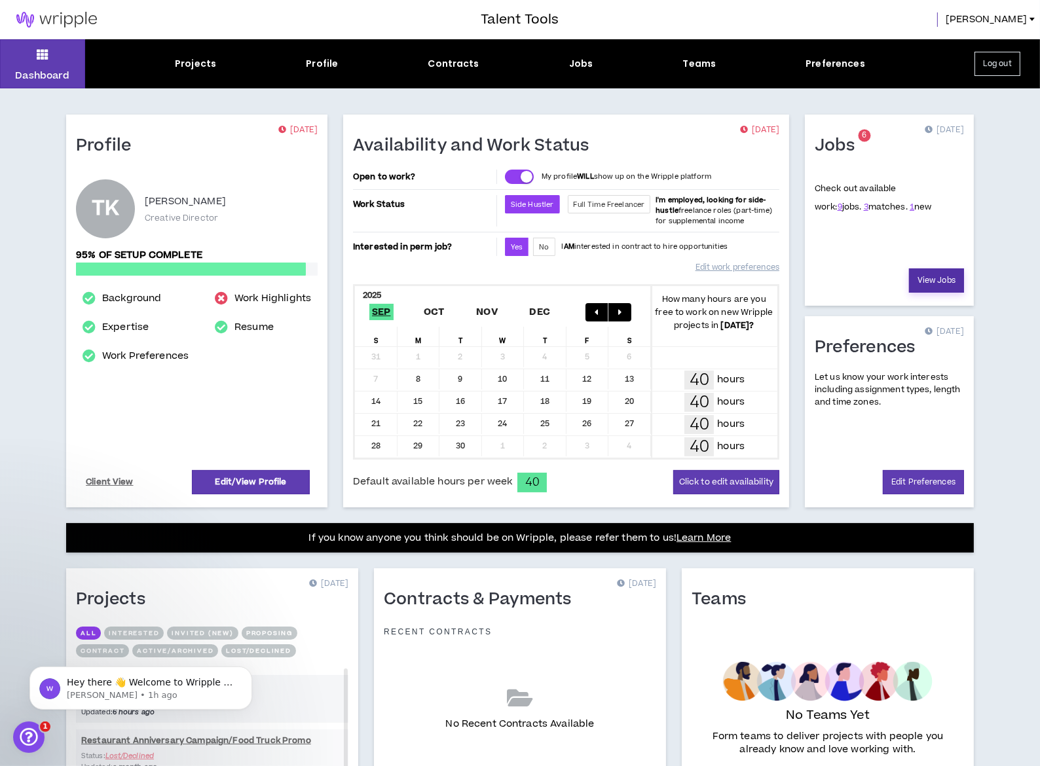
click at [932, 268] on link "View Jobs" at bounding box center [936, 280] width 55 height 24
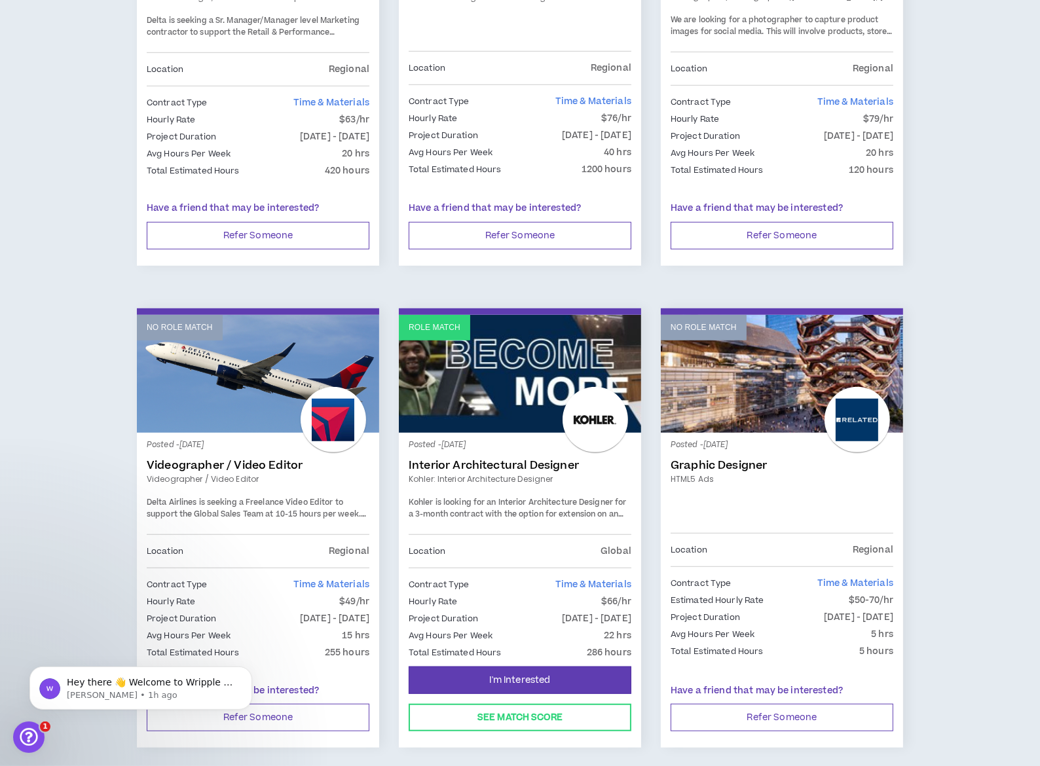
scroll to position [933, 0]
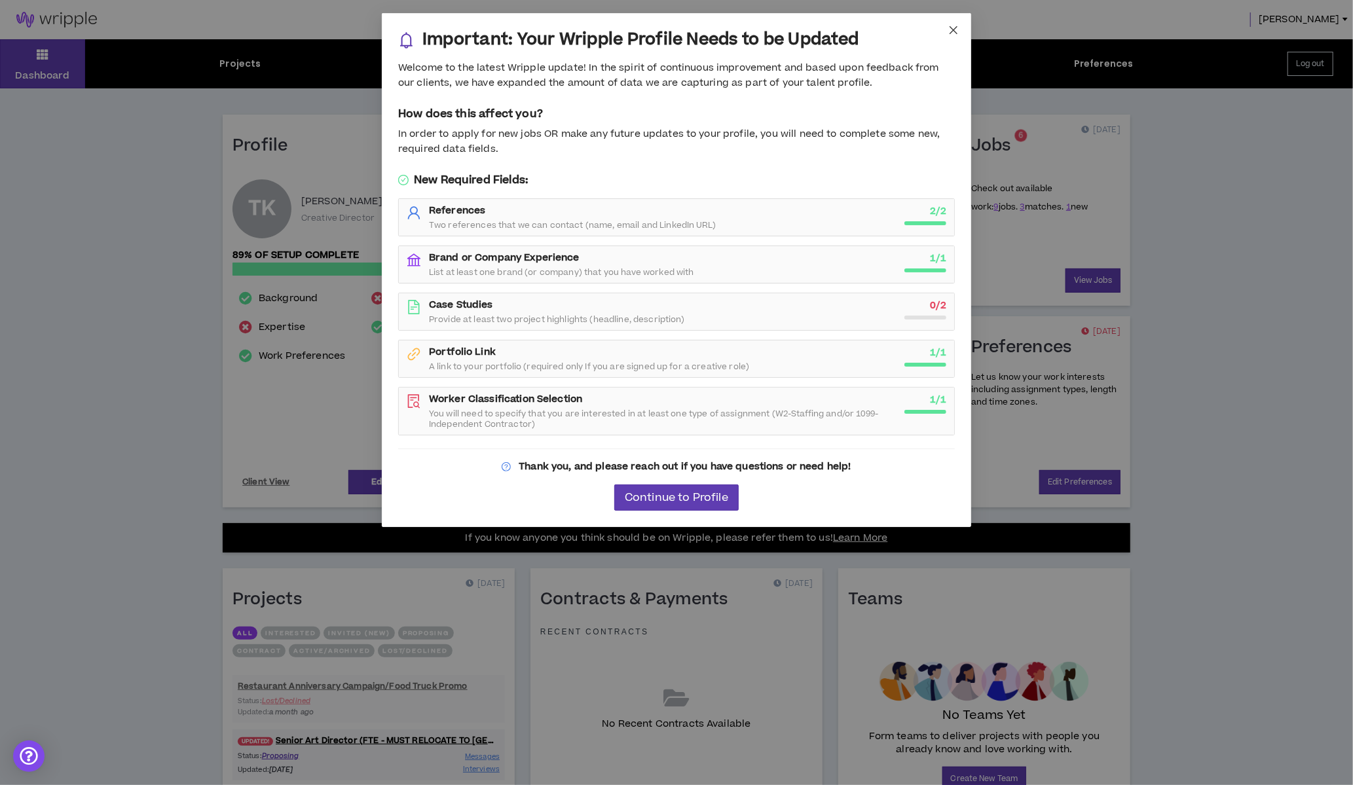
click at [951, 32] on icon "close" at bounding box center [953, 30] width 8 height 8
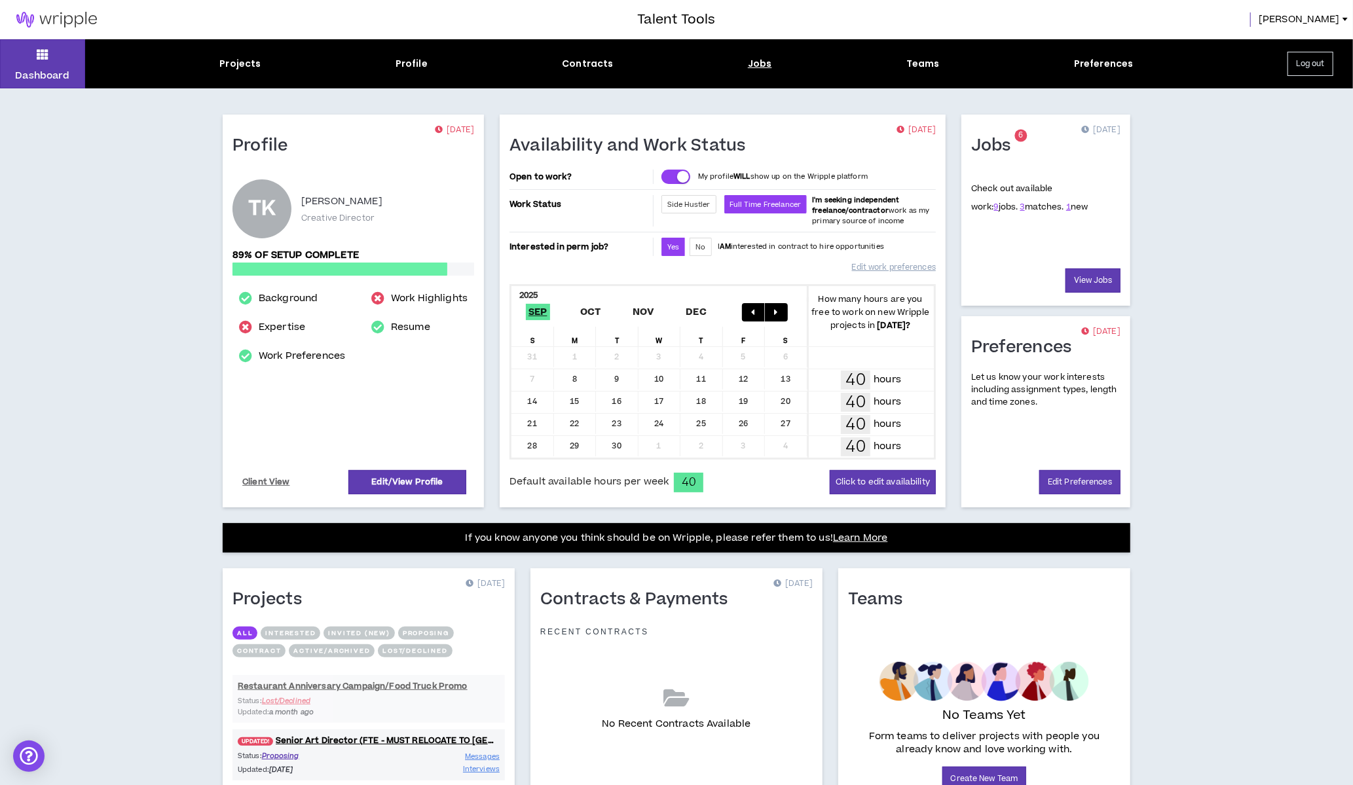
click at [756, 66] on div "Jobs" at bounding box center [760, 64] width 24 height 14
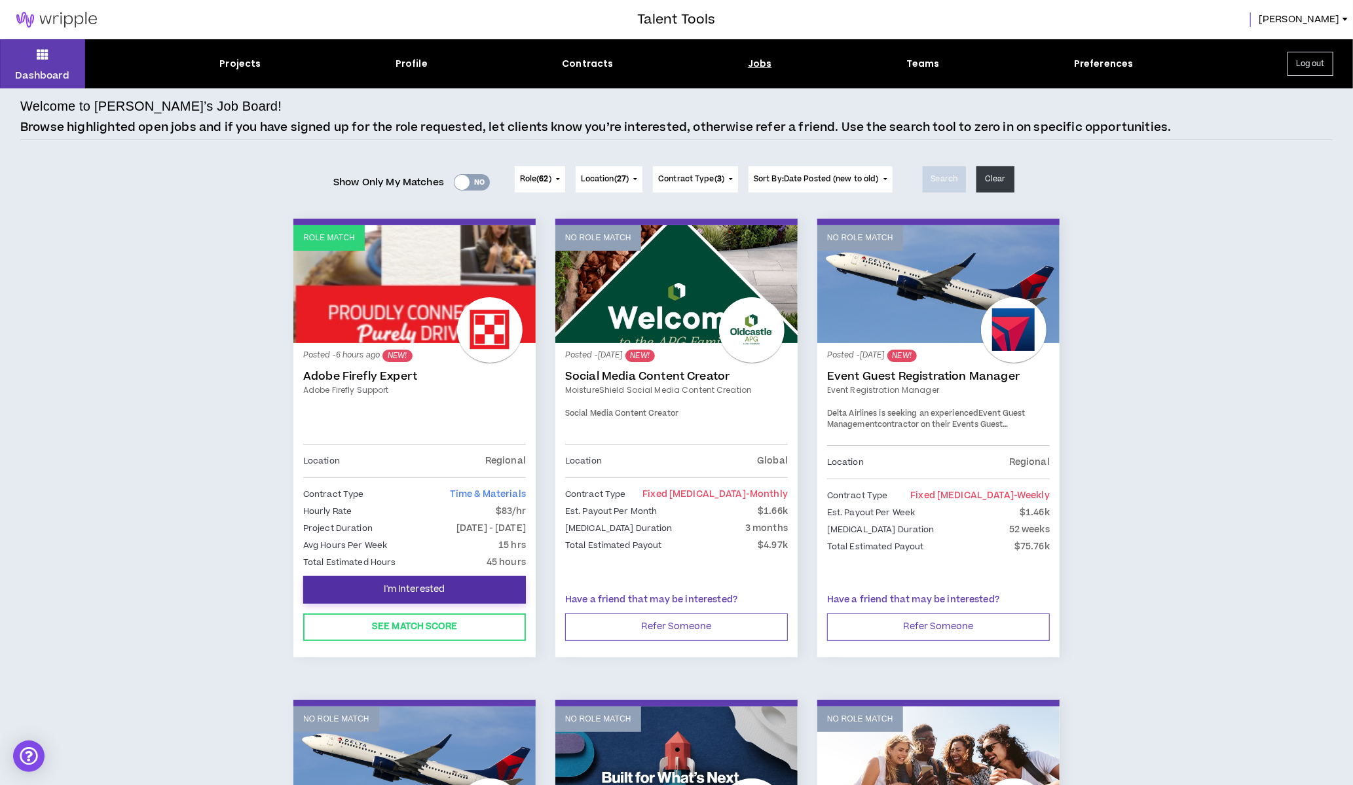
click at [397, 587] on span "I'm Interested" at bounding box center [414, 589] width 61 height 12
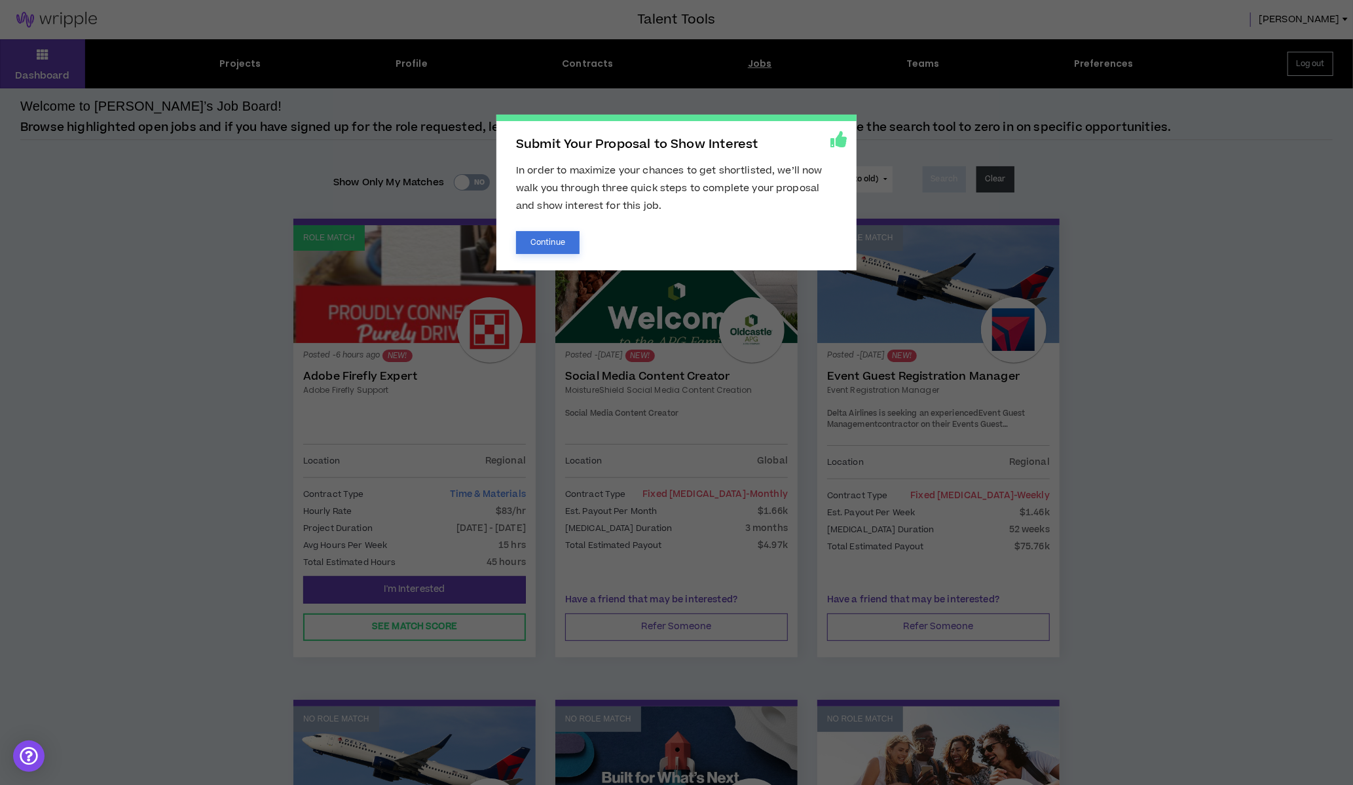
click at [555, 240] on button "Continue" at bounding box center [548, 242] width 64 height 23
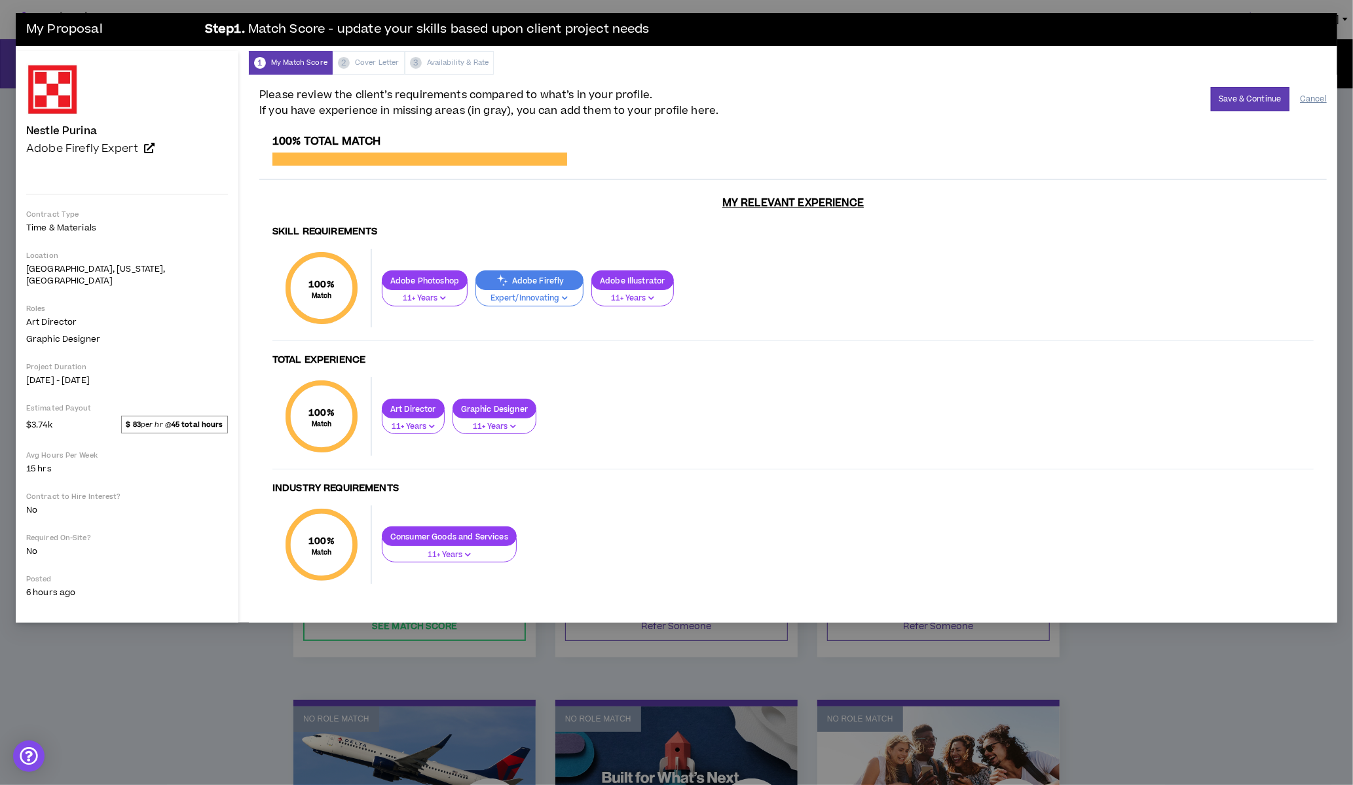
click at [1321, 92] on button "Cancel" at bounding box center [1313, 99] width 27 height 23
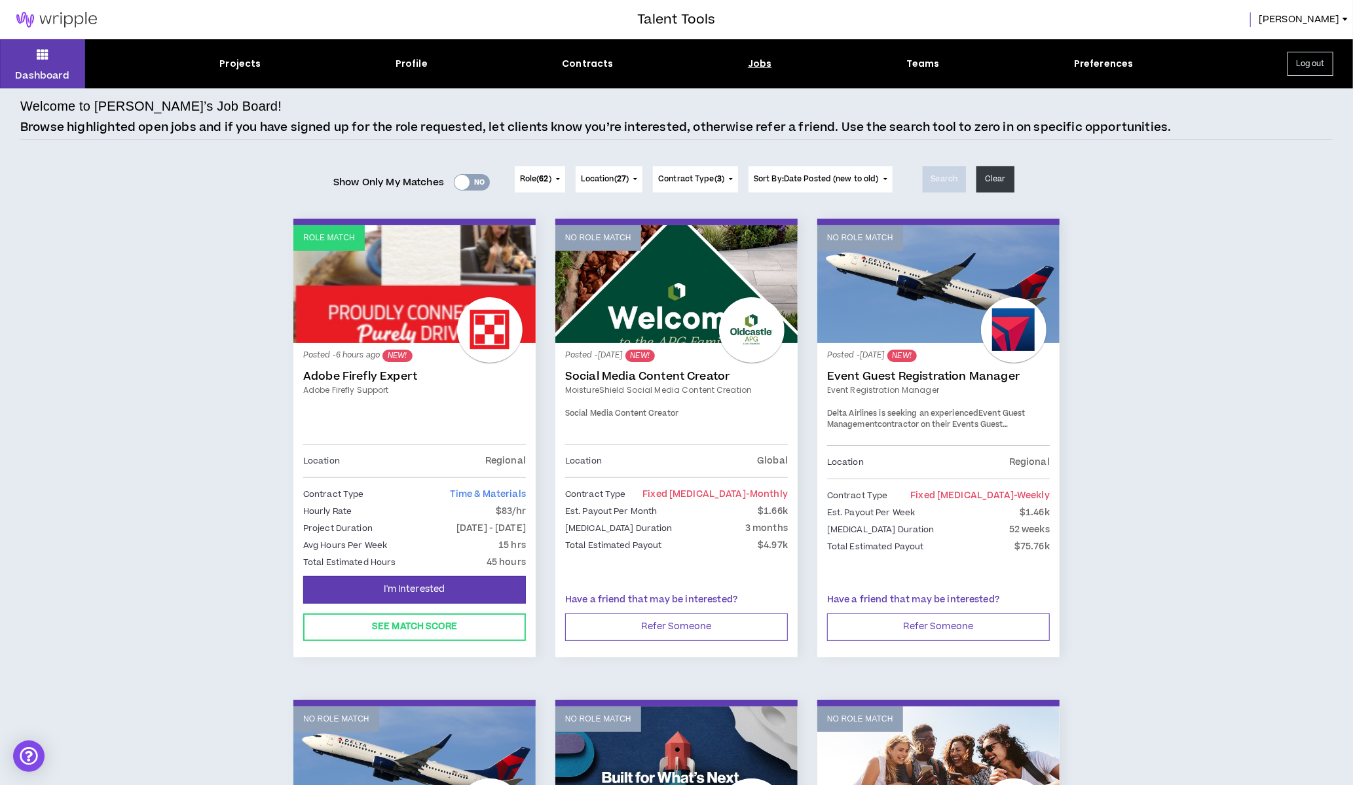
click at [348, 252] on link "Role Match" at bounding box center [414, 284] width 242 height 118
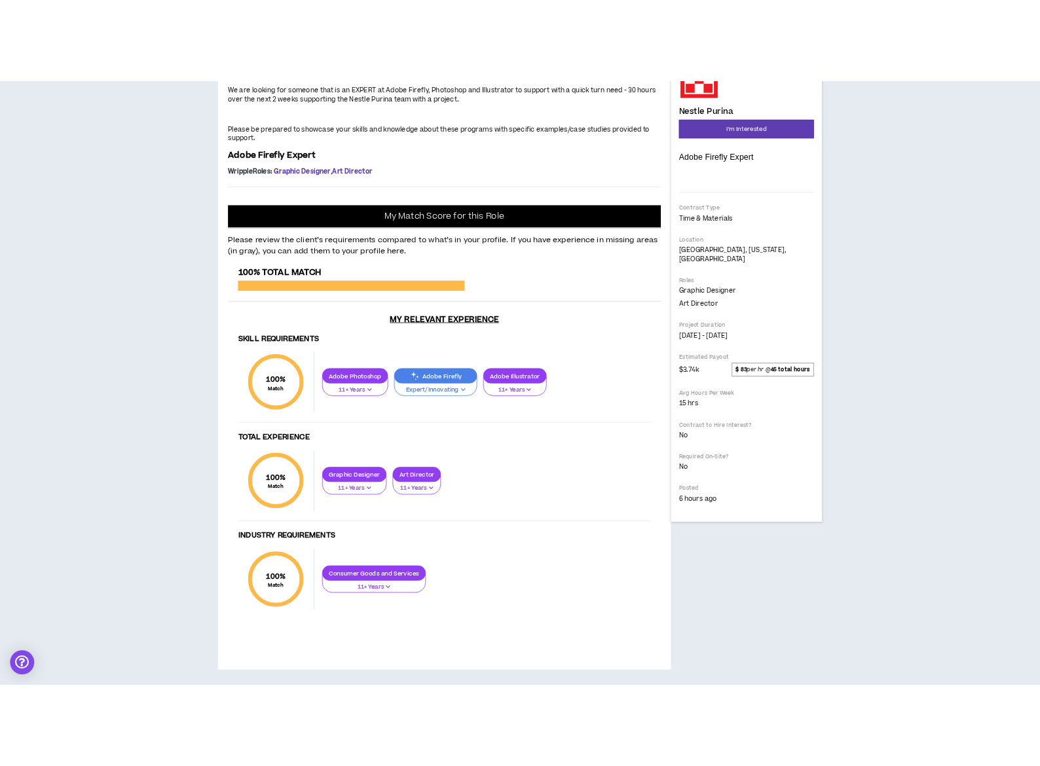
scroll to position [190, 0]
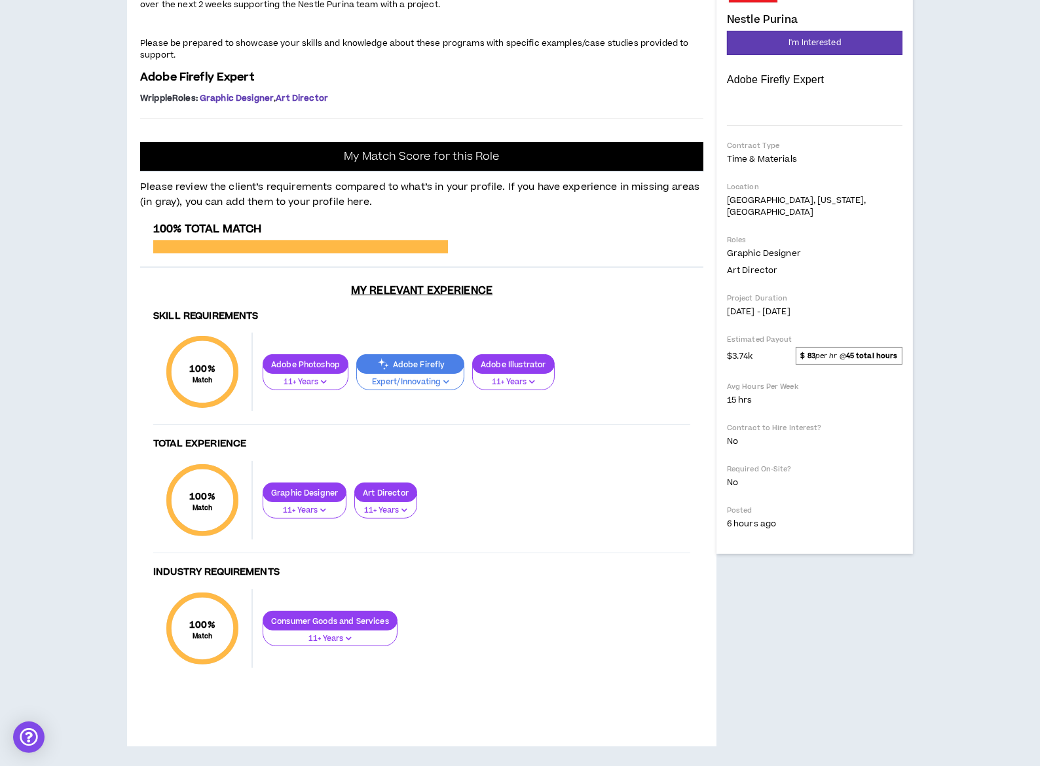
drag, startPoint x: 147, startPoint y: 279, endPoint x: 175, endPoint y: 293, distance: 31.0
click at [190, 107] on div "Project: Adobe Firefly Support We are looking for someone that is an EXPERT at …" at bounding box center [421, 35] width 563 height 144
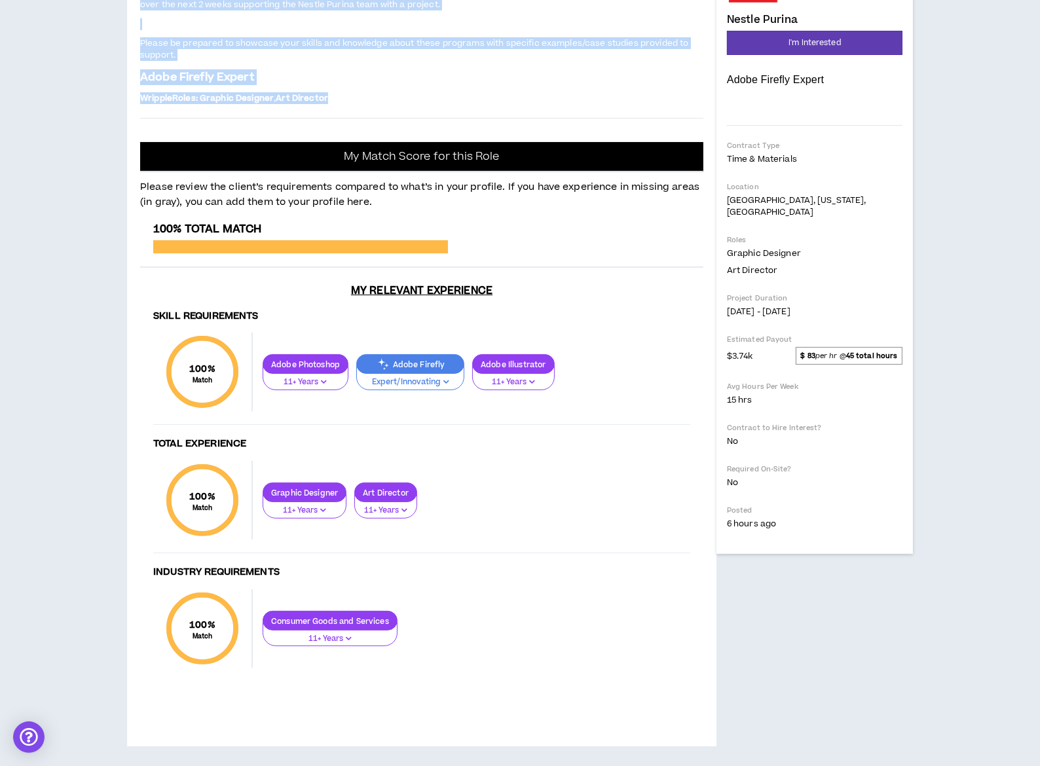
drag, startPoint x: 141, startPoint y: 280, endPoint x: 311, endPoint y: 376, distance: 195.6
click at [311, 107] on div "Project: Adobe Firefly Support We are looking for someone that is an EXPERT at …" at bounding box center [421, 35] width 563 height 144
copy div "Project: Adobe Firefly Support We are looking for someone that is an EXPERT at …"
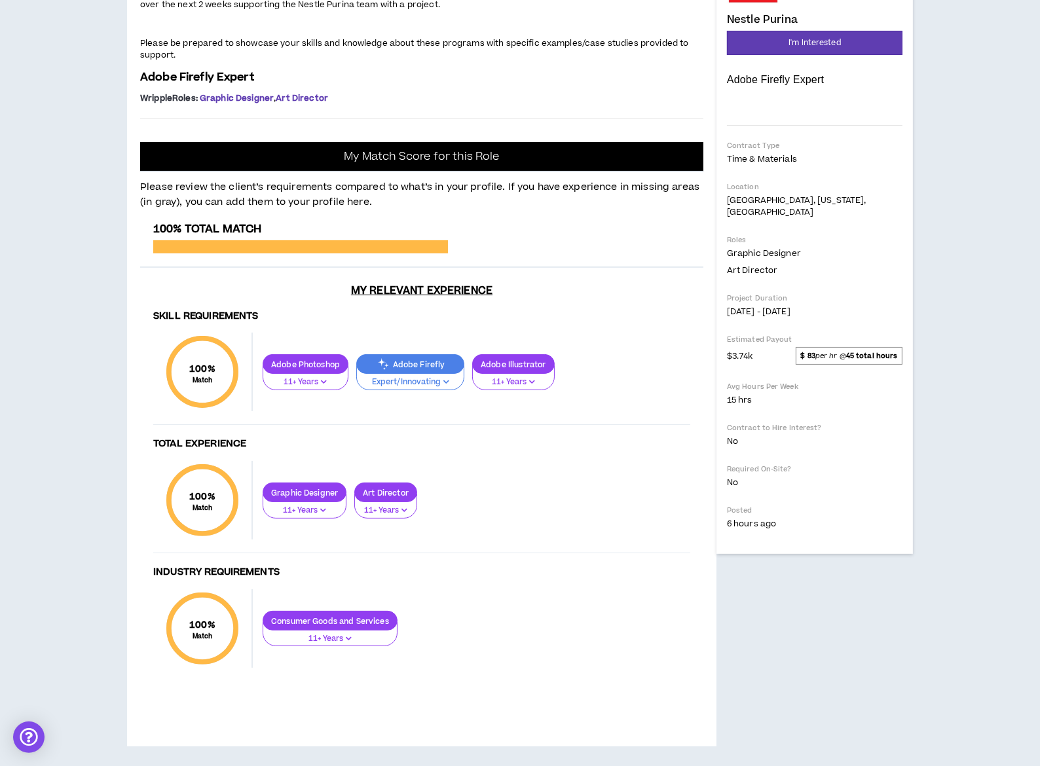
drag, startPoint x: 356, startPoint y: 359, endPoint x: 440, endPoint y: 344, distance: 85.7
click at [356, 85] on p "Adobe Firefly Expert" at bounding box center [421, 77] width 563 height 16
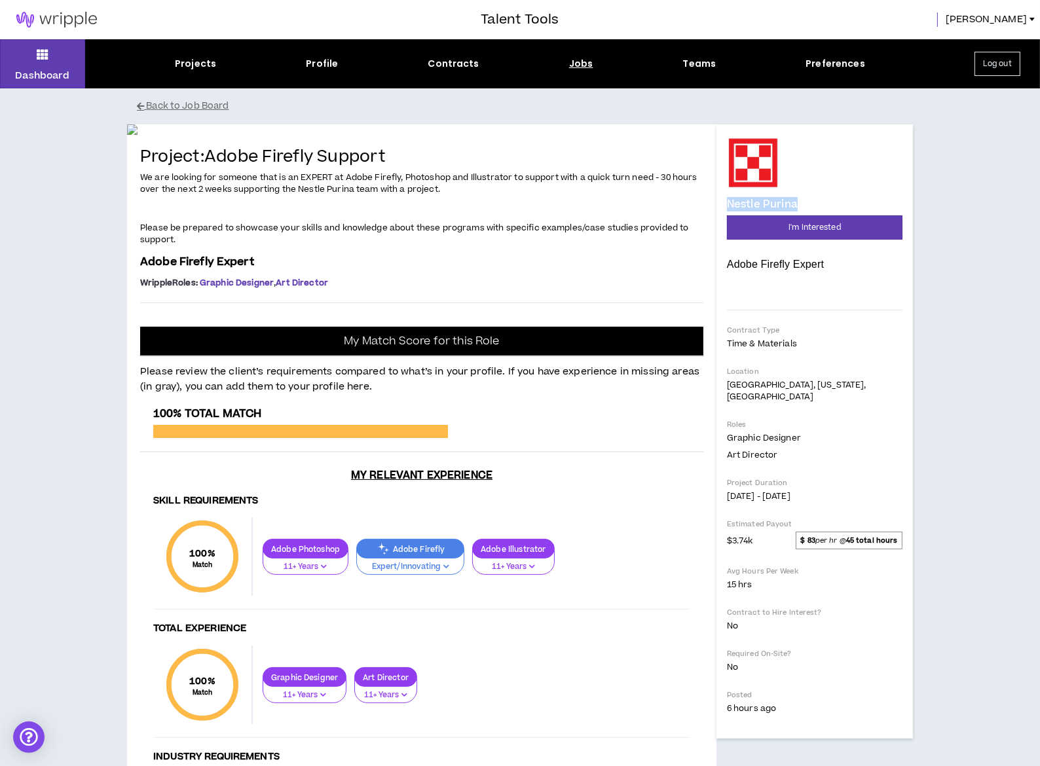
drag, startPoint x: 798, startPoint y: 201, endPoint x: 724, endPoint y: 198, distance: 74.7
click at [727, 198] on div "Nestle Purina" at bounding box center [814, 173] width 175 height 73
copy h4 "Nestle Purina"
